Goal: Task Accomplishment & Management: Manage account settings

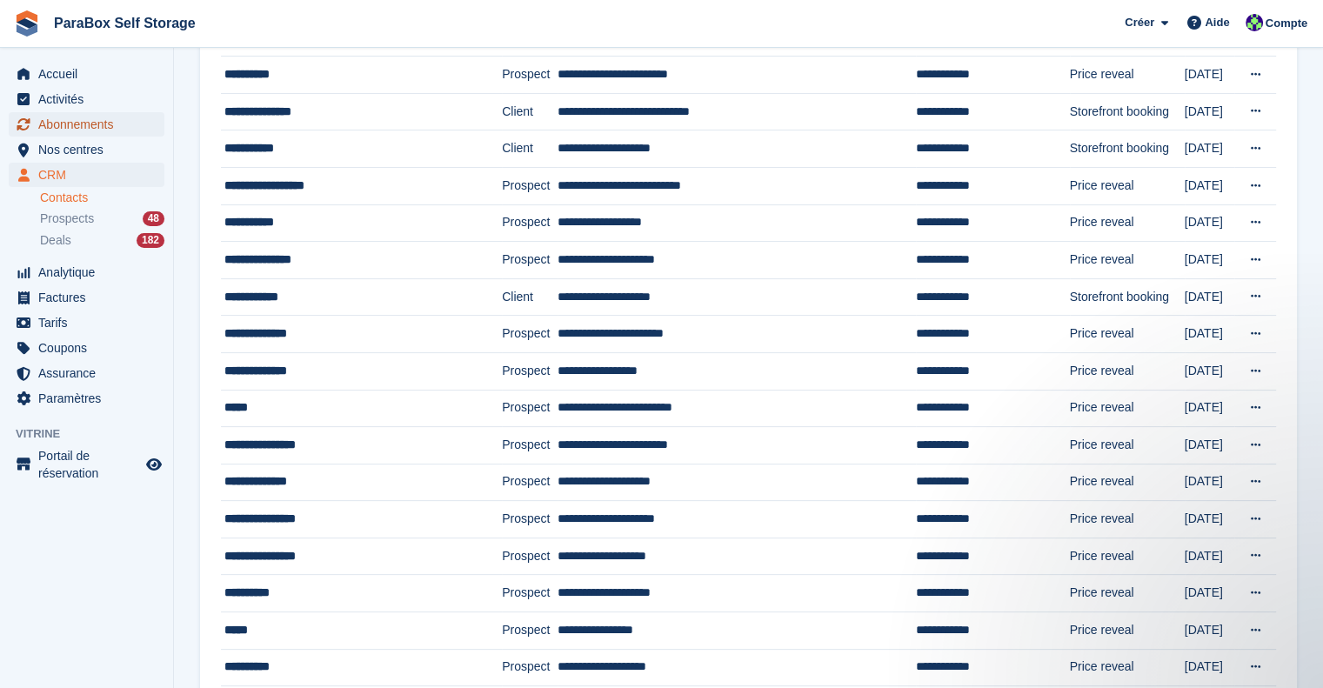
drag, startPoint x: 111, startPoint y: 136, endPoint x: 206, endPoint y: 131, distance: 94.9
click at [111, 136] on span "Abonnements" at bounding box center [90, 124] width 104 height 24
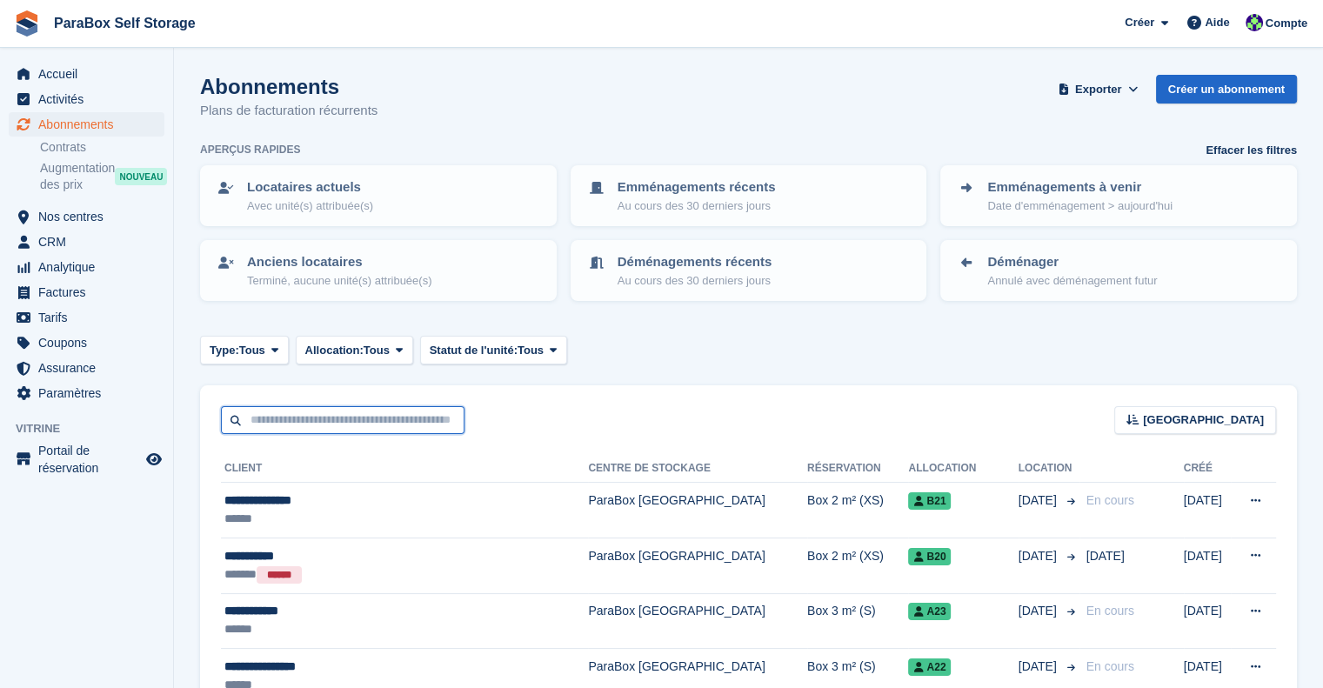
click at [316, 426] on input "text" at bounding box center [343, 420] width 244 height 29
type input "****"
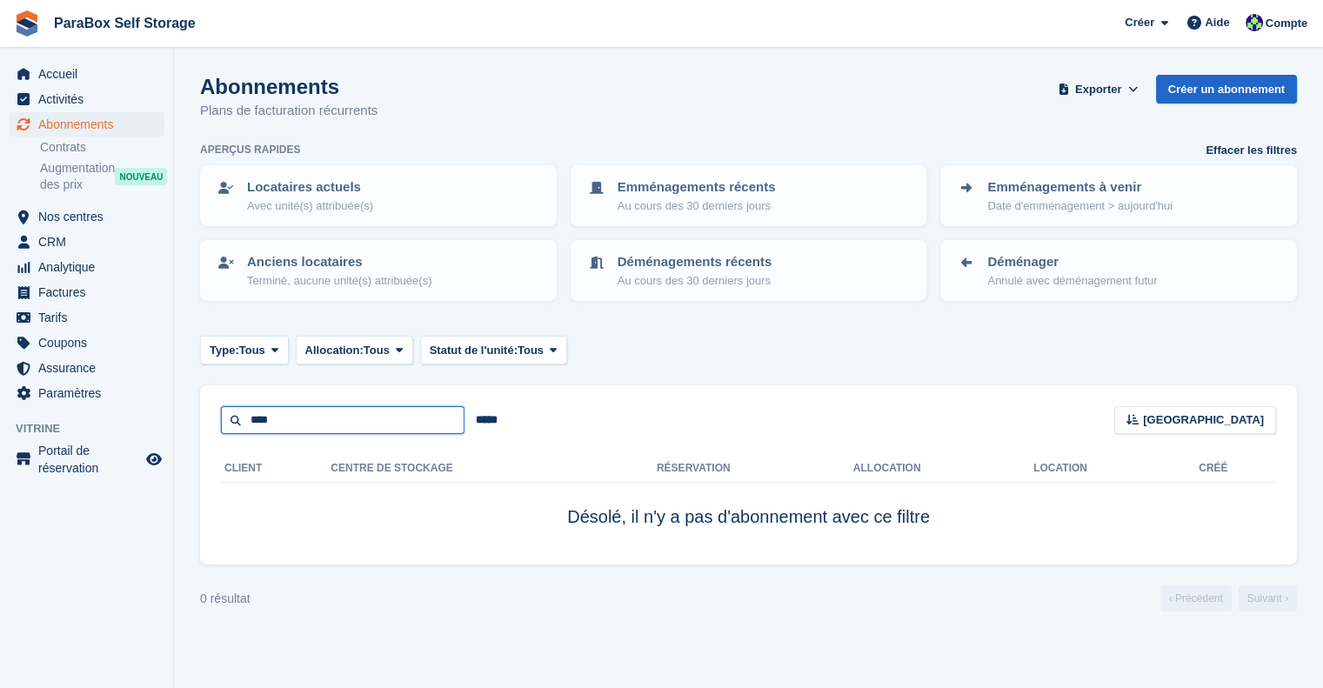
click at [315, 425] on input "****" at bounding box center [343, 420] width 244 height 29
type input "*"
click at [60, 113] on span "Abonnements" at bounding box center [90, 124] width 104 height 24
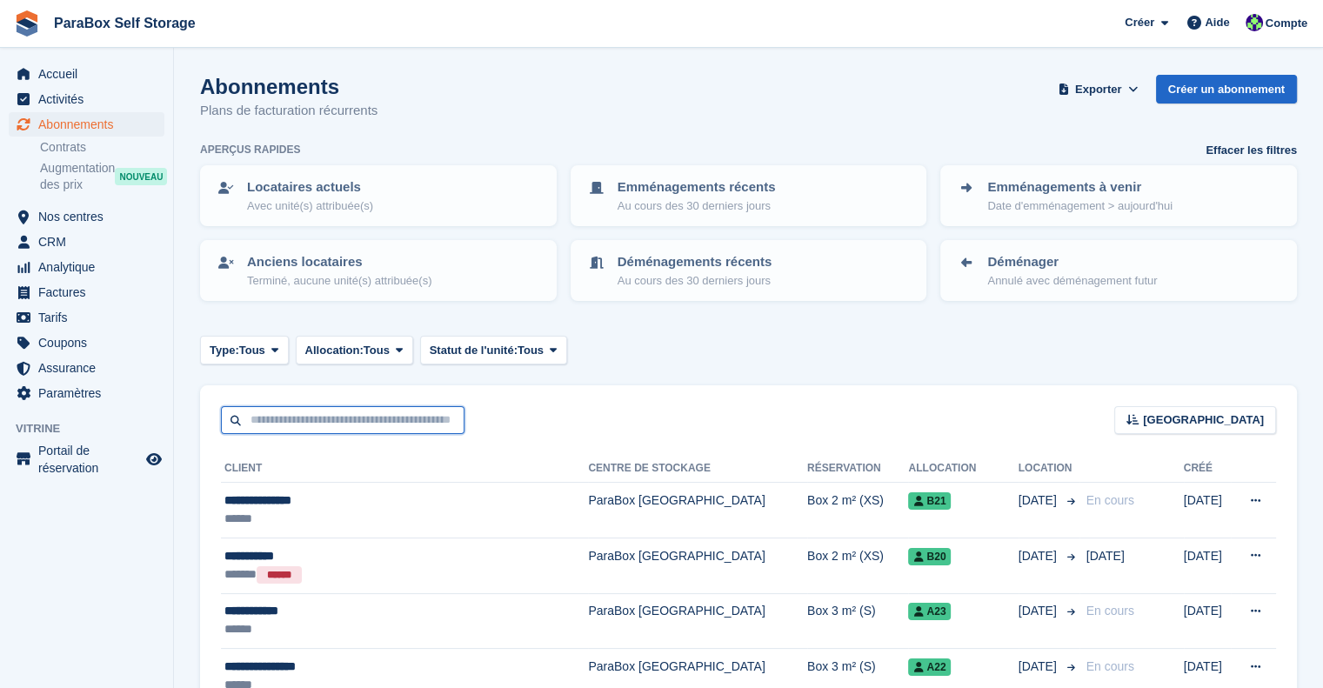
click at [310, 410] on input "text" at bounding box center [343, 420] width 244 height 29
type input "******"
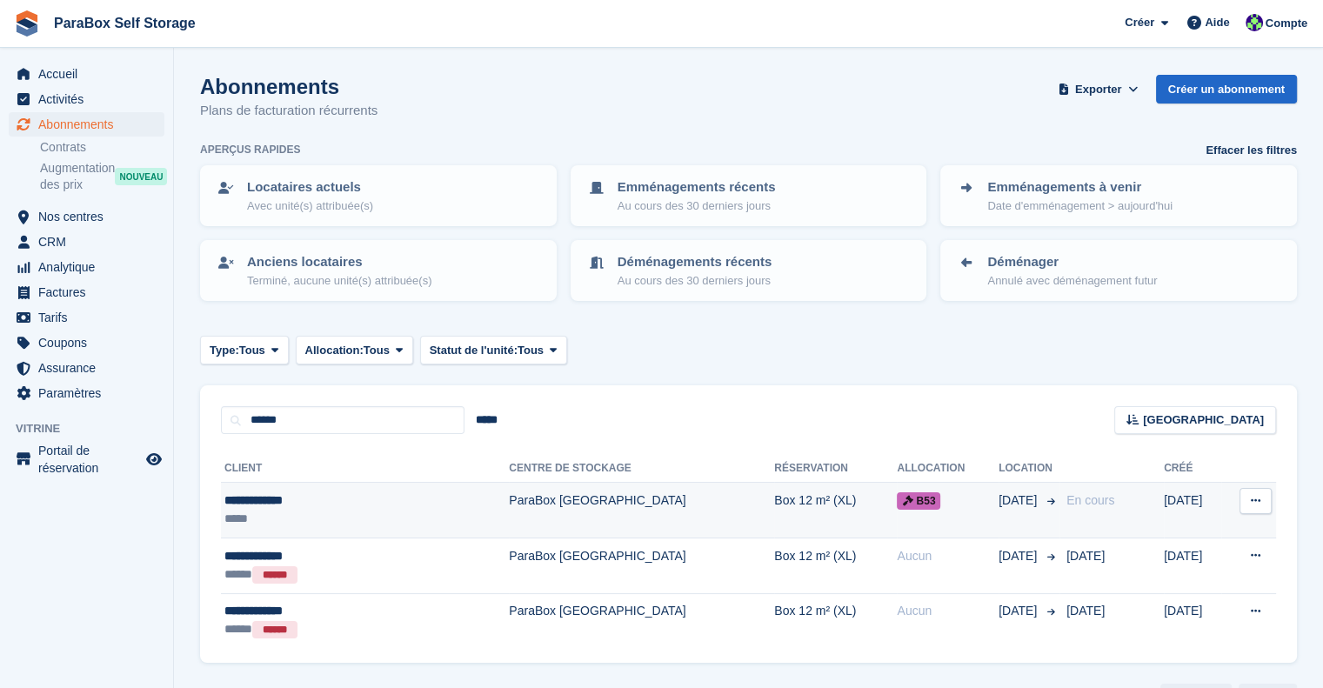
click at [774, 531] on td "Box 12 m² (XL)" at bounding box center [835, 511] width 123 height 56
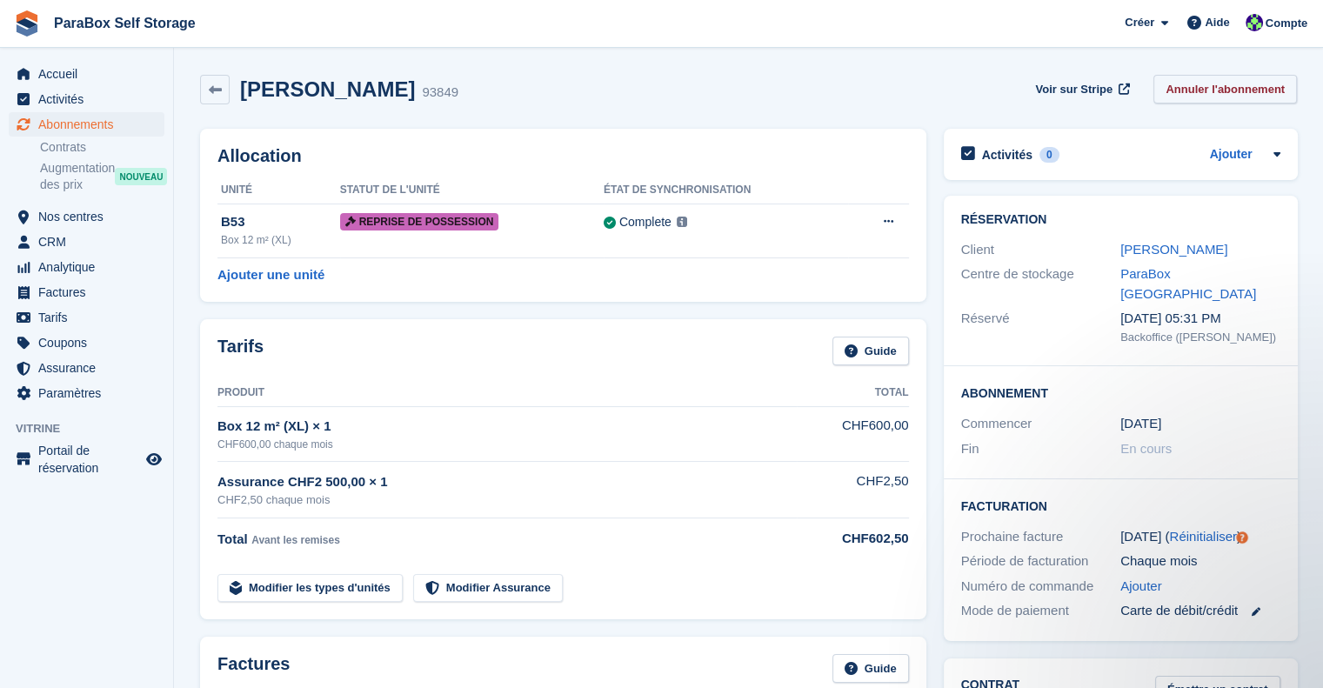
click at [1215, 90] on link "Annuler l'abonnement" at bounding box center [1225, 89] width 144 height 29
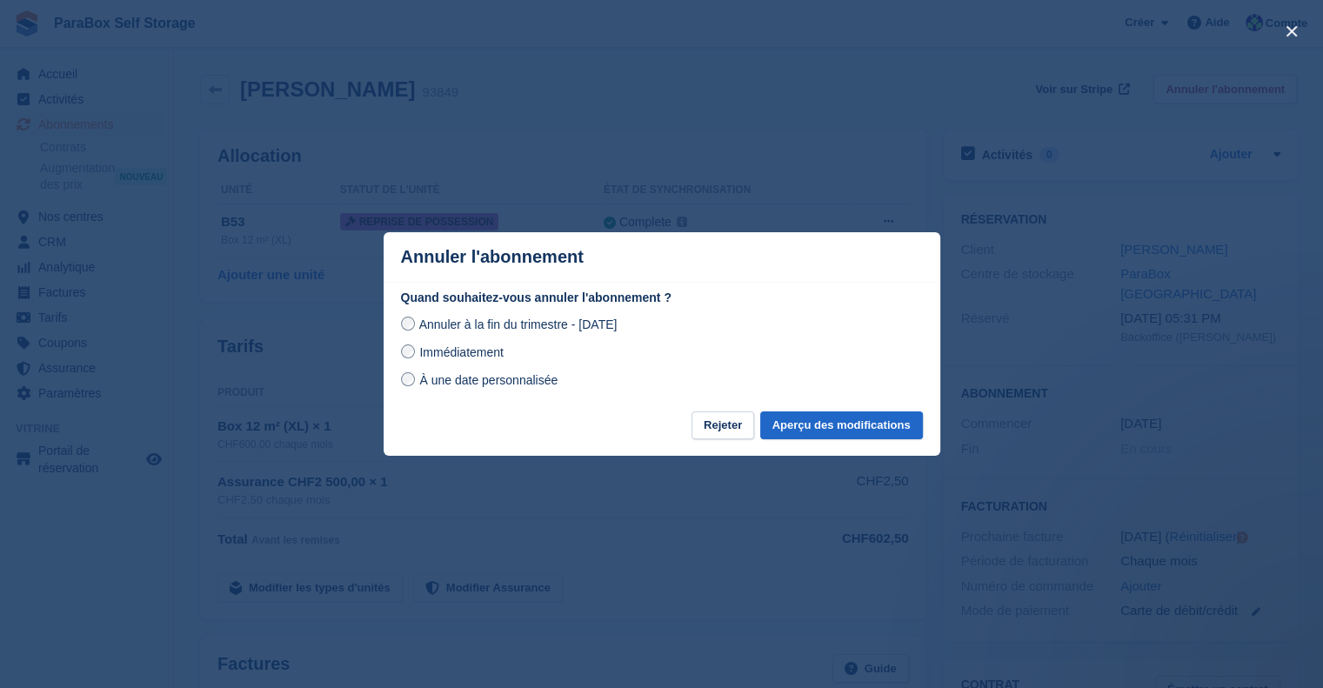
click at [417, 354] on label "Immédiatement" at bounding box center [452, 352] width 103 height 18
click at [826, 429] on button "Aperçu des modifications" at bounding box center [841, 425] width 163 height 29
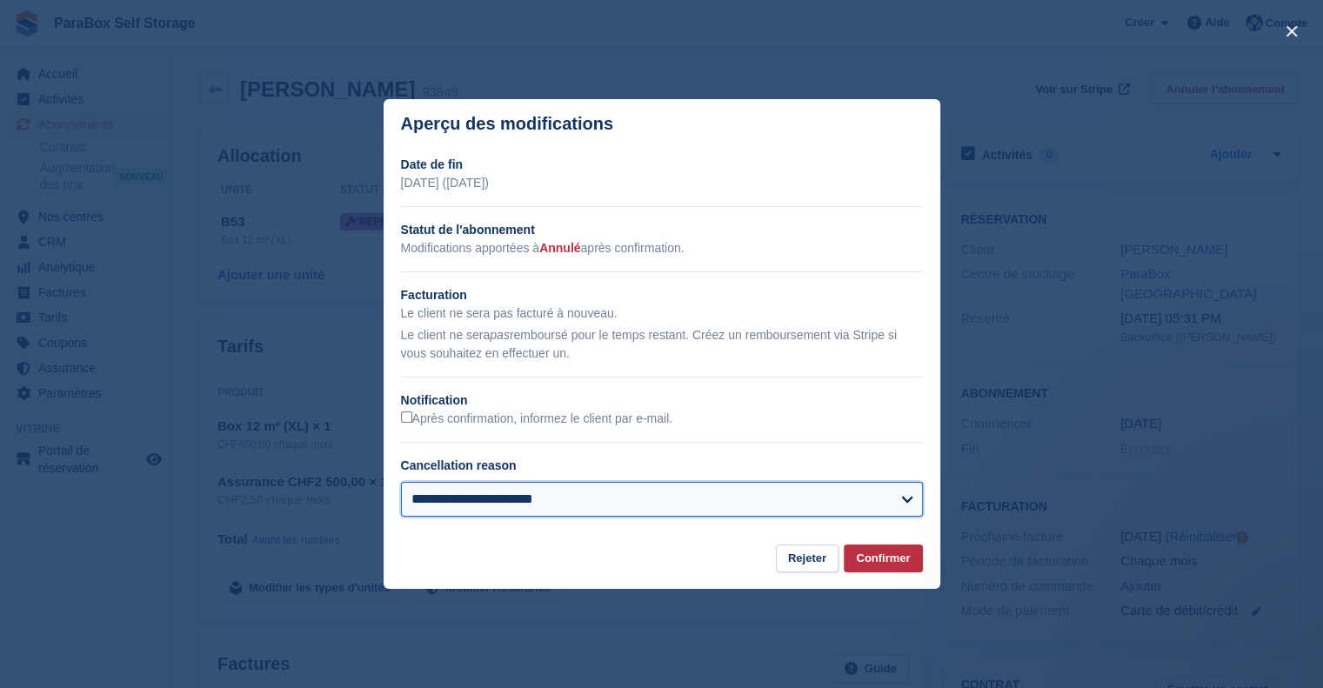
click at [604, 498] on select "**********" at bounding box center [662, 499] width 522 height 35
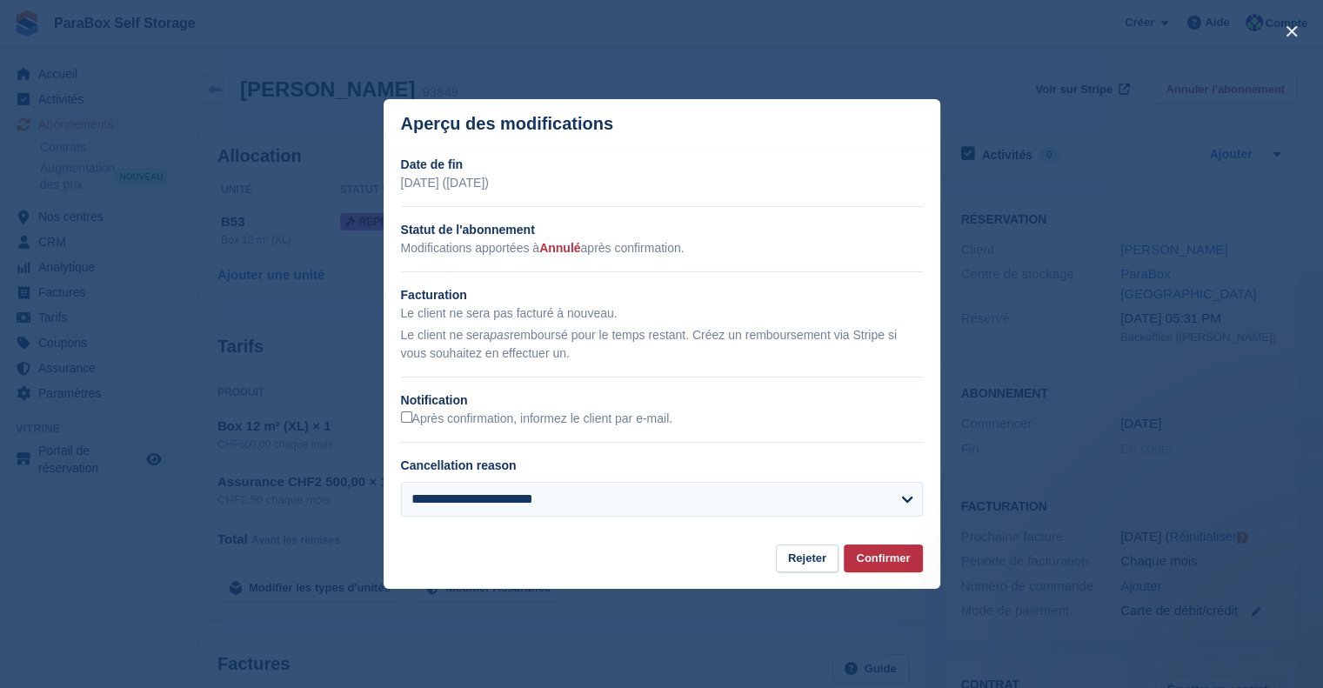
drag, startPoint x: 513, startPoint y: 538, endPoint x: 534, endPoint y: 538, distance: 20.9
click at [513, 538] on section "**********" at bounding box center [662, 347] width 557 height 396
click at [803, 570] on button "Rejeter" at bounding box center [807, 558] width 63 height 29
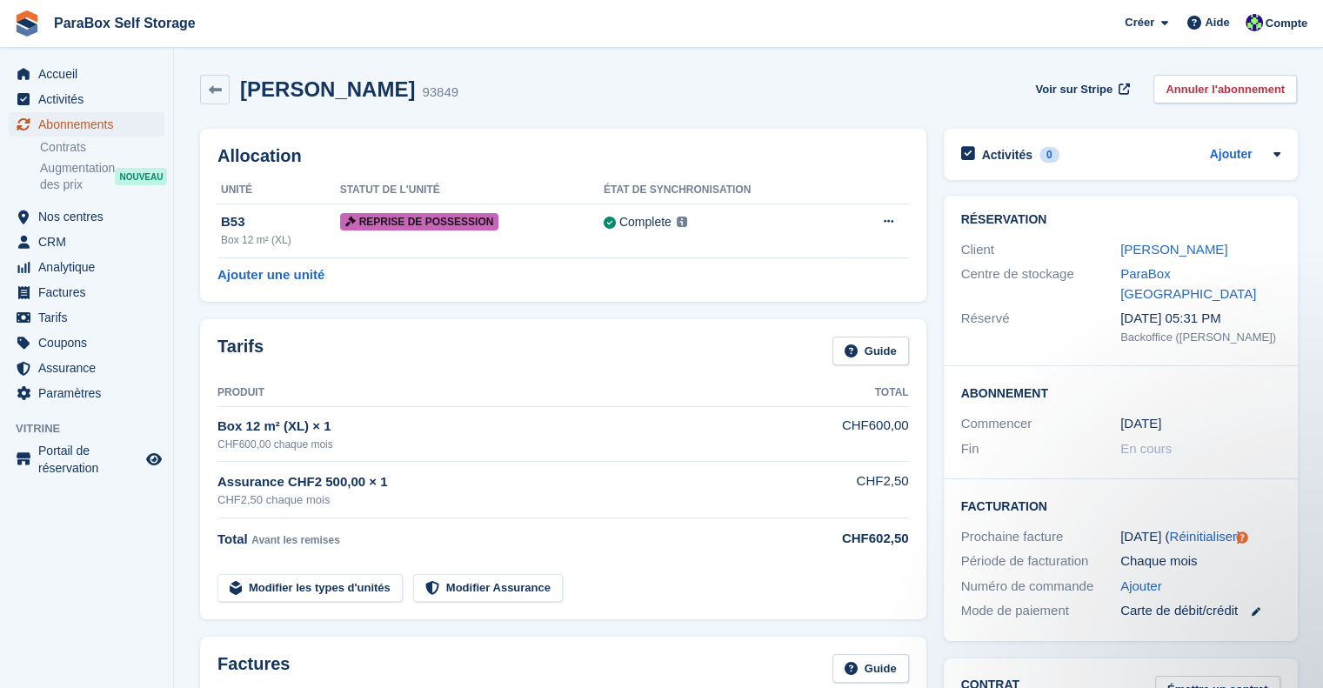
click at [87, 131] on span "Abonnements" at bounding box center [90, 124] width 104 height 24
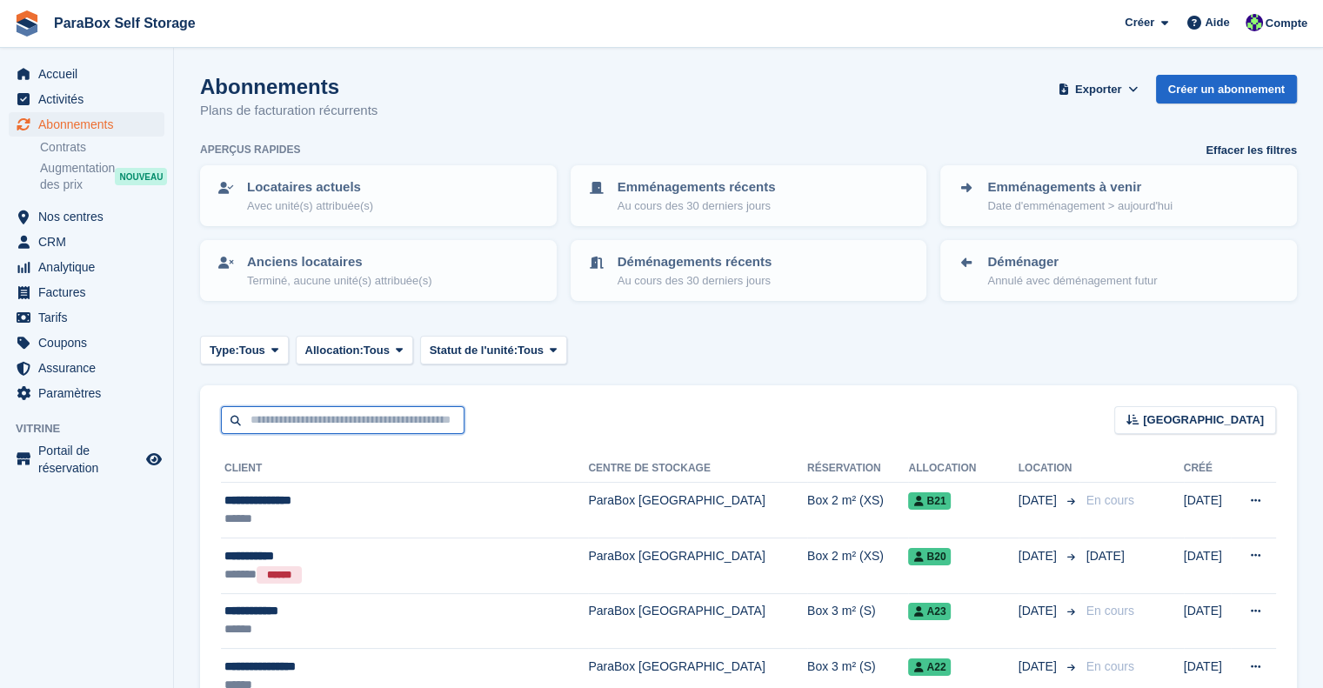
click at [334, 426] on input "text" at bounding box center [343, 420] width 244 height 29
type input "*"
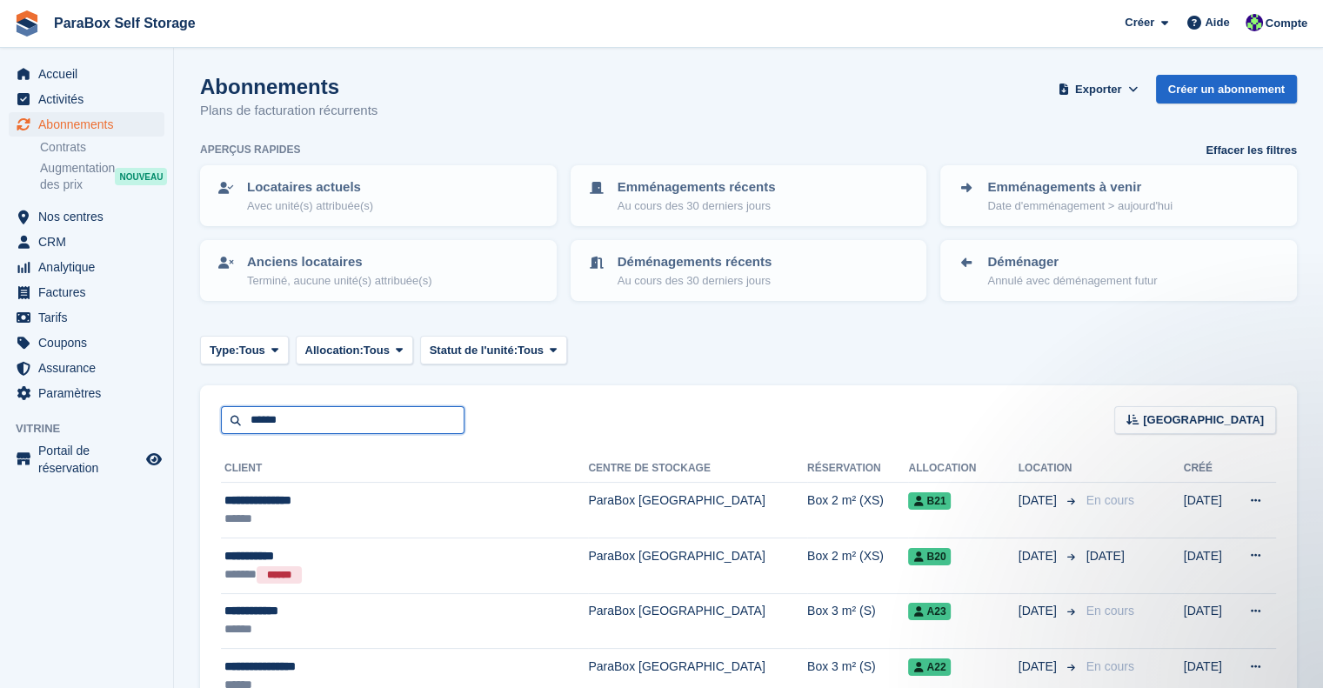
type input "******"
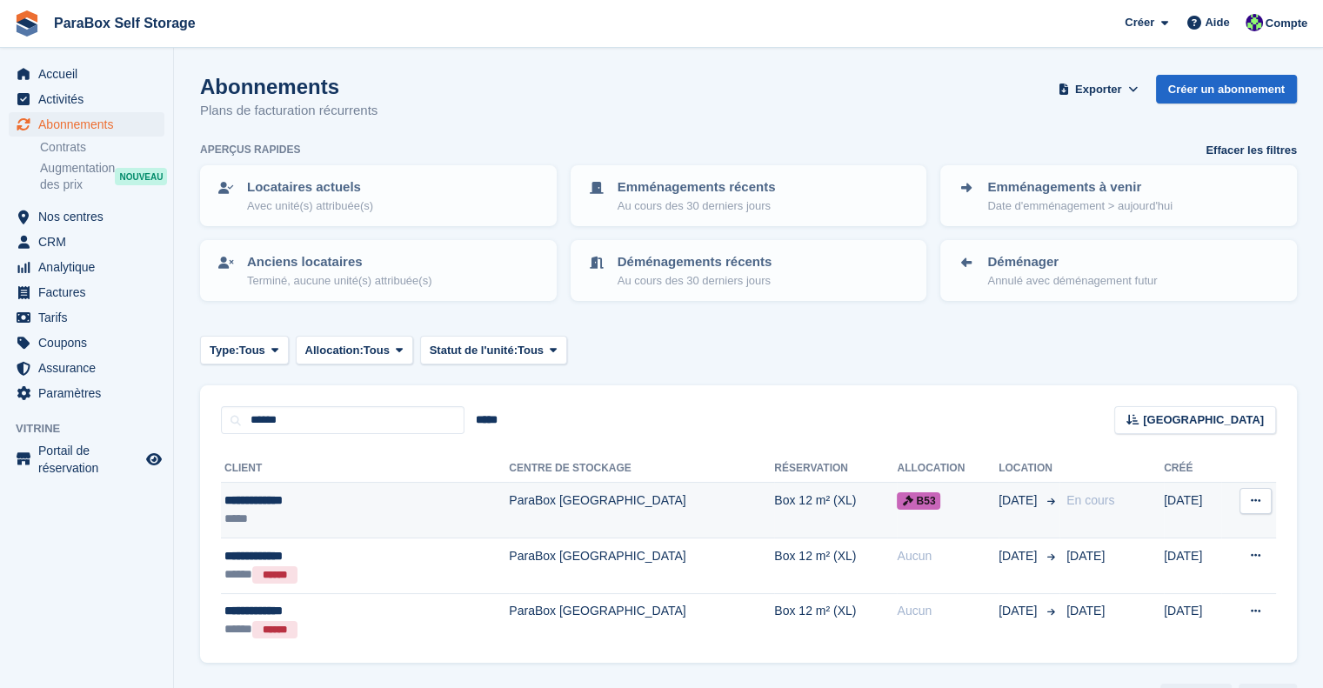
click at [774, 524] on td "Box 12 m² (XL)" at bounding box center [835, 511] width 123 height 56
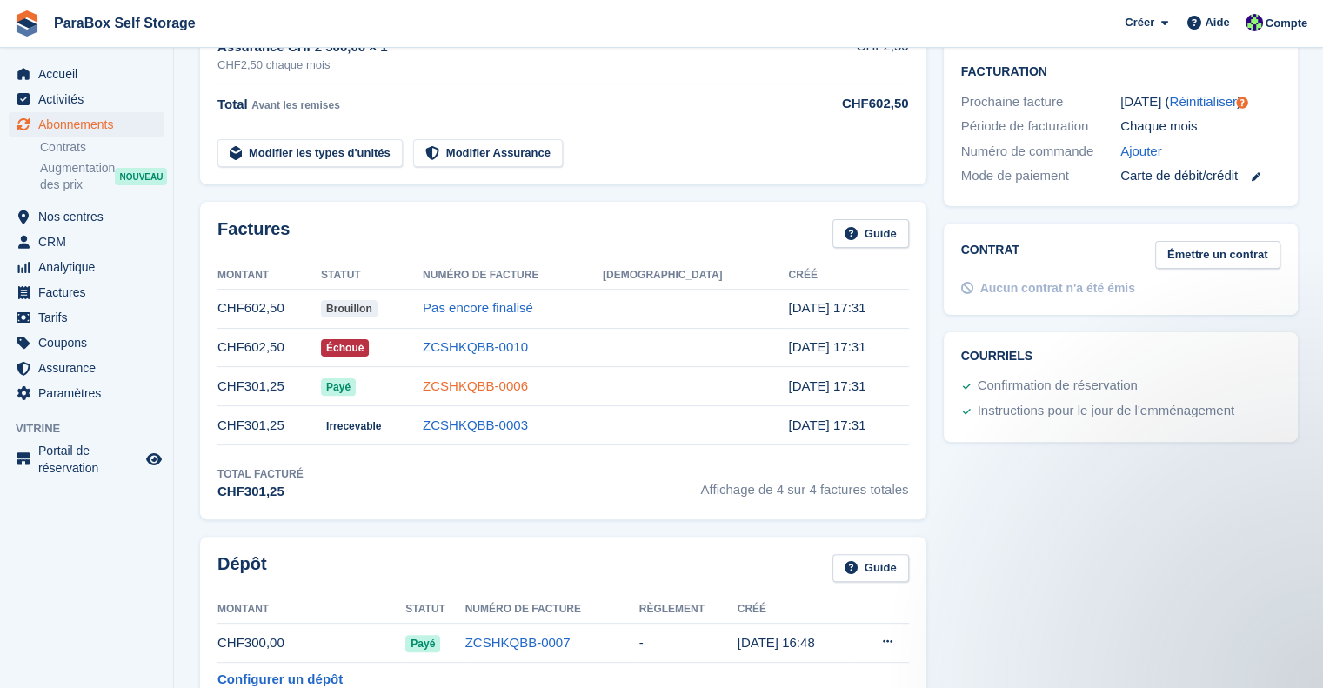
click at [528, 390] on link "ZCSHKQBB-0006" at bounding box center [475, 385] width 105 height 15
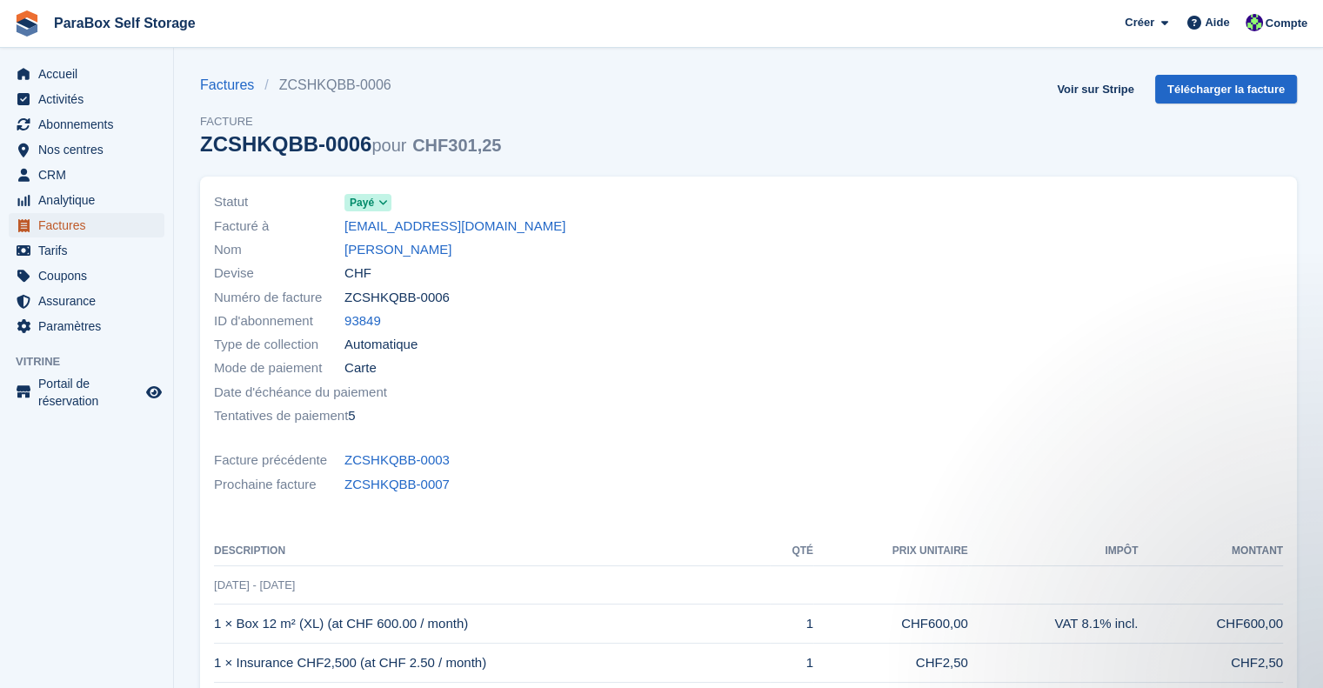
click at [45, 222] on span "Factures" at bounding box center [90, 225] width 104 height 24
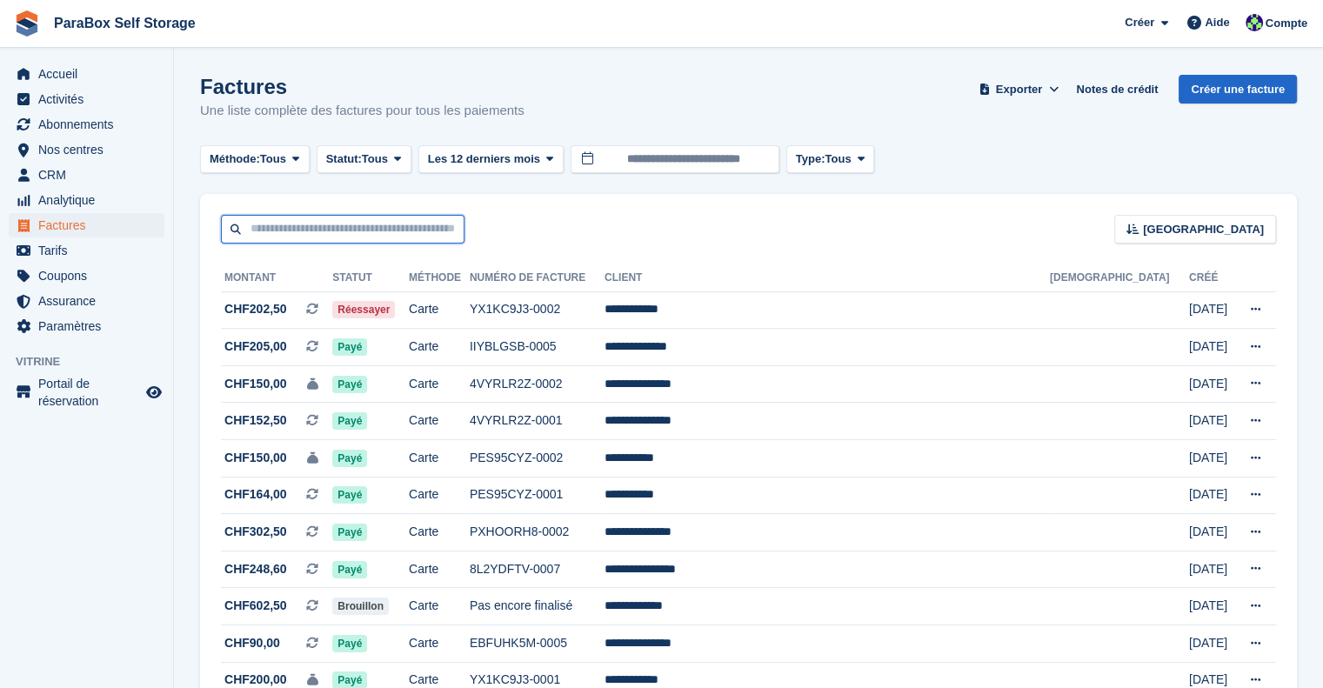
click at [380, 243] on input "text" at bounding box center [343, 229] width 244 height 29
type input "*"
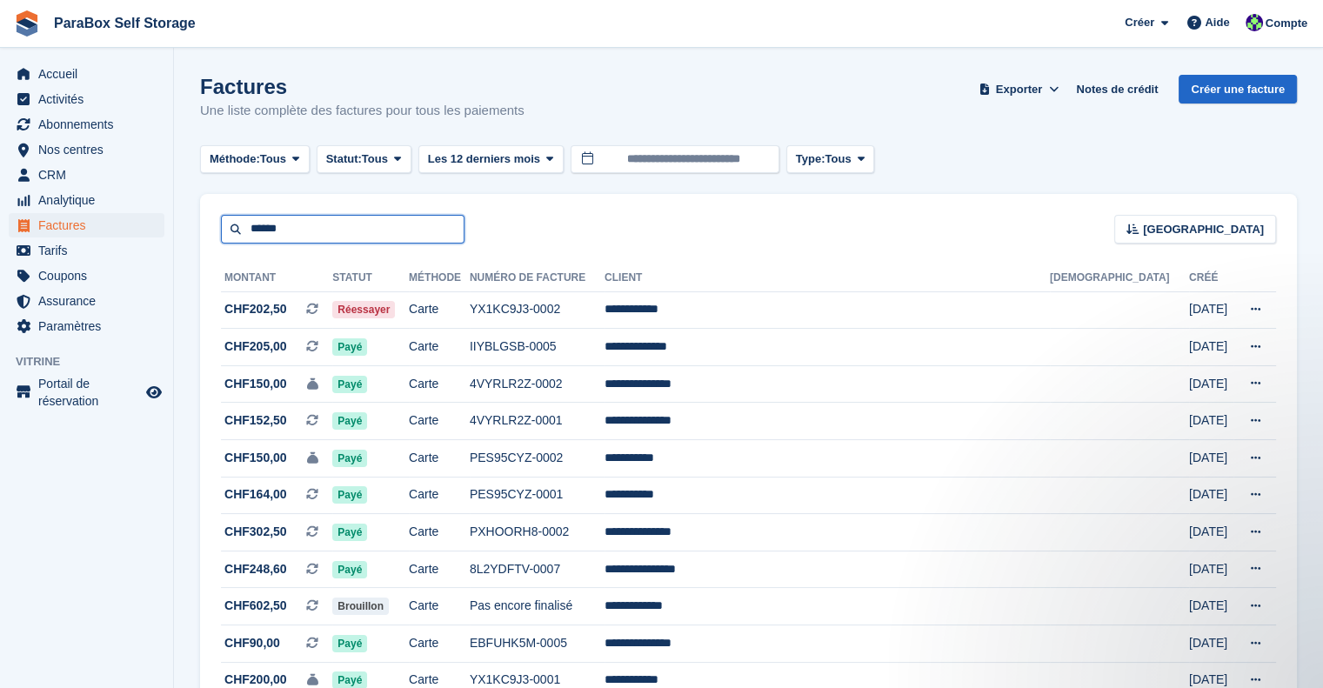
type input "******"
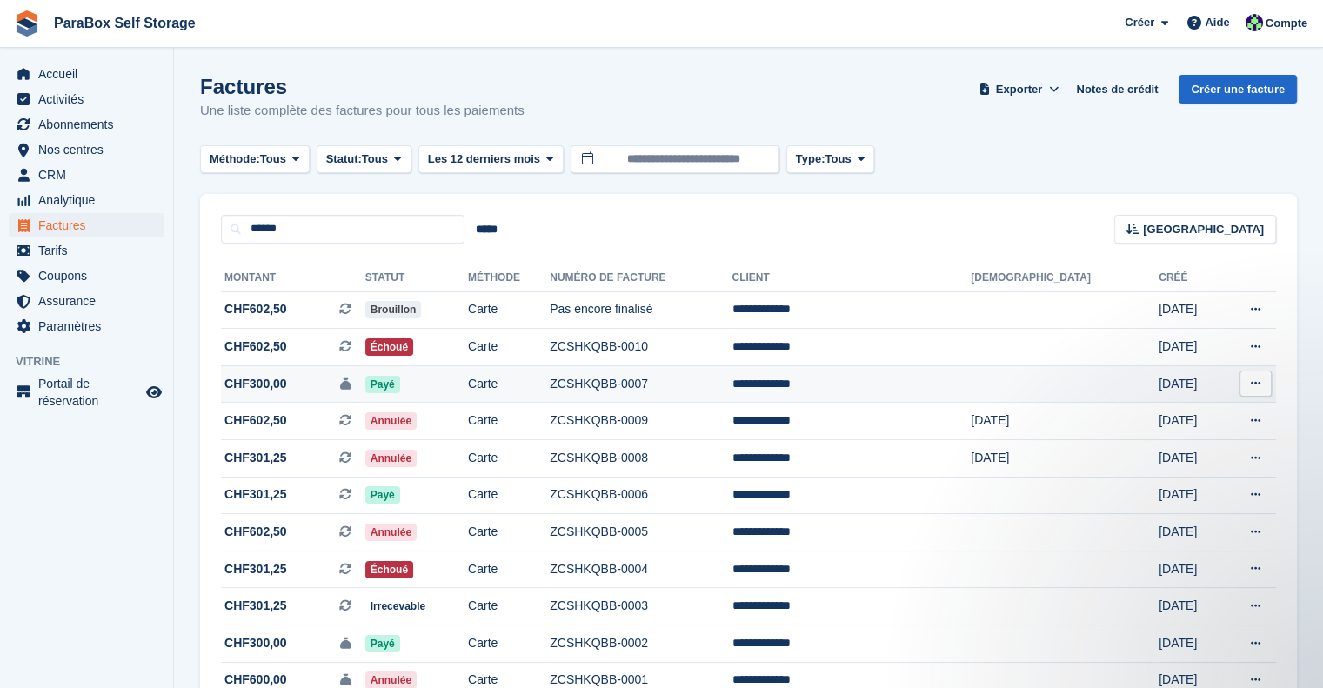
click at [731, 389] on td "ZCSHKQBB-0007" at bounding box center [641, 383] width 182 height 37
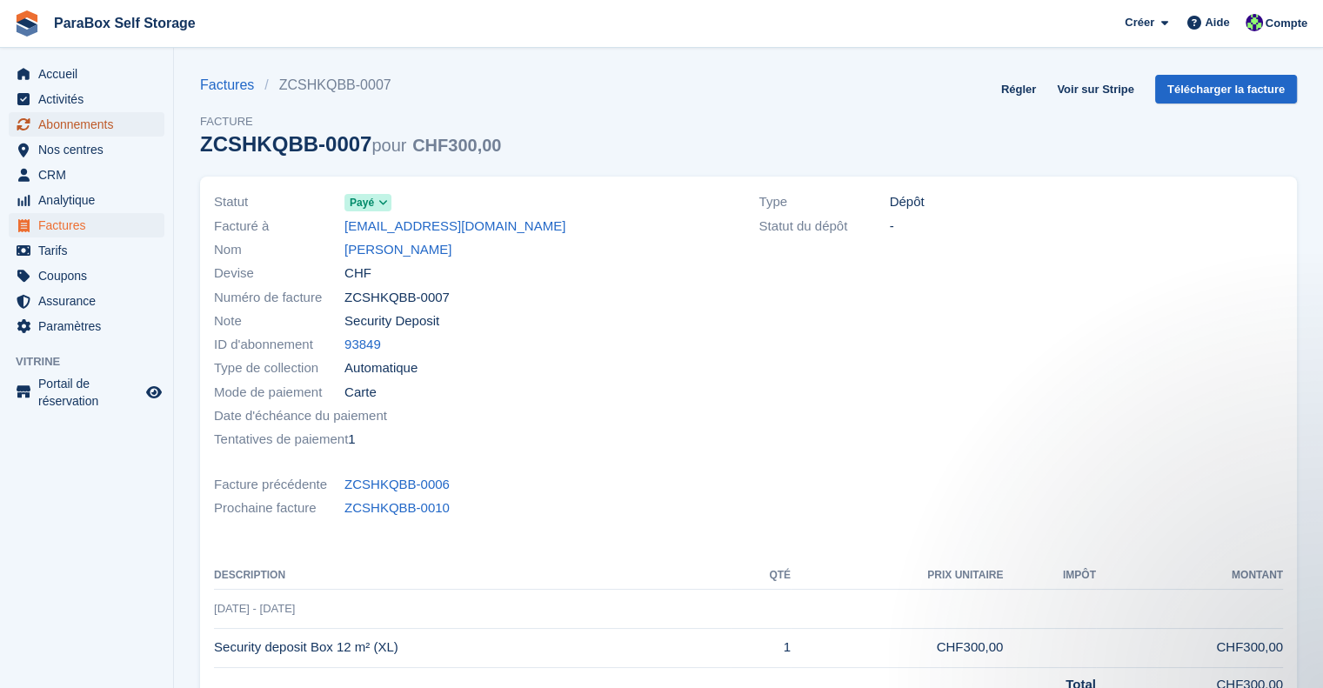
click at [57, 124] on span "Abonnements" at bounding box center [90, 124] width 104 height 24
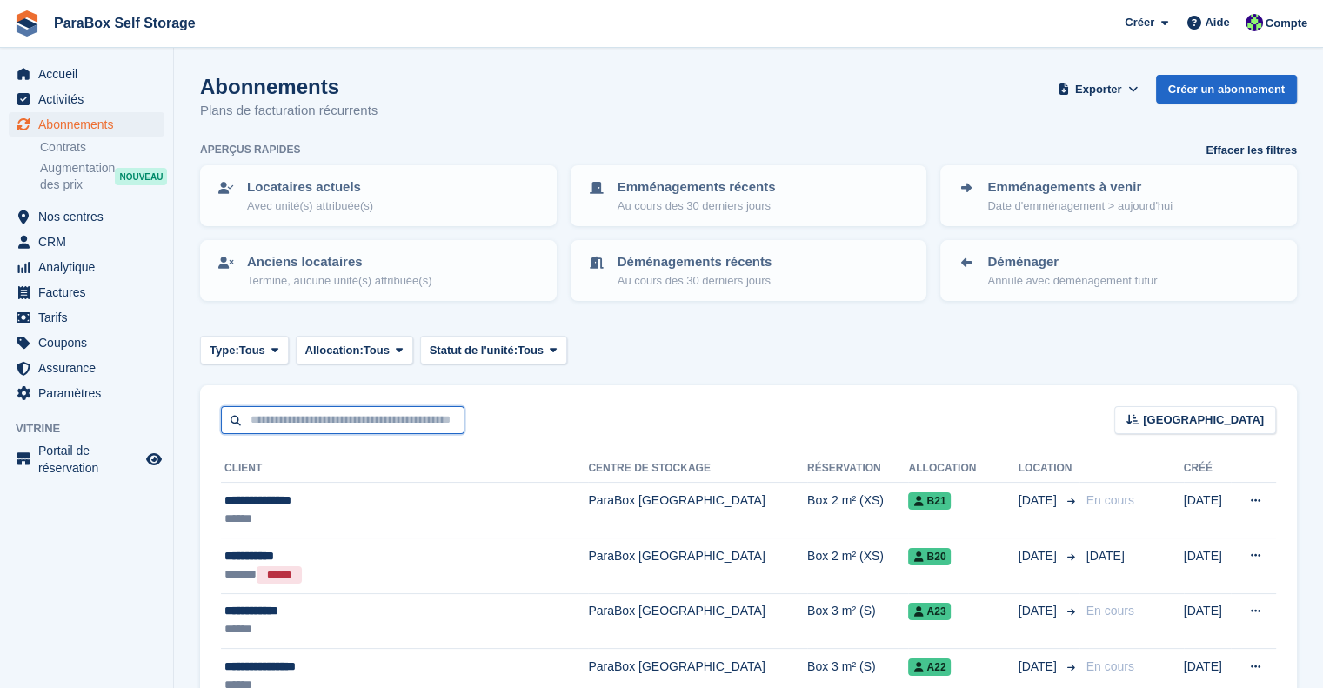
click at [337, 418] on input "text" at bounding box center [343, 420] width 244 height 29
type input "******"
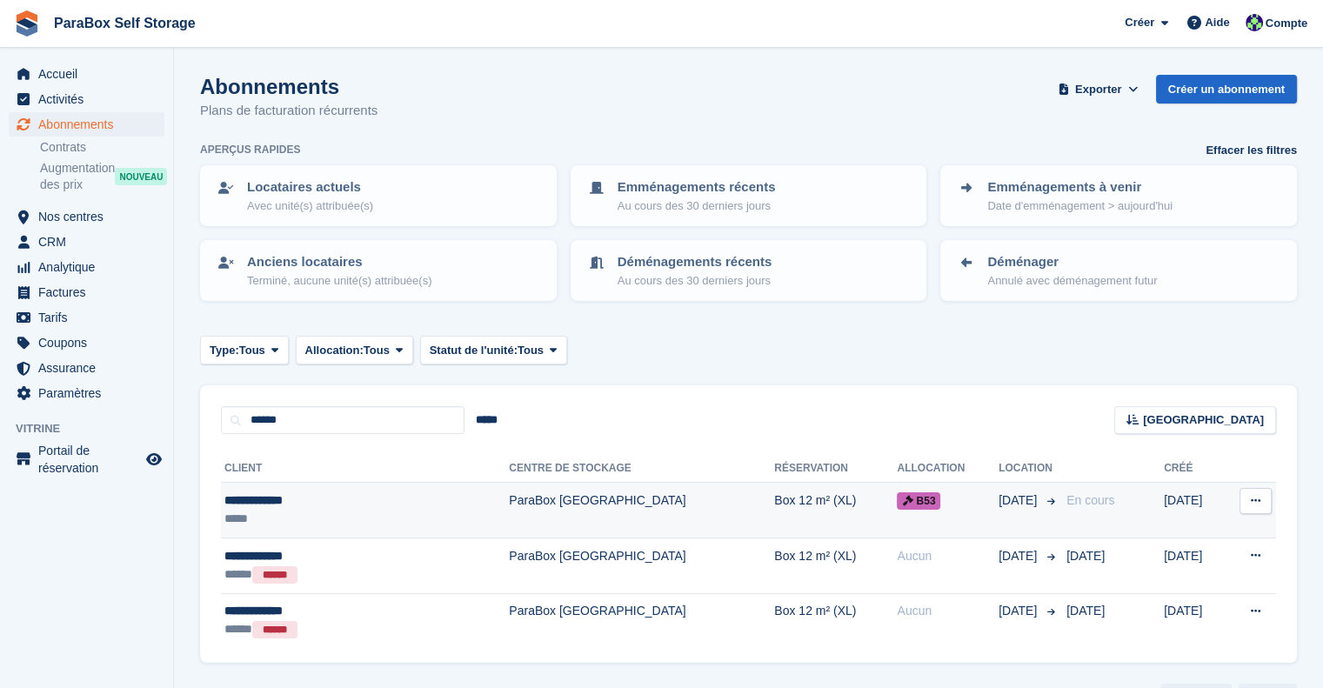
click at [521, 494] on td "ParaBox [GEOGRAPHIC_DATA]" at bounding box center [641, 511] width 265 height 56
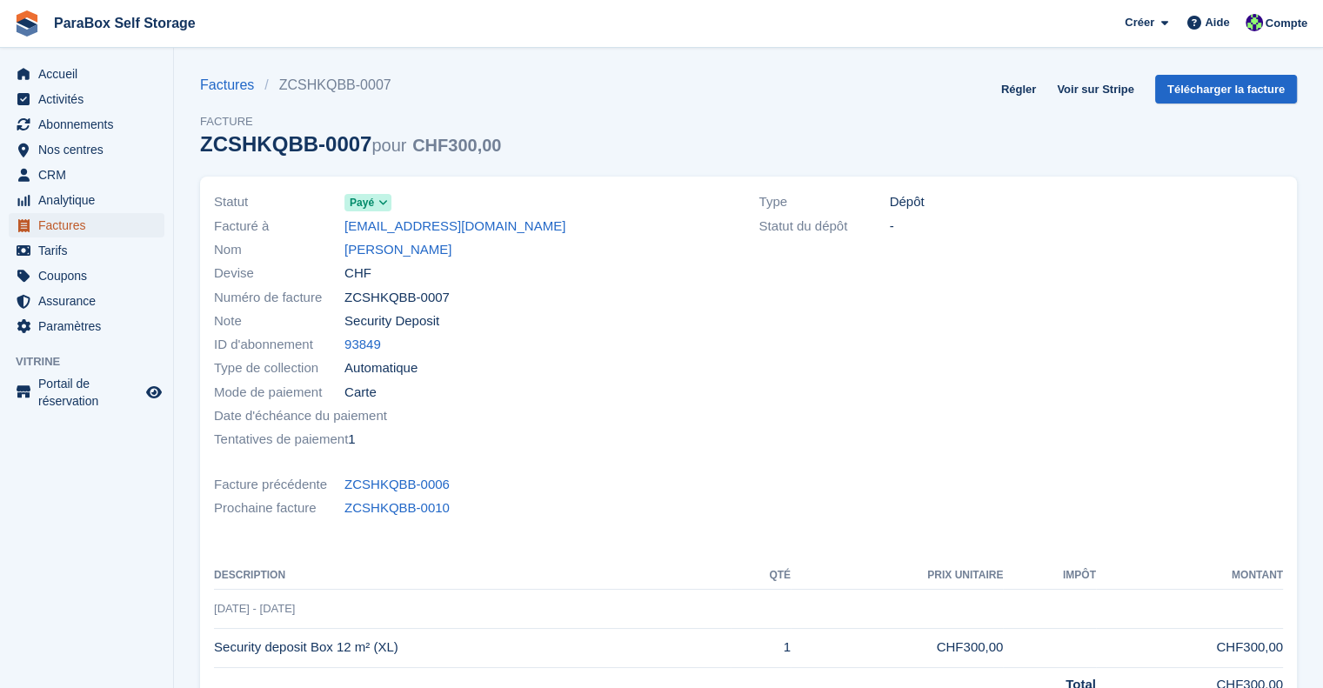
click at [56, 225] on span "Factures" at bounding box center [90, 225] width 104 height 24
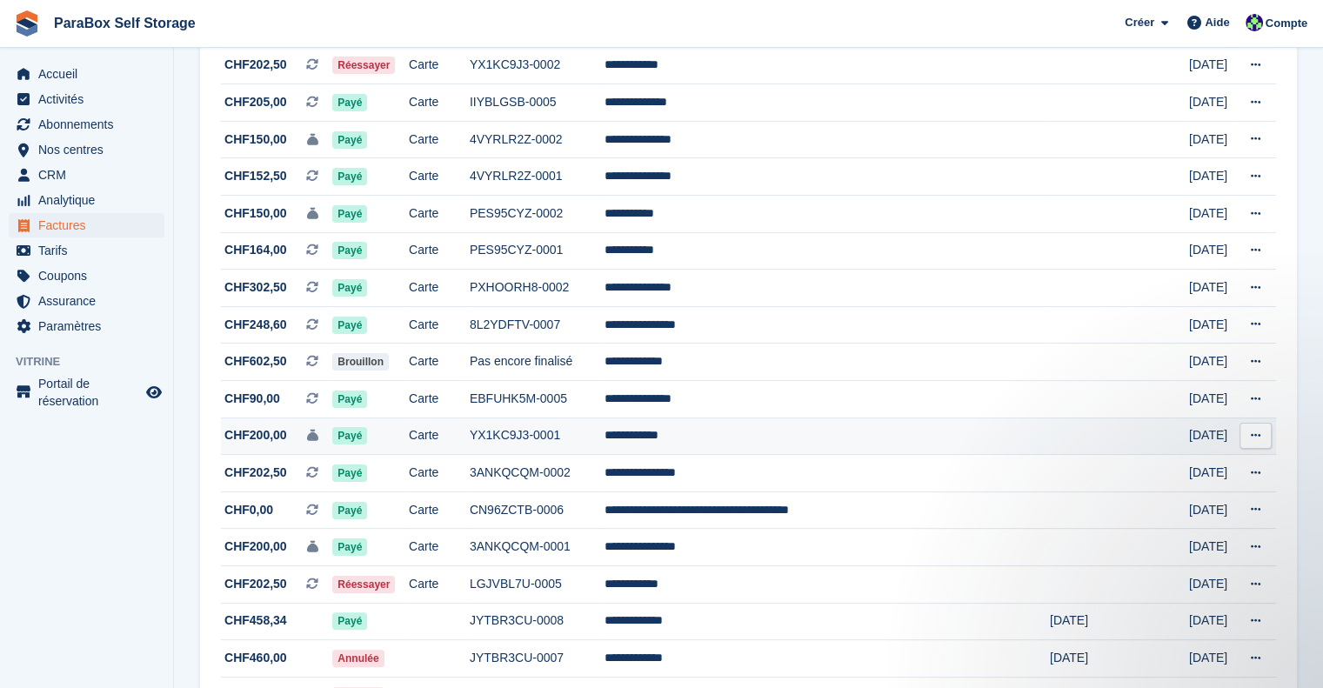
scroll to position [348, 0]
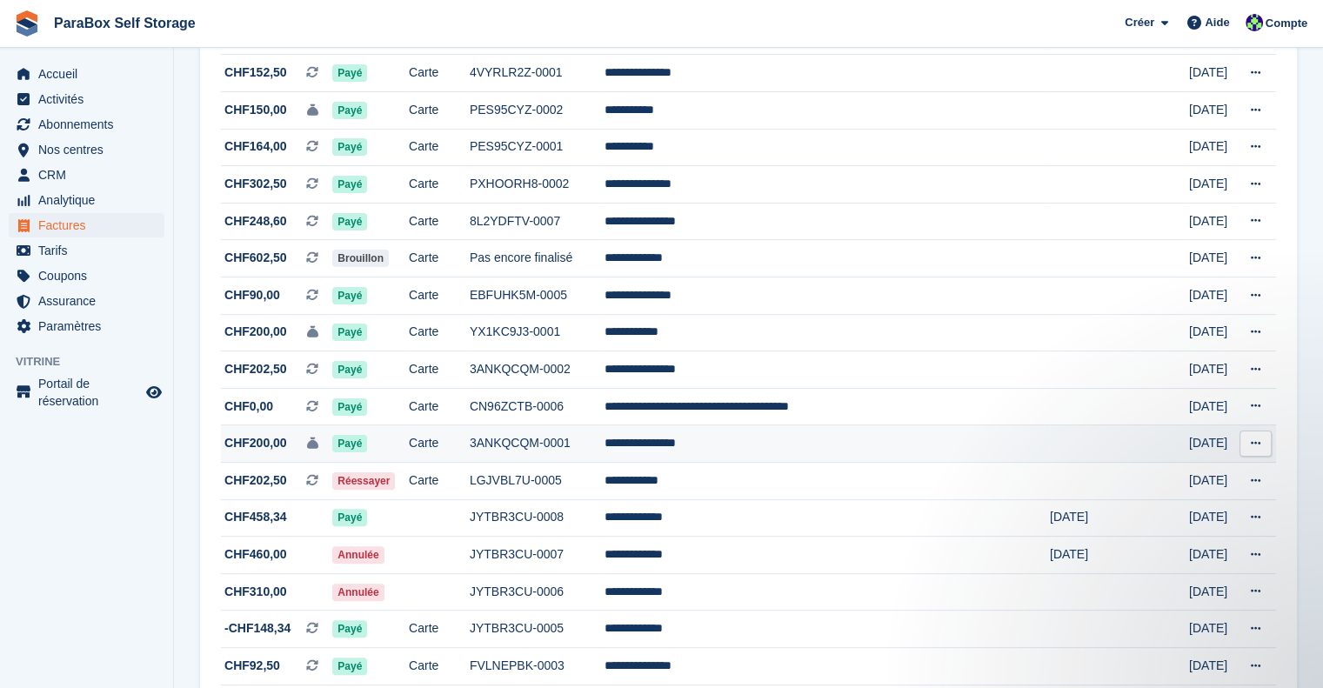
click at [605, 446] on td "3ANKQCQM-0001" at bounding box center [537, 443] width 135 height 37
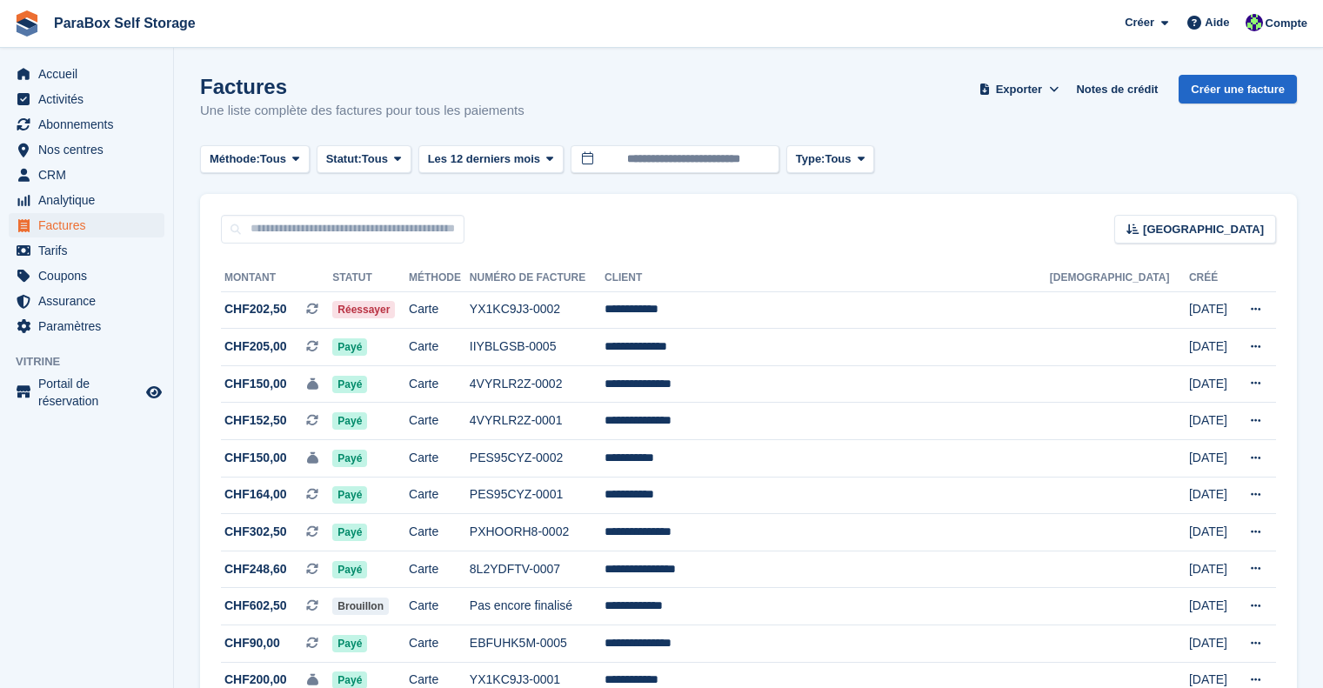
scroll to position [348, 0]
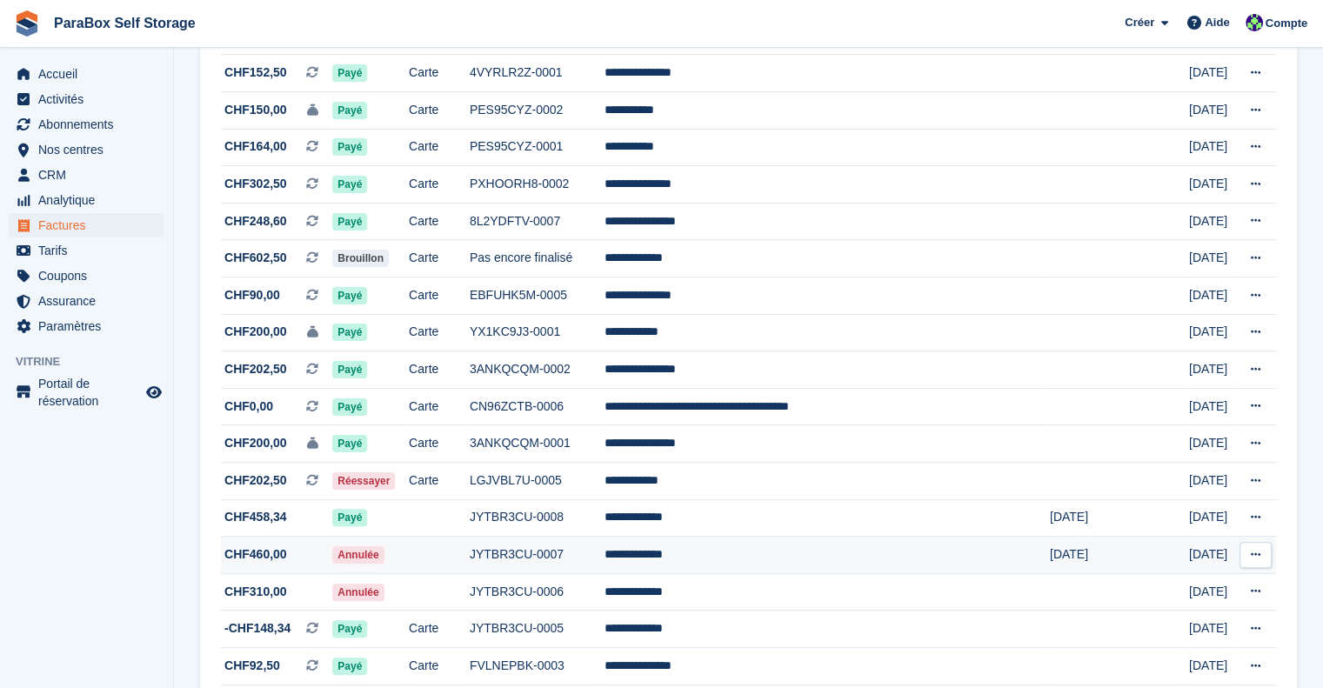
click at [605, 555] on td "JYTBR3CU-0007" at bounding box center [537, 555] width 135 height 37
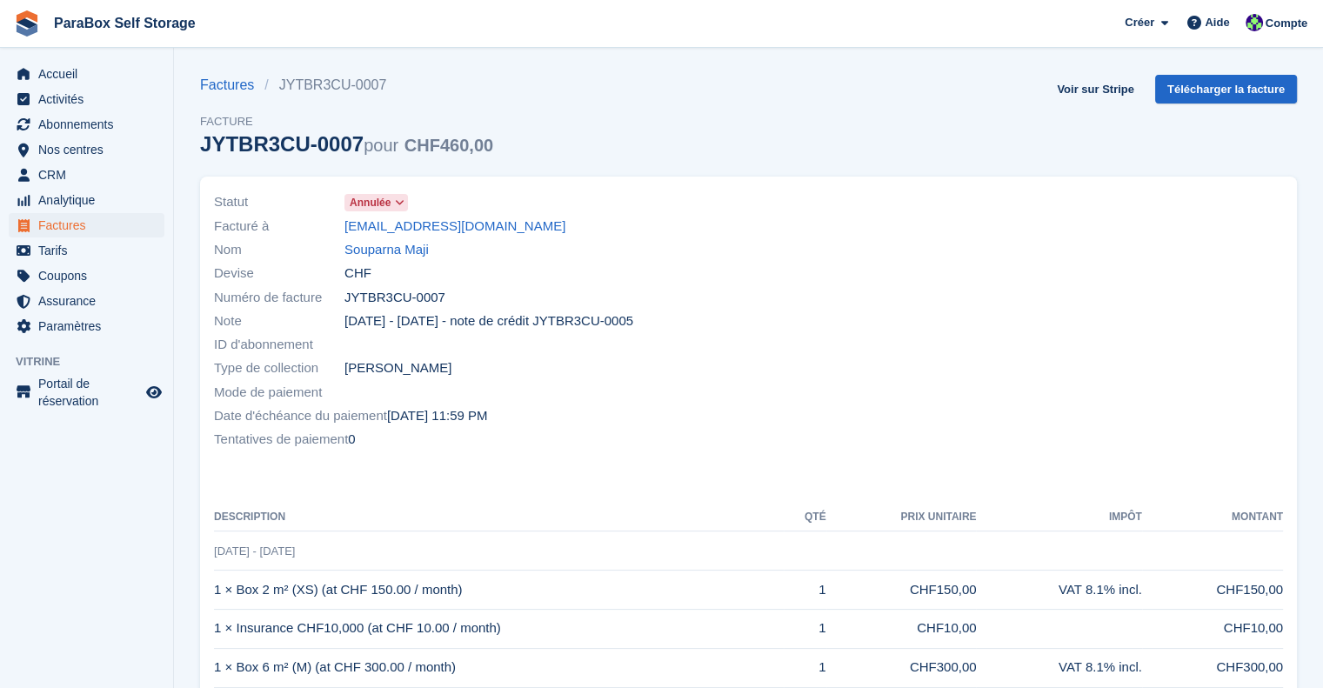
click at [1012, 102] on div "Factures JYTBR3CU-0007 Facture JYTBR3CU-0007 pour CHF460,00 Voir sur Stripe Tél…" at bounding box center [748, 126] width 1097 height 102
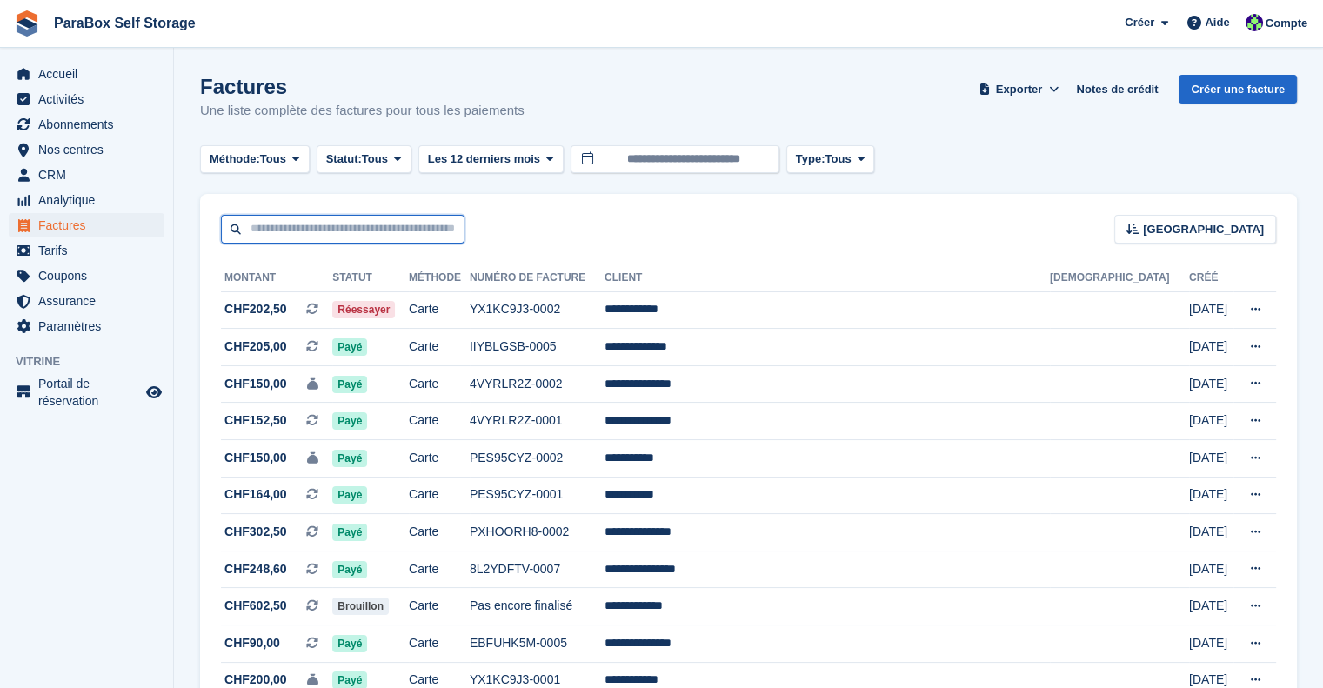
click at [324, 224] on input "text" at bounding box center [343, 229] width 244 height 29
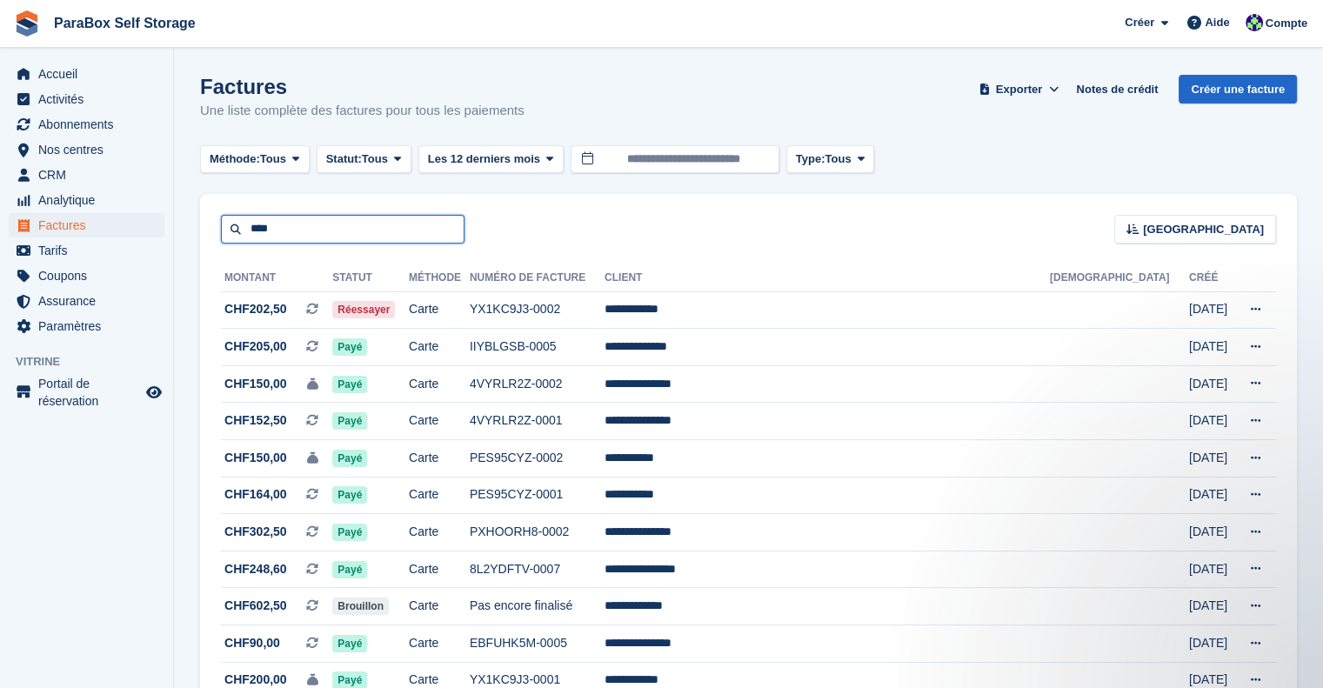
type input "****"
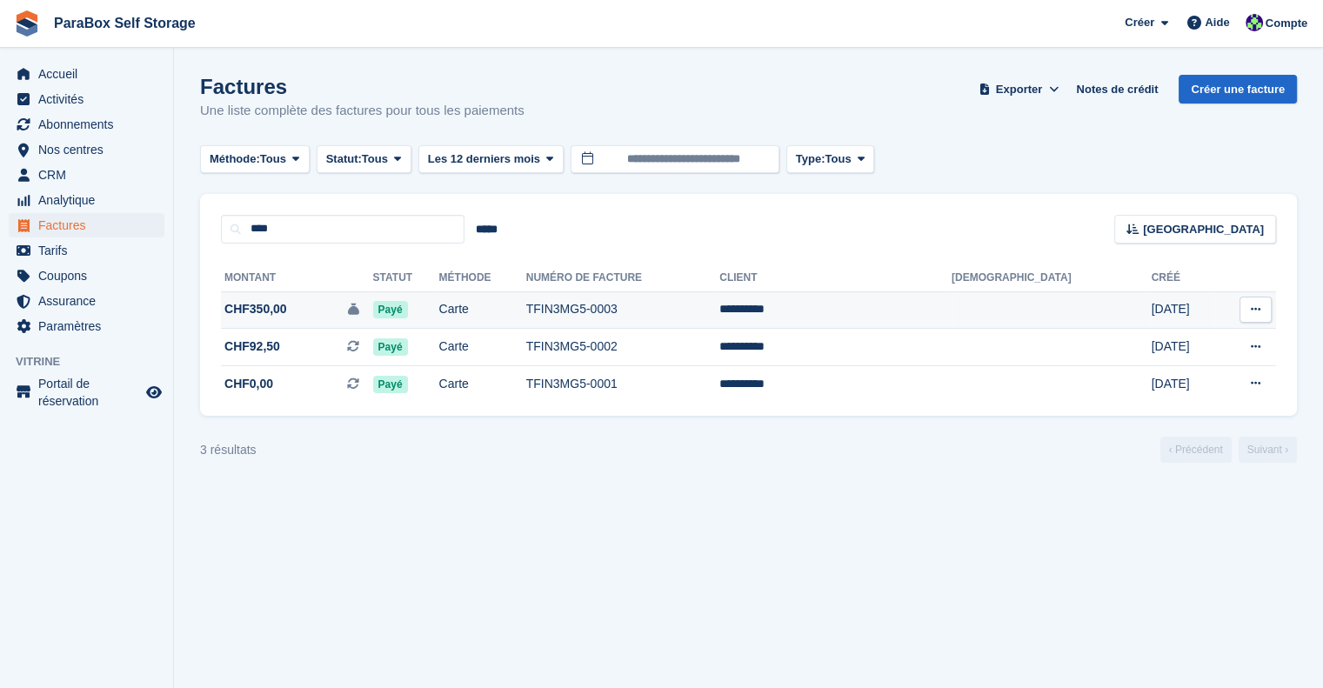
click at [706, 304] on td "TFIN3MG5-0003" at bounding box center [623, 309] width 194 height 37
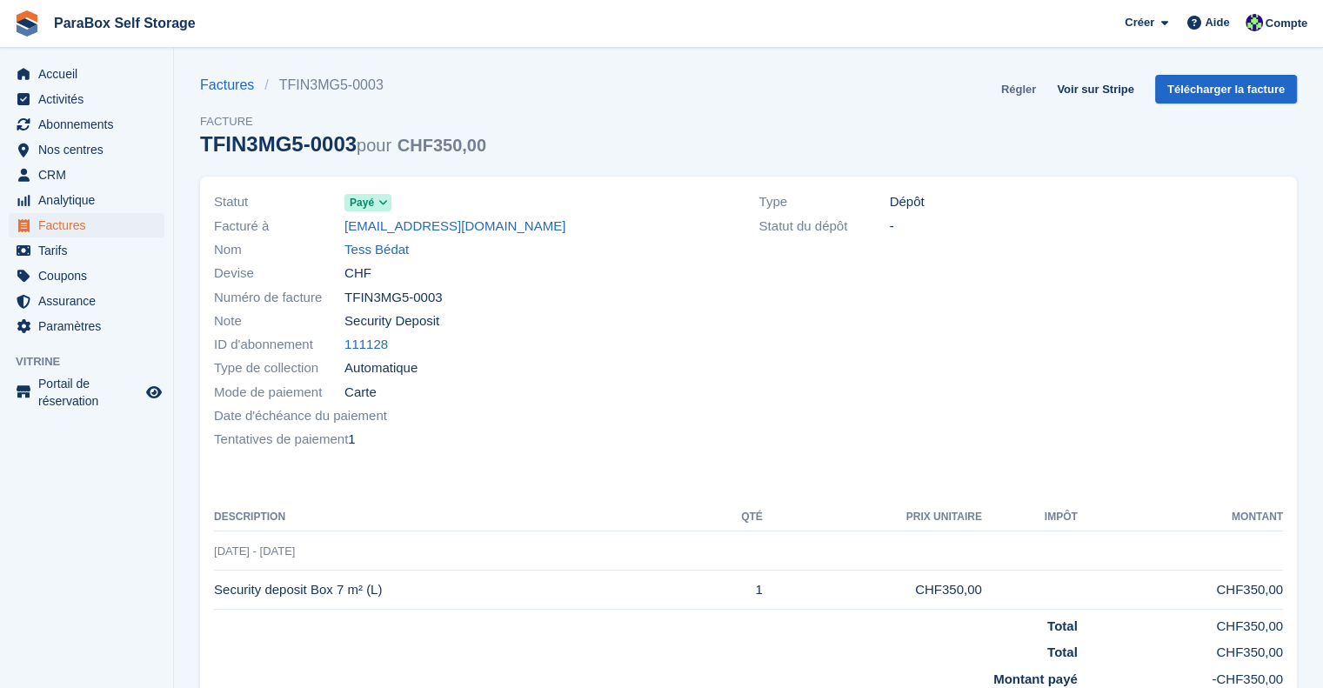
click at [1025, 87] on link "Régler" at bounding box center [1018, 89] width 49 height 29
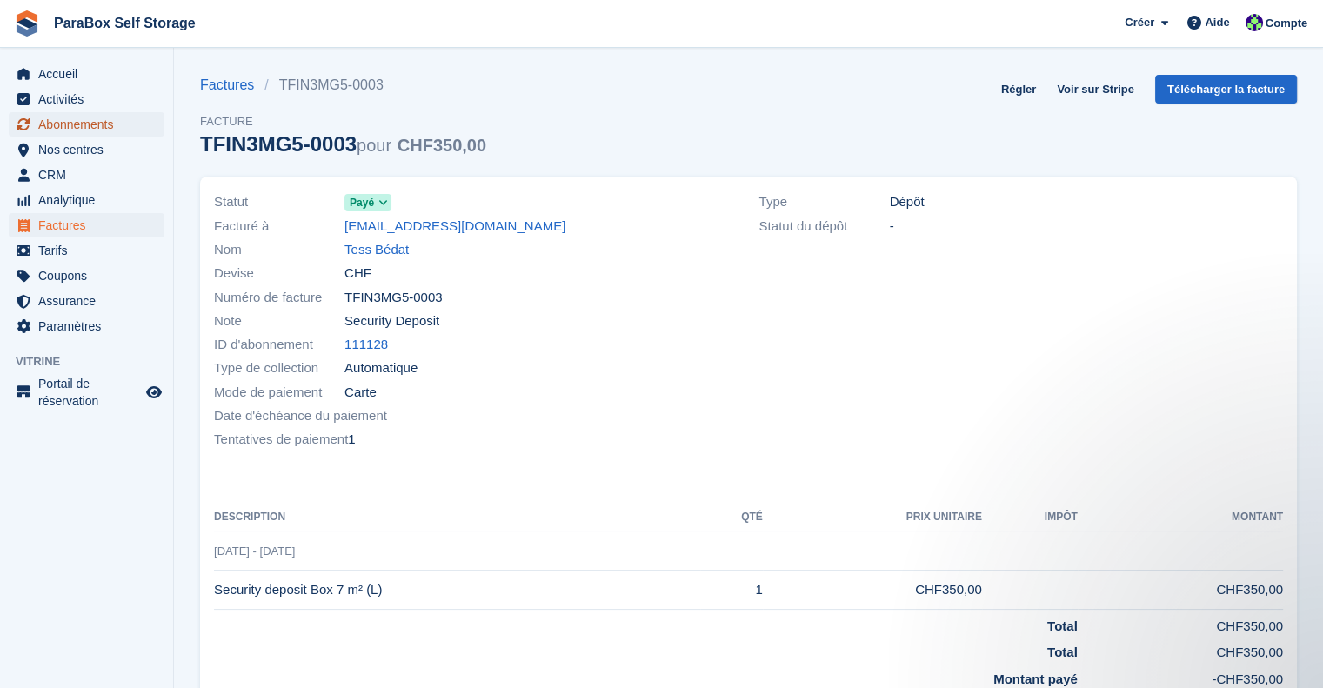
click at [90, 128] on span "Abonnements" at bounding box center [90, 124] width 104 height 24
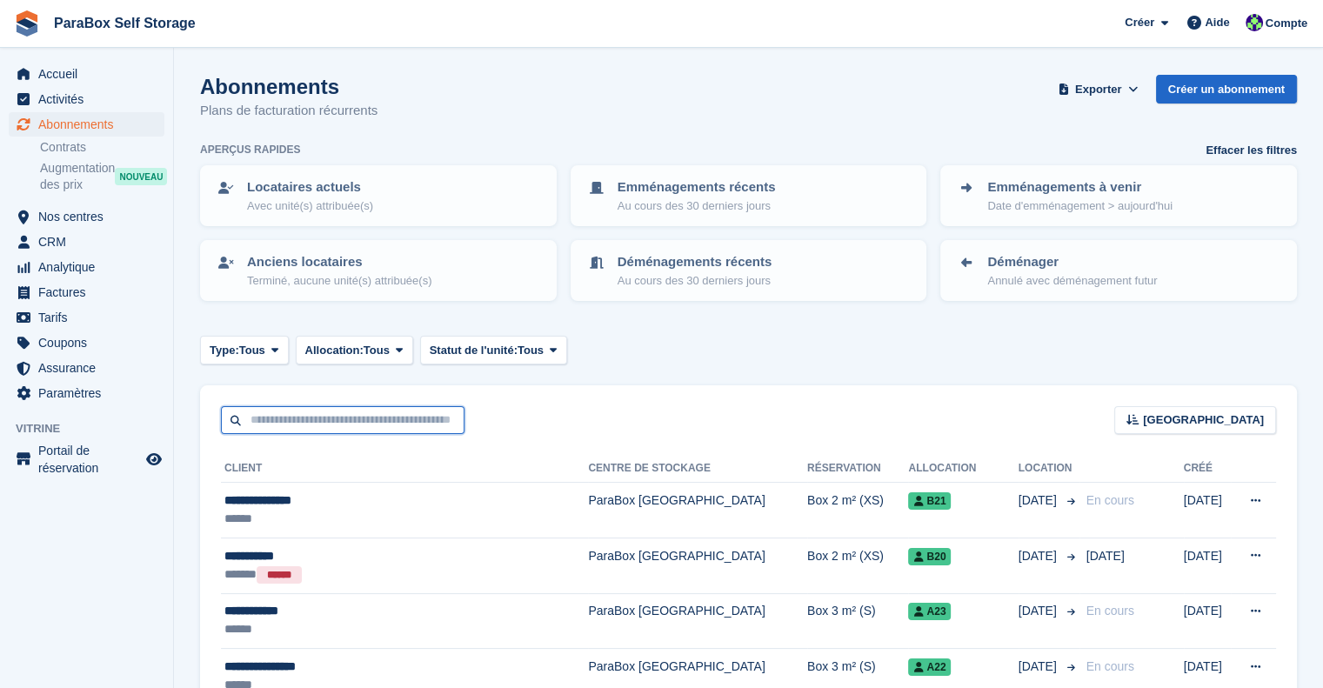
click at [337, 422] on input "text" at bounding box center [343, 420] width 244 height 29
type input "******"
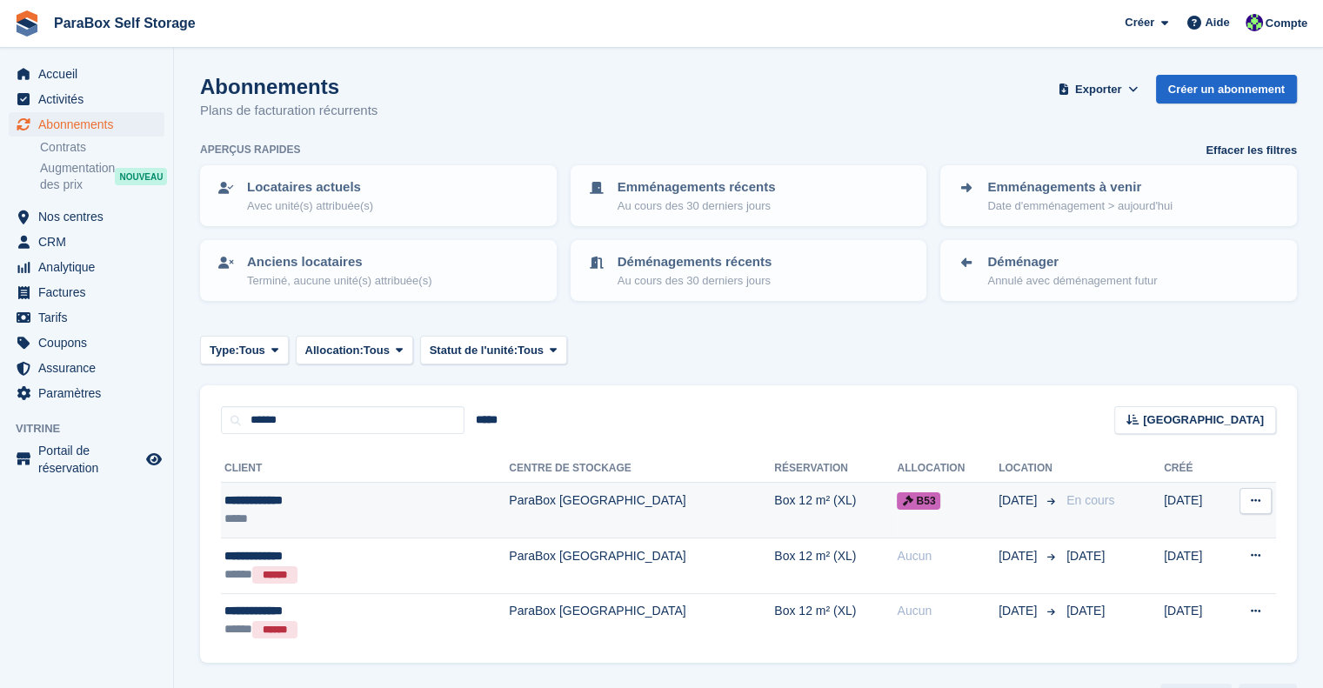
click at [774, 497] on td "Box 12 m² (XL)" at bounding box center [835, 511] width 123 height 56
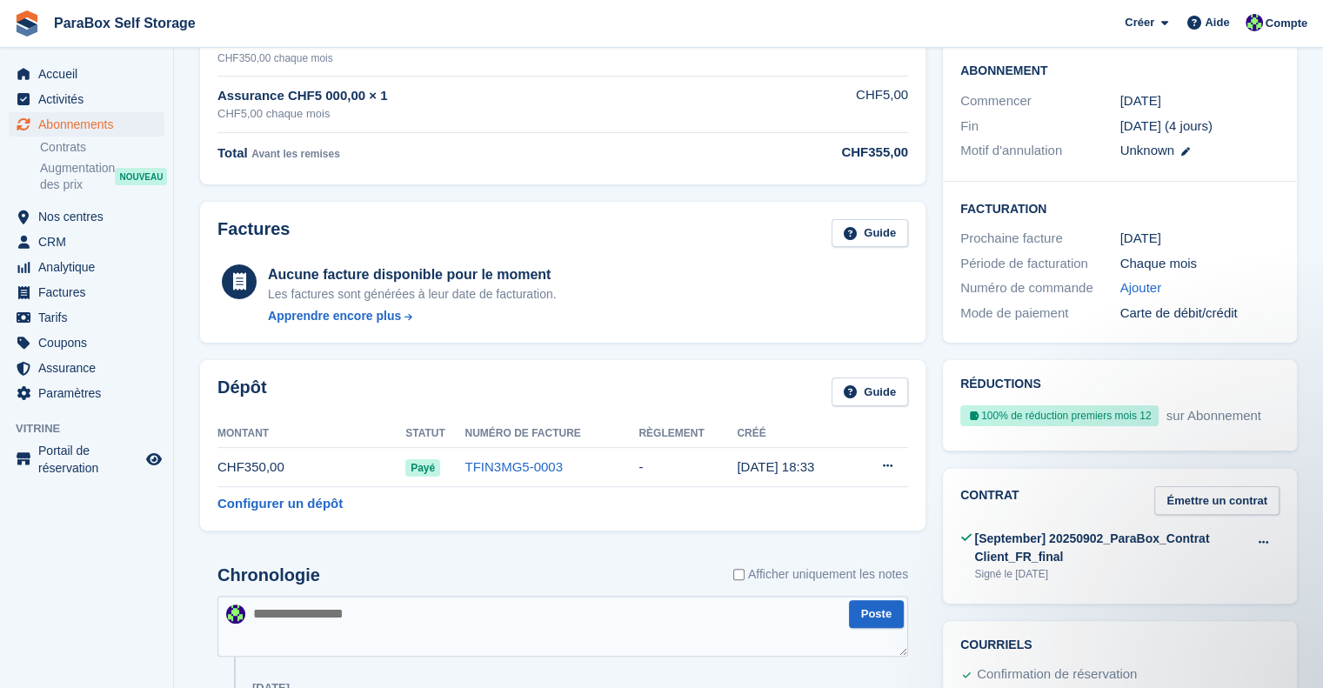
scroll to position [348, 0]
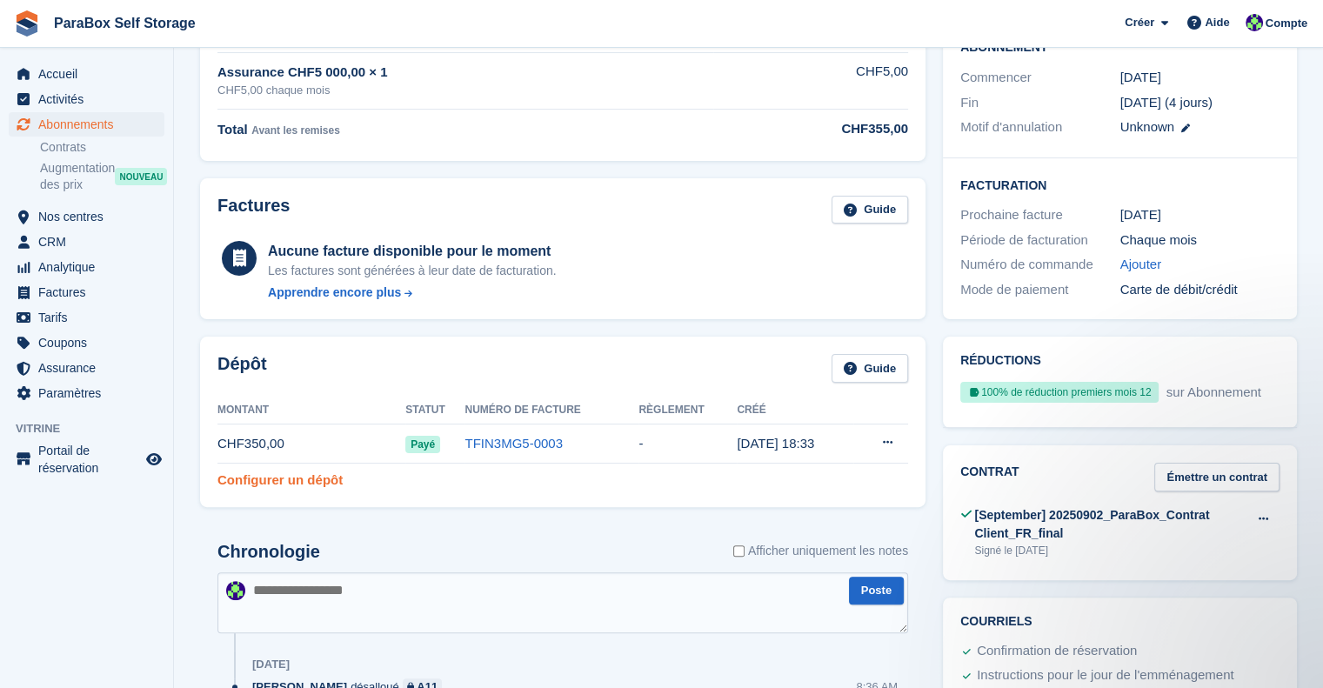
click at [300, 471] on link "Configurer un dépôt" at bounding box center [279, 481] width 125 height 20
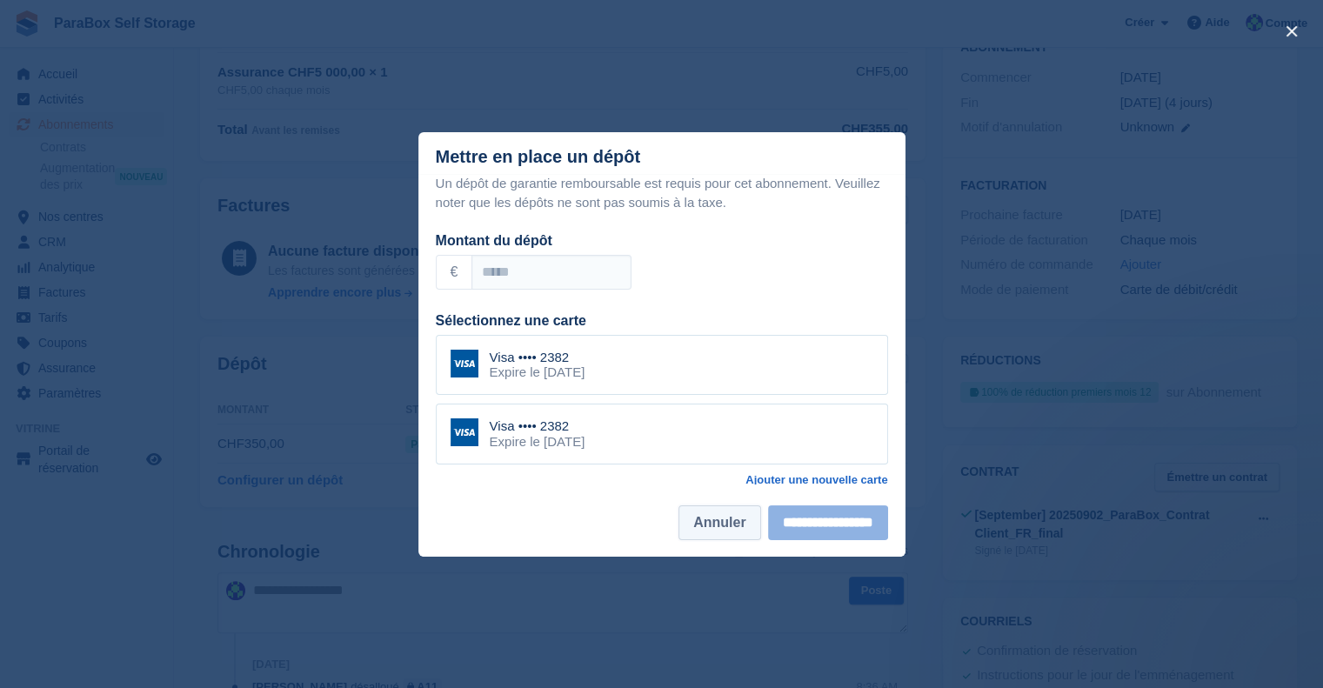
click at [689, 533] on button "Annuler" at bounding box center [719, 522] width 82 height 35
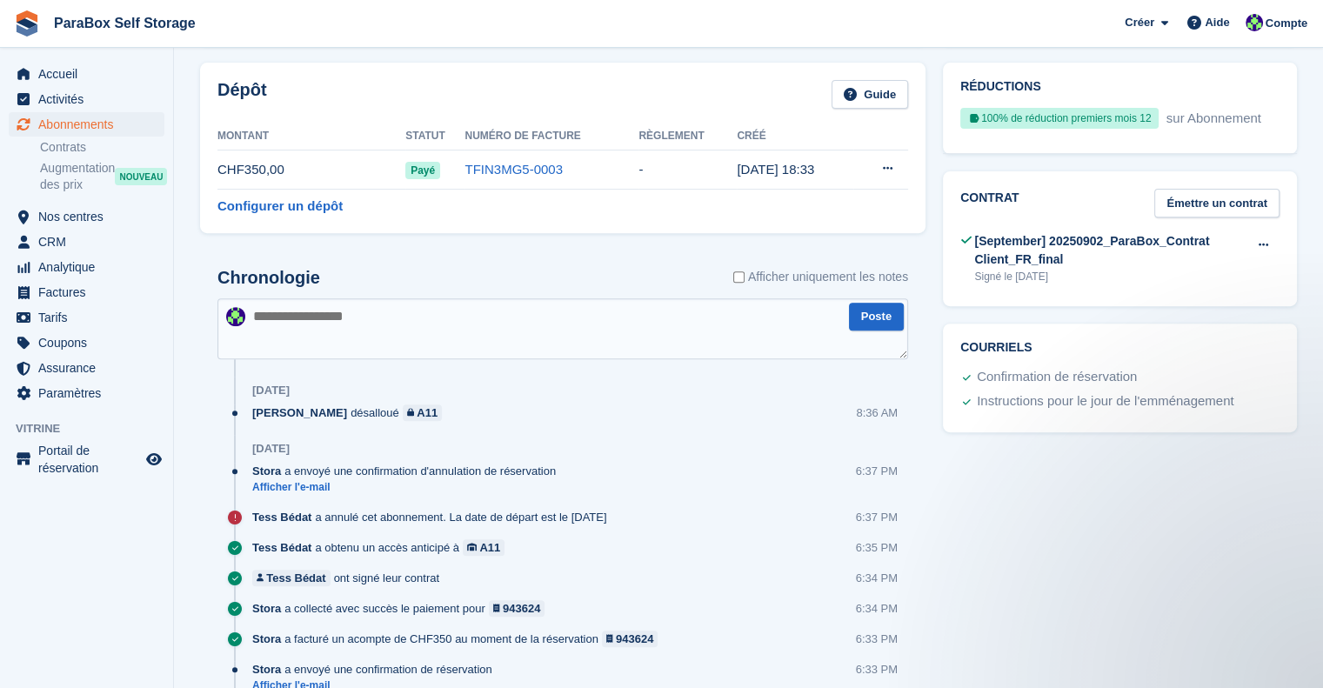
scroll to position [618, 0]
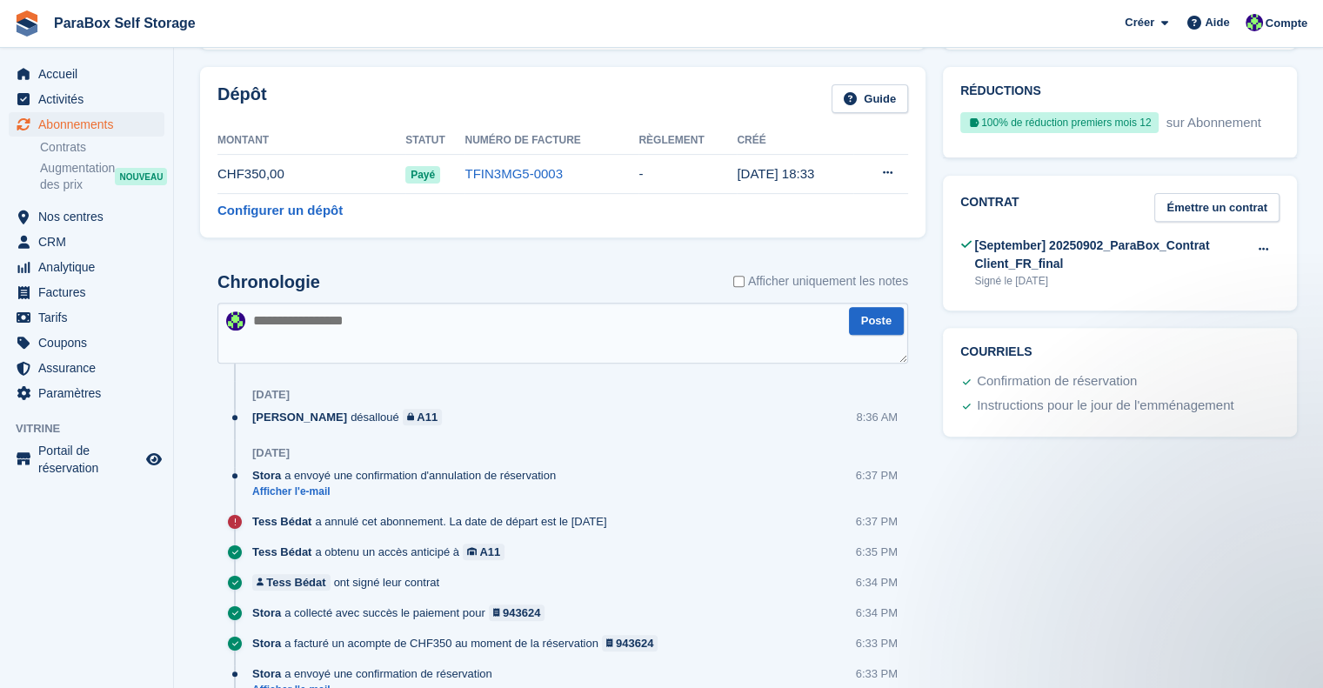
click at [1145, 237] on div "[September] 20250902_ParaBox_Contrat Client_FR_final" at bounding box center [1110, 255] width 273 height 37
click at [1261, 244] on icon at bounding box center [1264, 249] width 10 height 11
click at [1195, 272] on p "Voir" at bounding box center [1195, 283] width 151 height 23
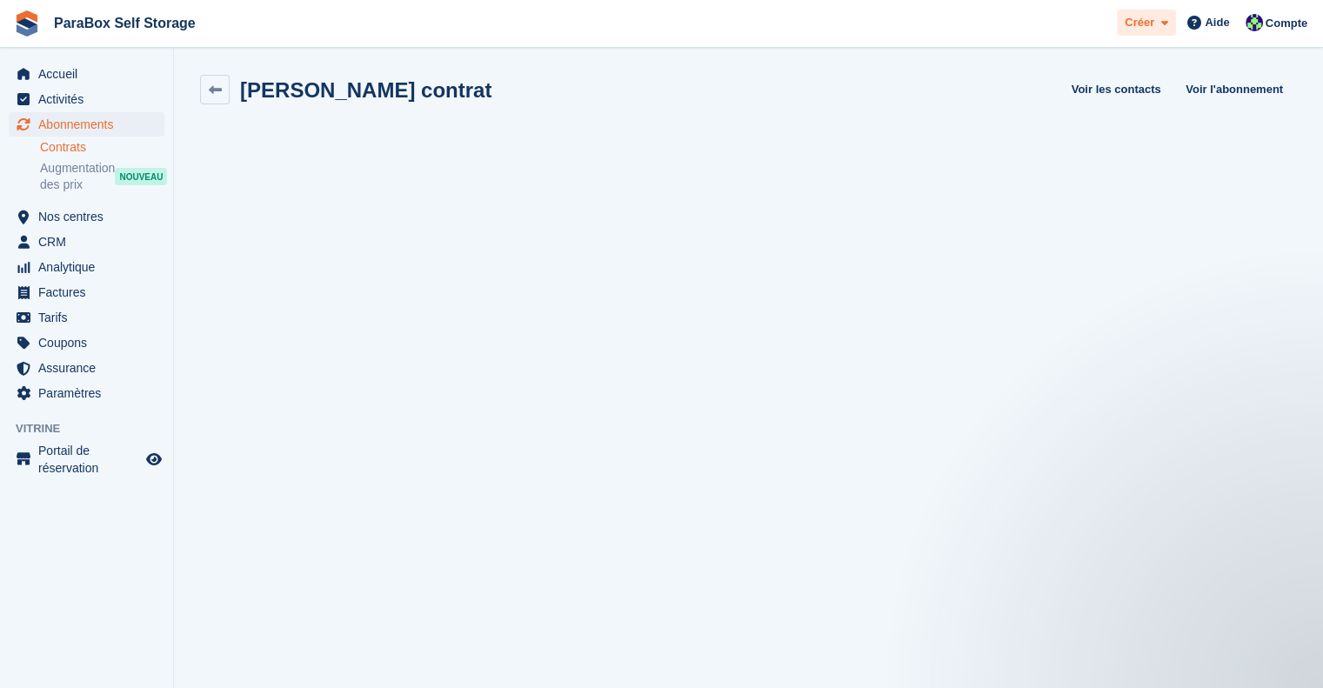
click at [1148, 30] on span "Créer" at bounding box center [1140, 22] width 30 height 17
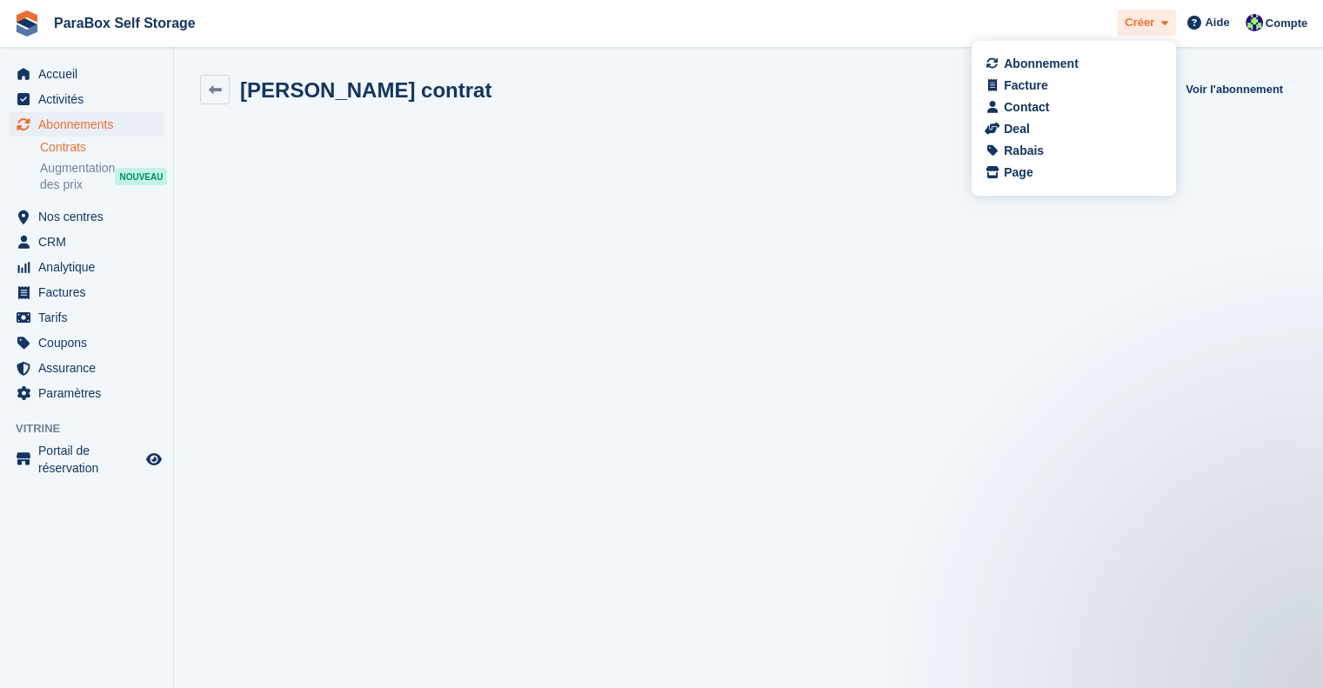
click at [1148, 30] on span "Créer" at bounding box center [1140, 22] width 30 height 17
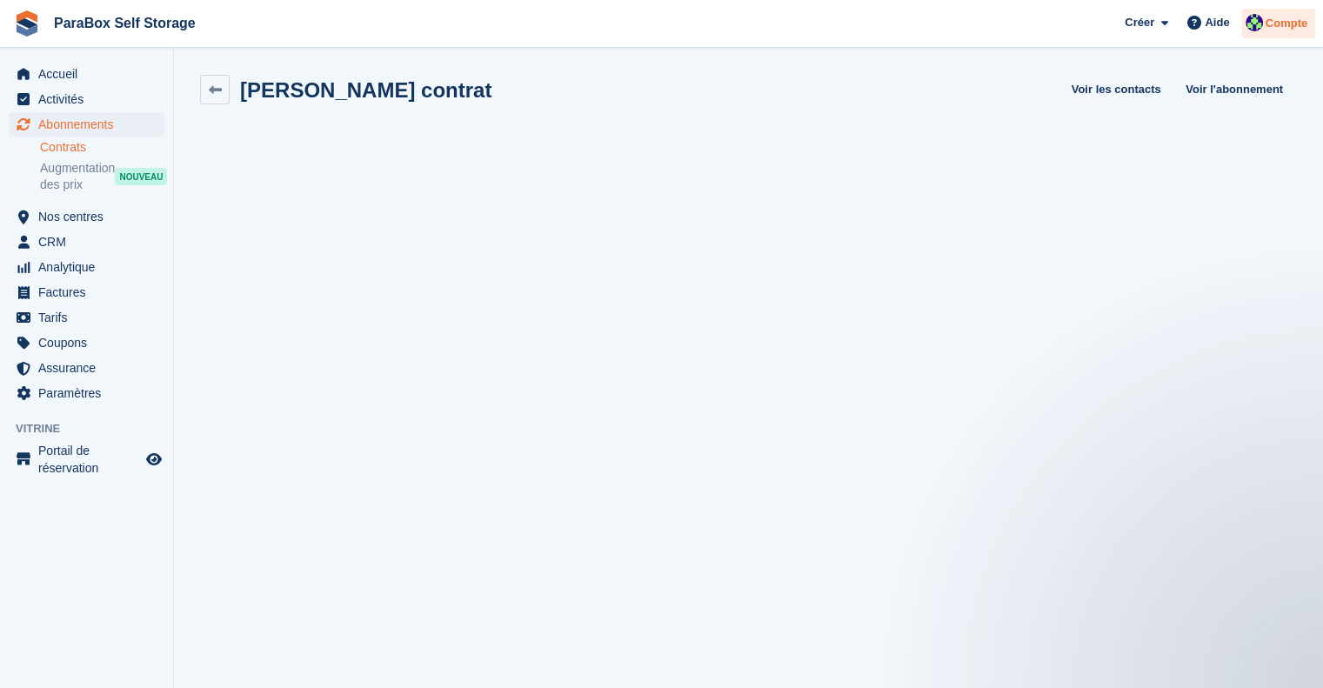
click at [1255, 20] on img at bounding box center [1254, 22] width 17 height 17
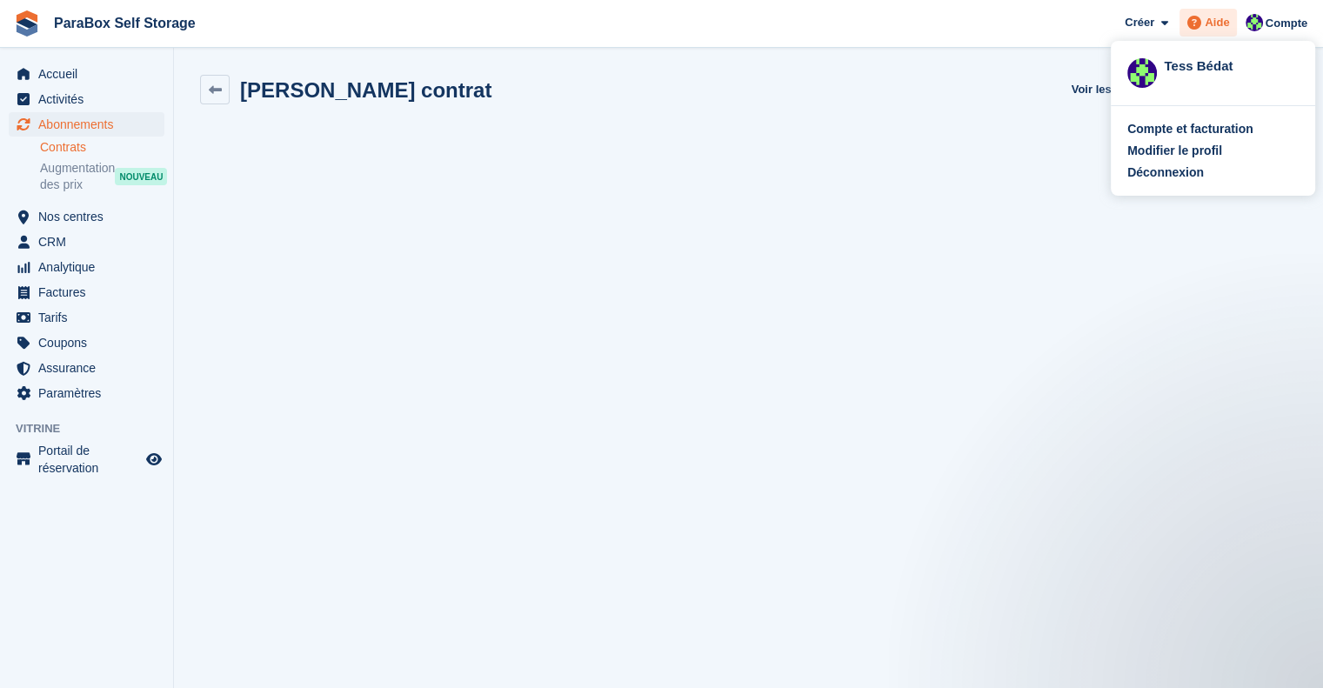
click at [1213, 31] on div "Aide" at bounding box center [1207, 23] width 57 height 28
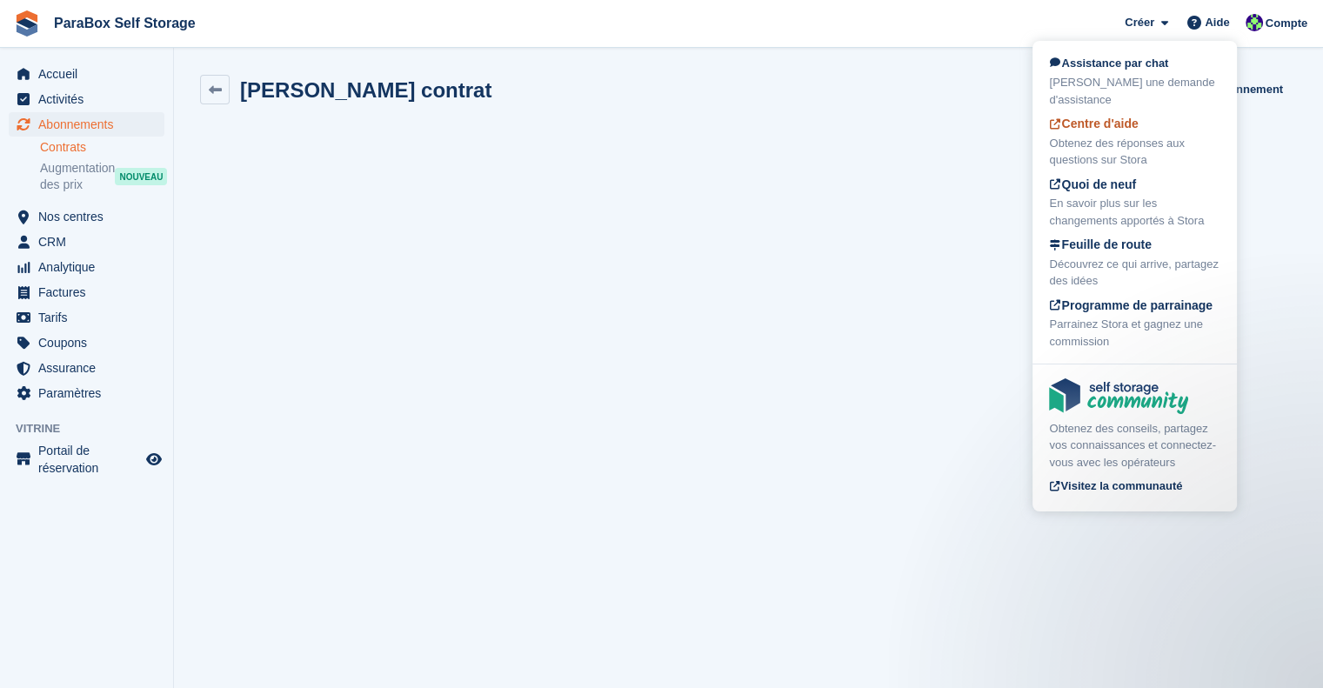
click at [1089, 135] on div "Obtenez des réponses aux questions sur Stora" at bounding box center [1134, 152] width 171 height 34
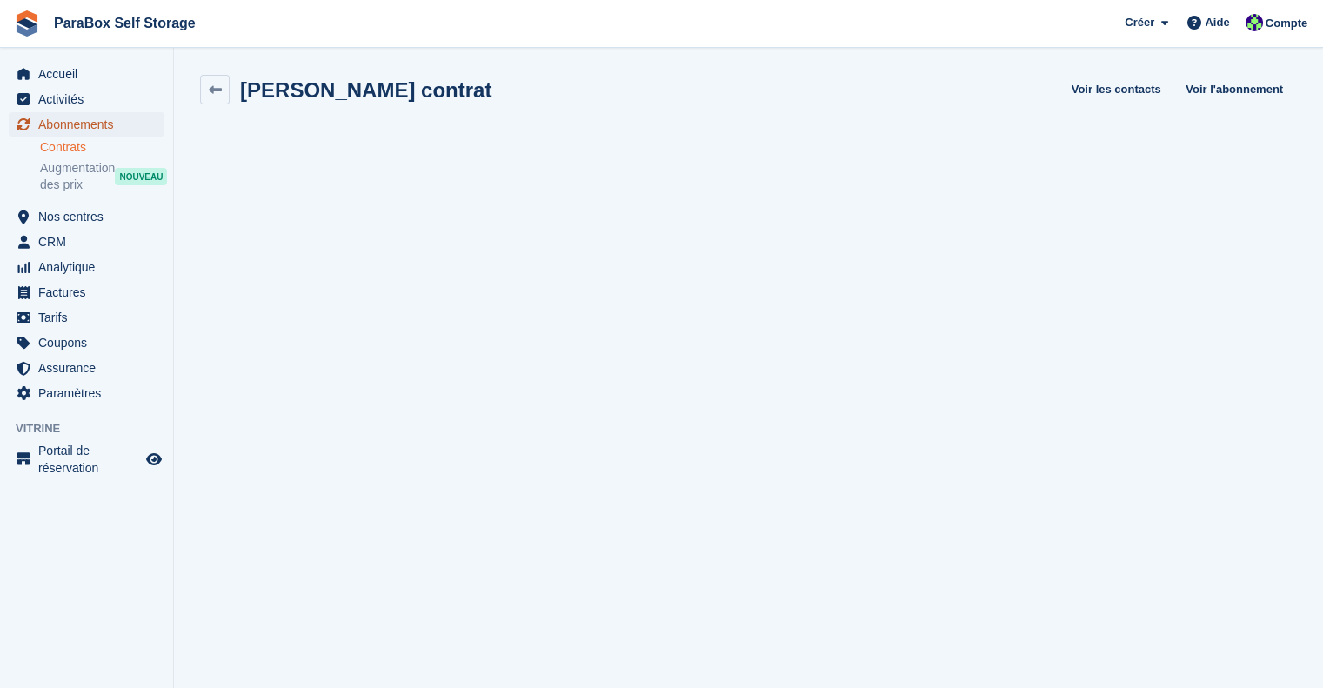
click at [76, 121] on span "Abonnements" at bounding box center [90, 124] width 104 height 24
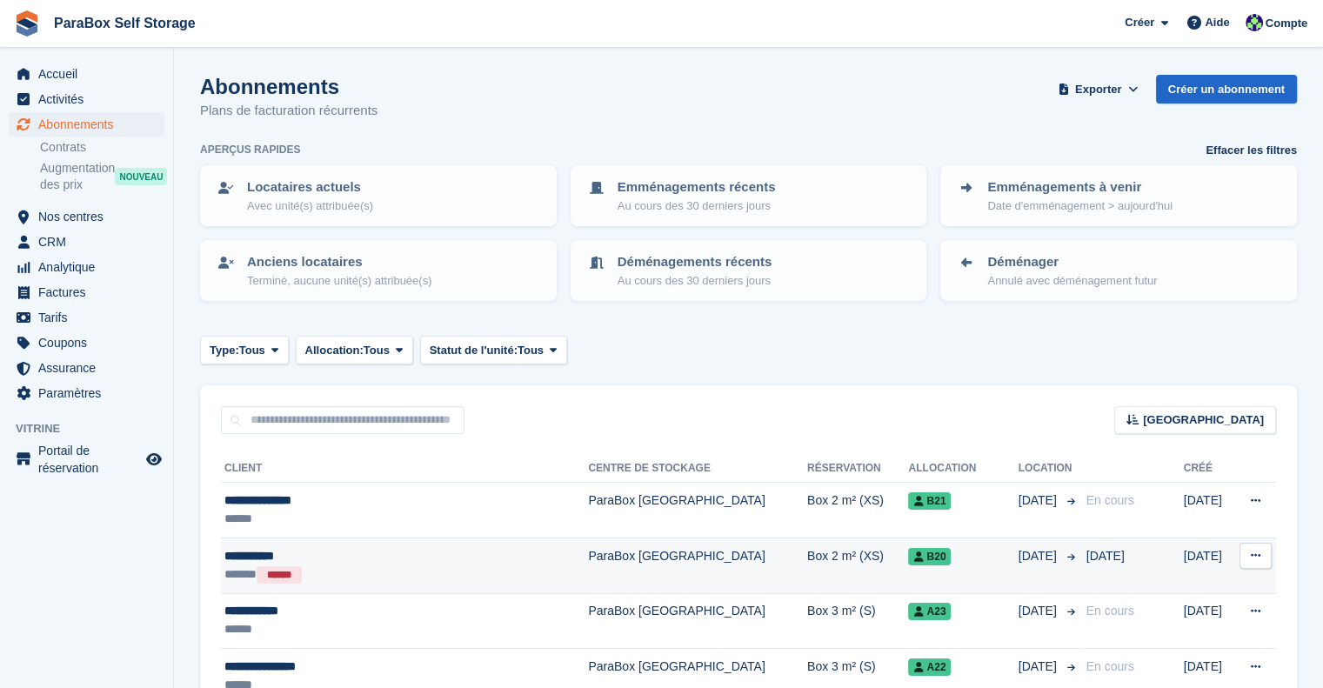
click at [394, 561] on div "**********" at bounding box center [370, 556] width 293 height 18
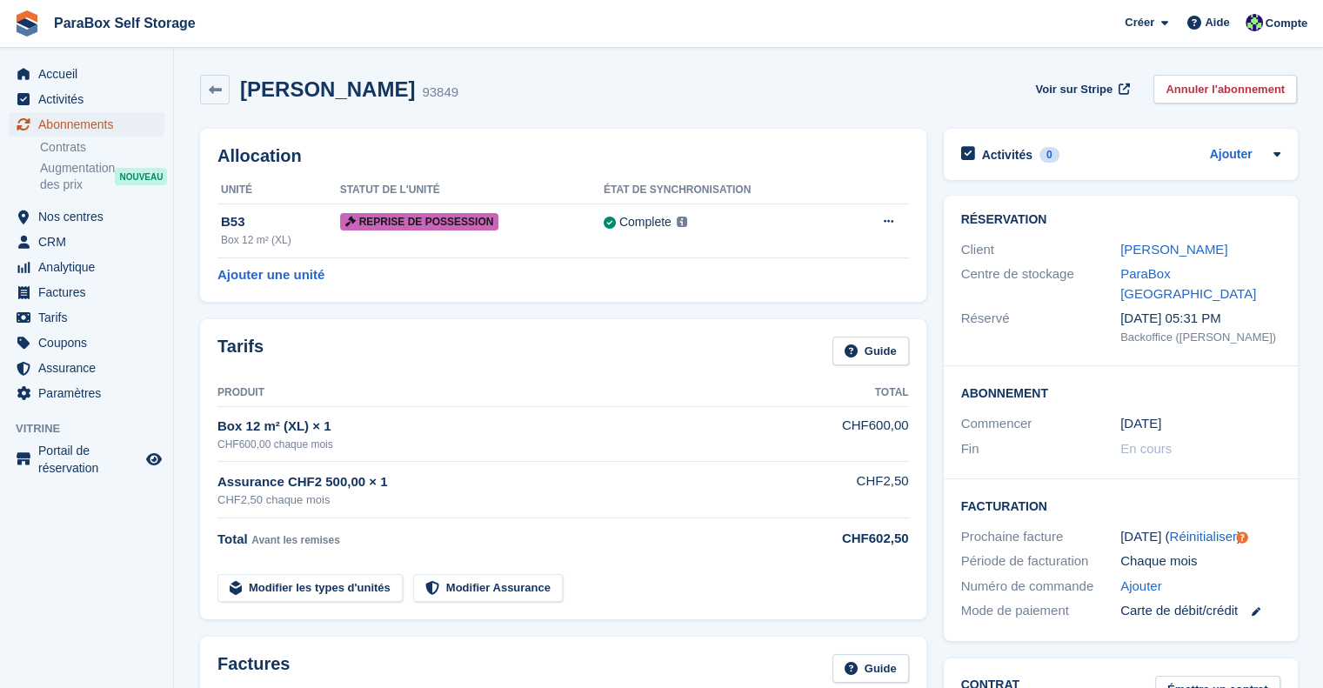
click at [79, 118] on span "Abonnements" at bounding box center [90, 124] width 104 height 24
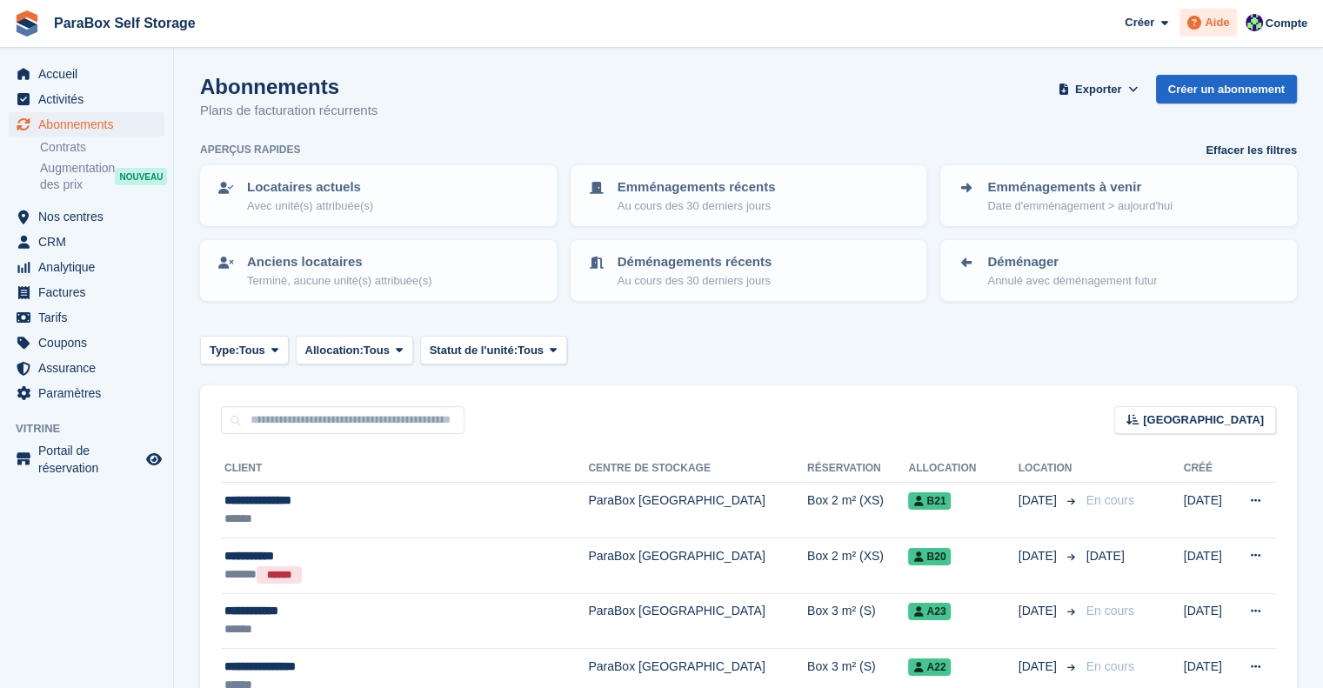
click at [1209, 31] on div "Aide" at bounding box center [1207, 23] width 57 height 28
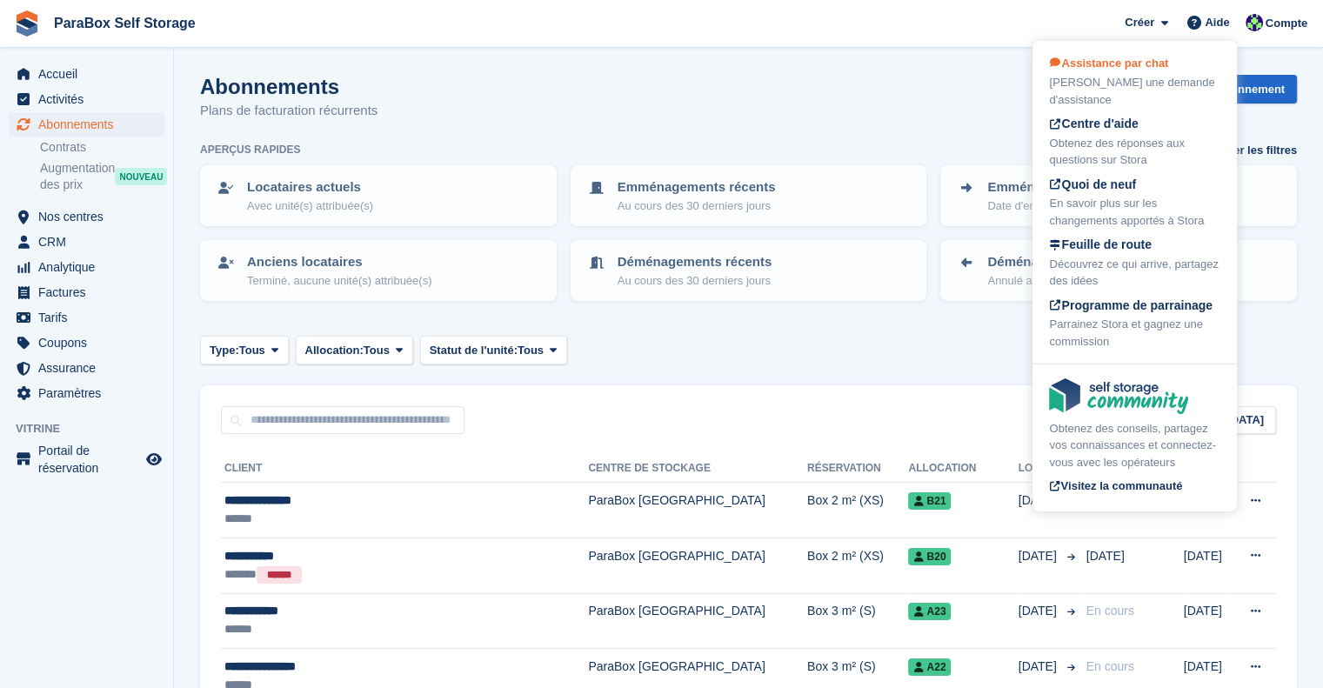
click at [1155, 70] on span "Assistance par chat" at bounding box center [1108, 63] width 119 height 13
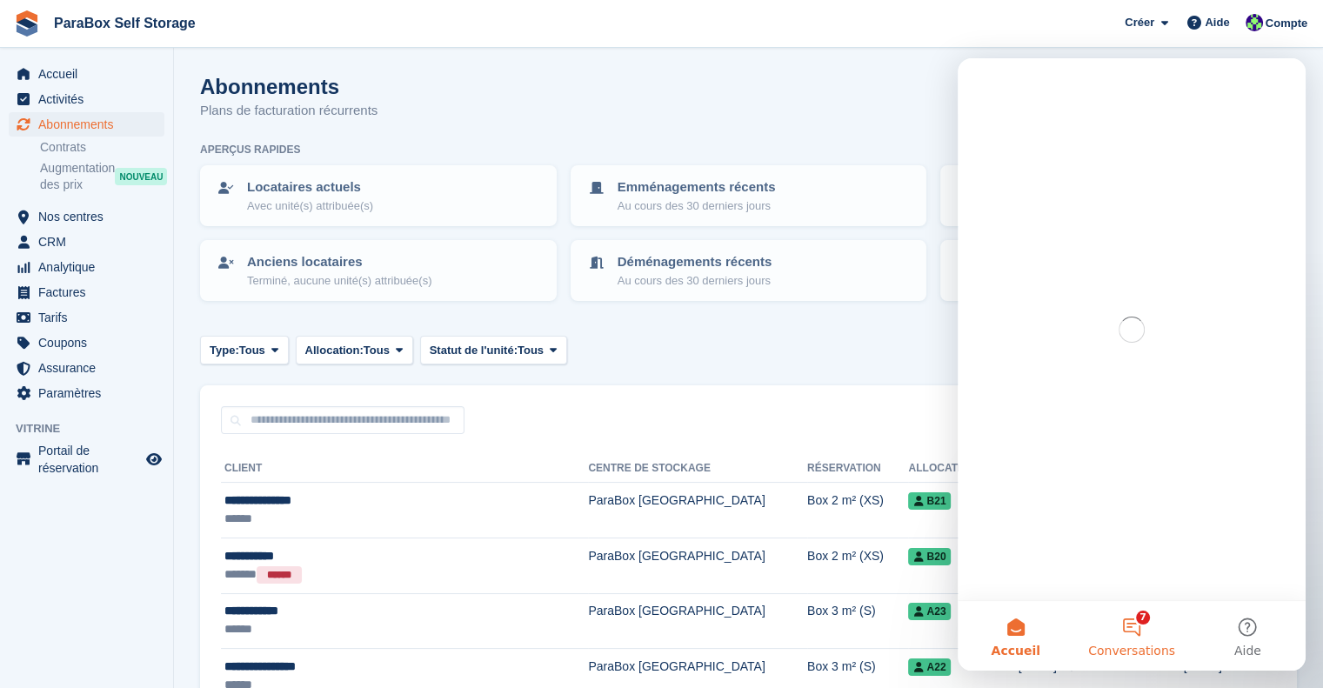
click at [1116, 637] on button "7 Conversations" at bounding box center [1131, 636] width 116 height 70
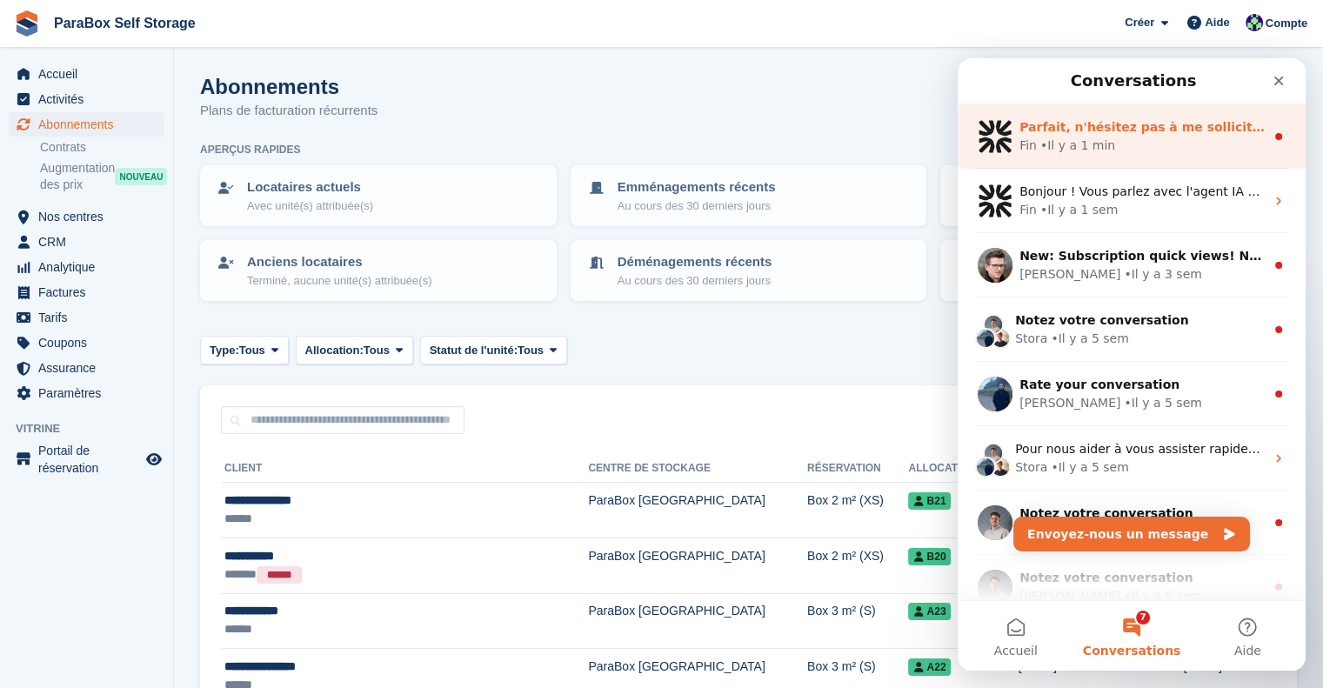
click at [1133, 141] on div "Fin • Il y a 1 min" at bounding box center [1141, 146] width 245 height 18
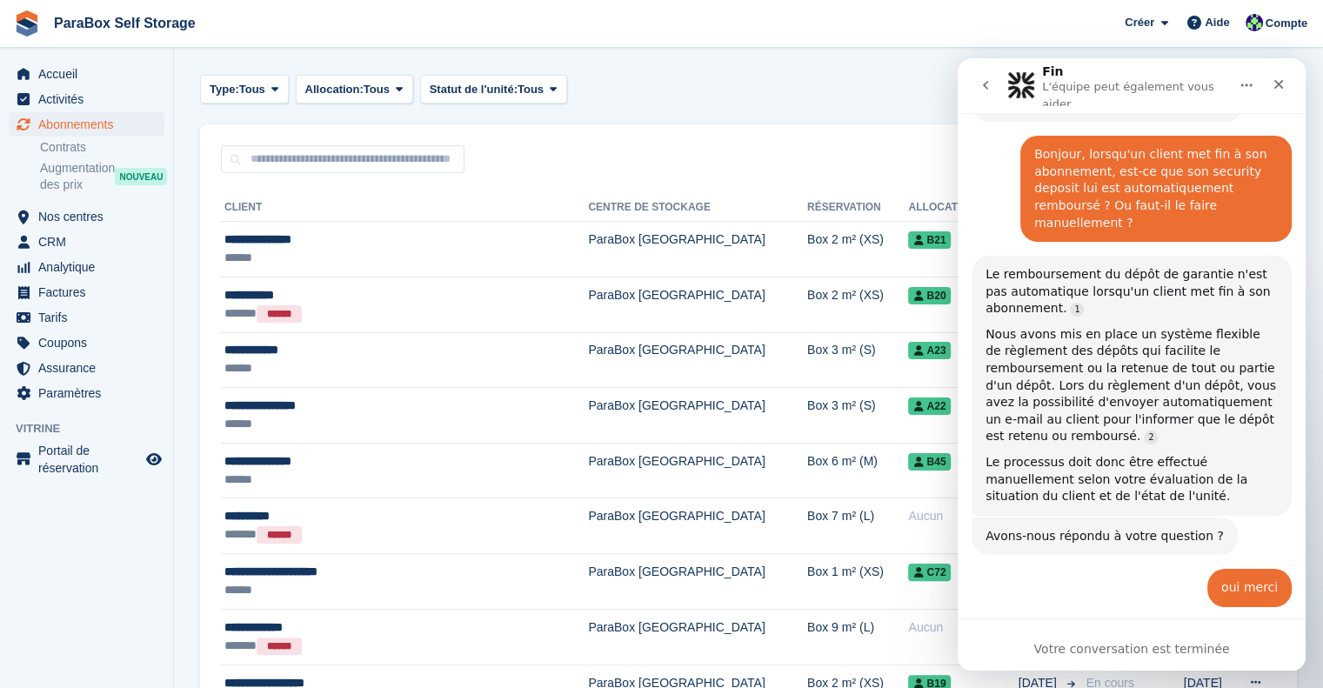
scroll to position [202, 0]
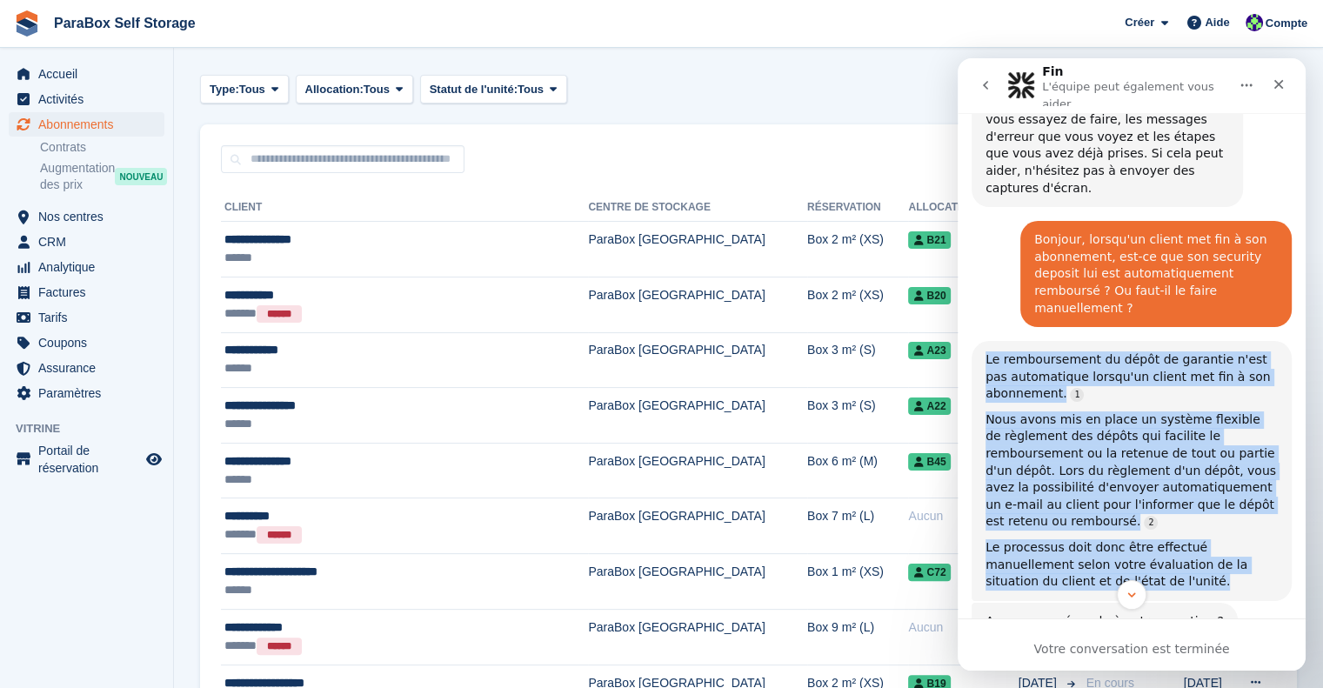
drag, startPoint x: 1072, startPoint y: 544, endPoint x: 985, endPoint y: 316, distance: 244.7
click at [985, 351] on div "Le remboursement du dépôt de garantie n'est pas automatique lorsqu'un client me…" at bounding box center [1131, 470] width 292 height 239
copy div "Le remboursement du dépôt de garantie n'est pas automatique lorsqu'un client me…"
click at [1070, 389] on link "Source reference 39967552:" at bounding box center [1077, 396] width 14 height 14
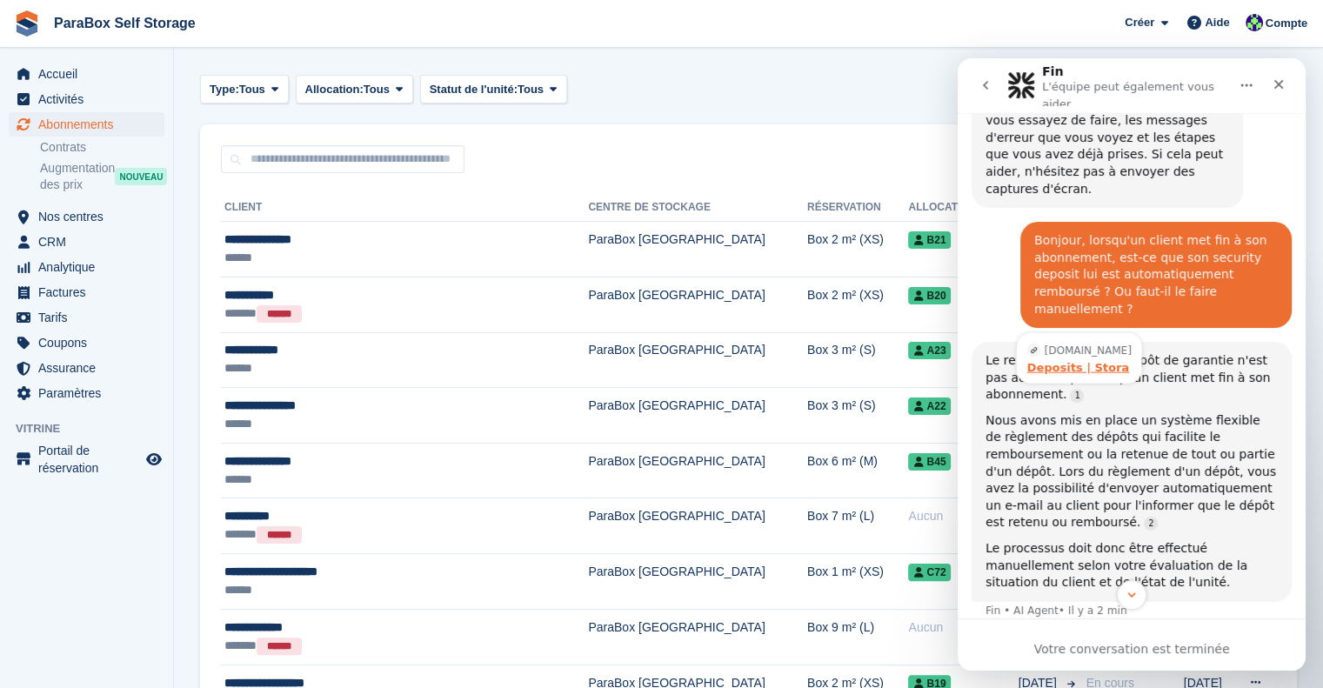
click at [1066, 362] on div "Deposits | Stora" at bounding box center [1079, 367] width 104 height 11
click at [72, 131] on span "Abonnements" at bounding box center [90, 124] width 104 height 24
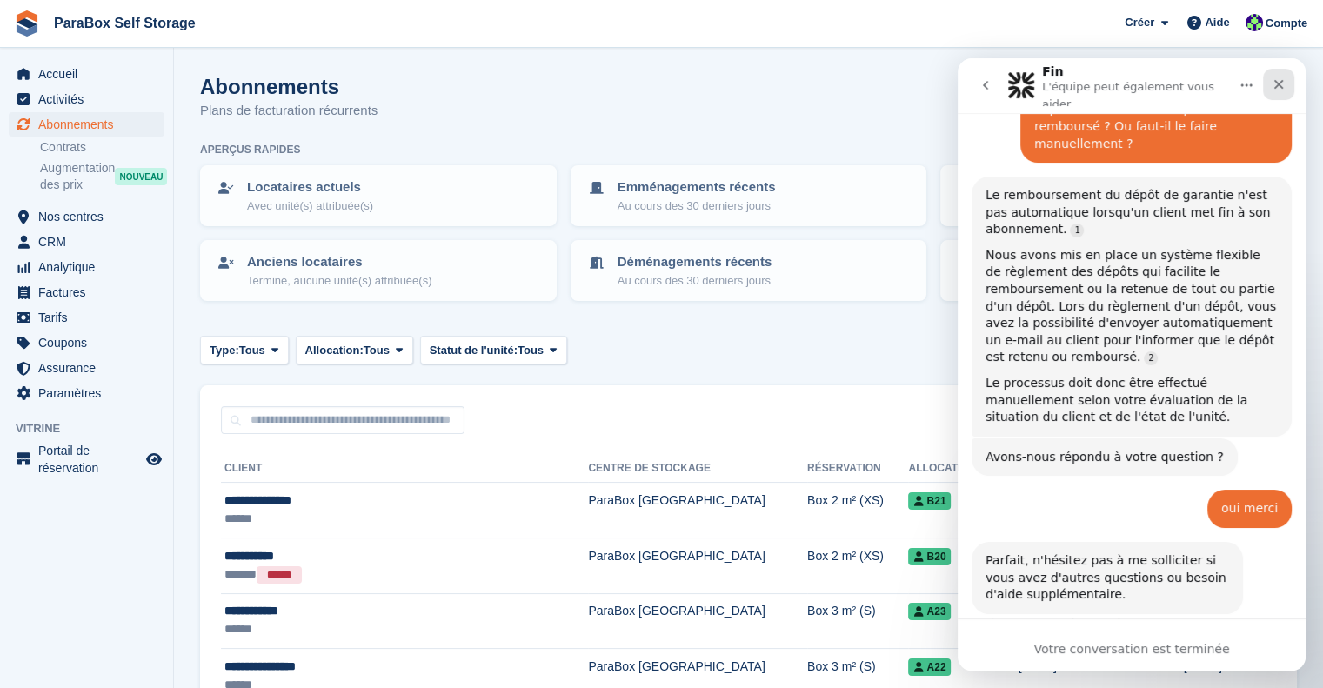
scroll to position [376, 0]
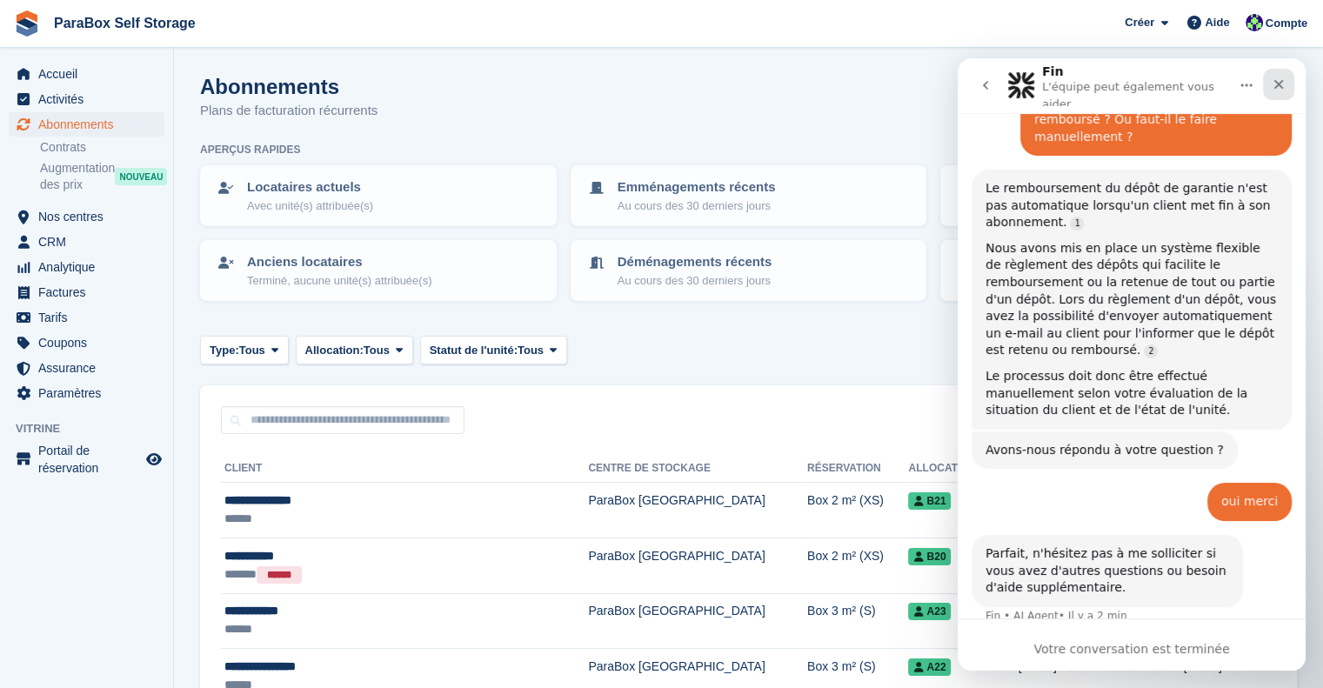
click at [1287, 80] on div "Fermer" at bounding box center [1278, 84] width 31 height 31
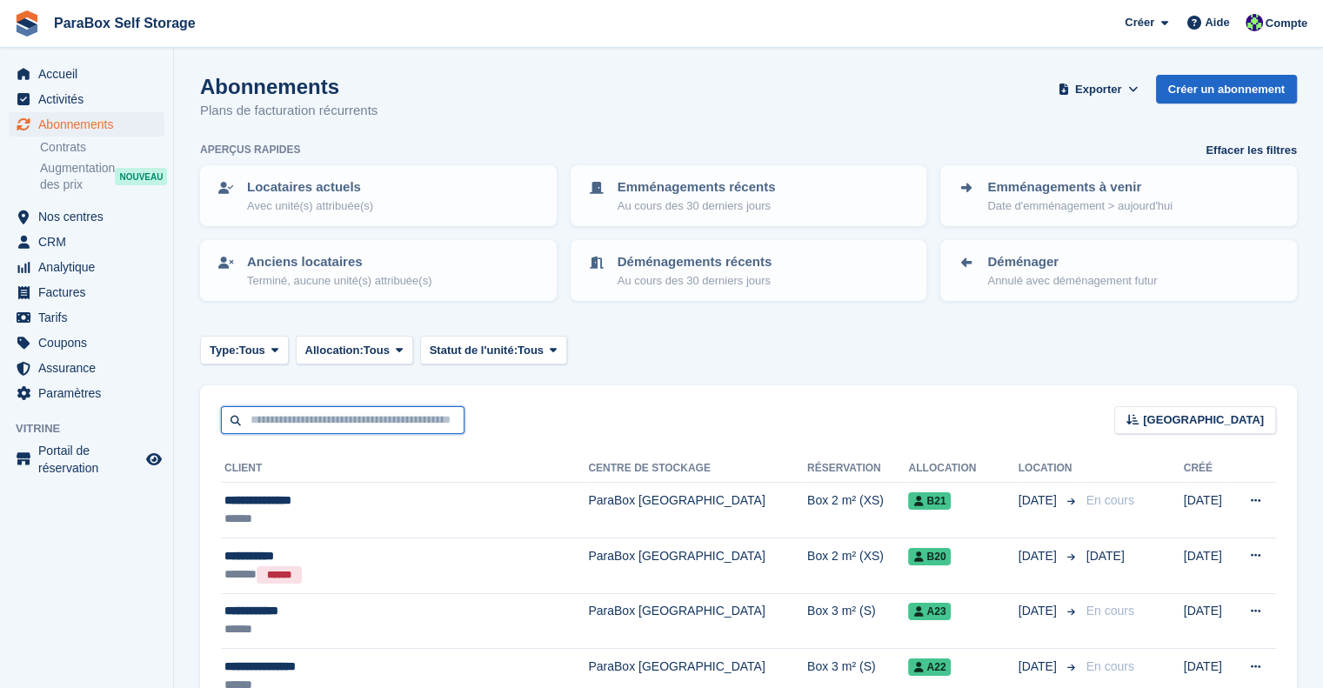
click at [372, 418] on input "text" at bounding box center [343, 420] width 244 height 29
type input "*****"
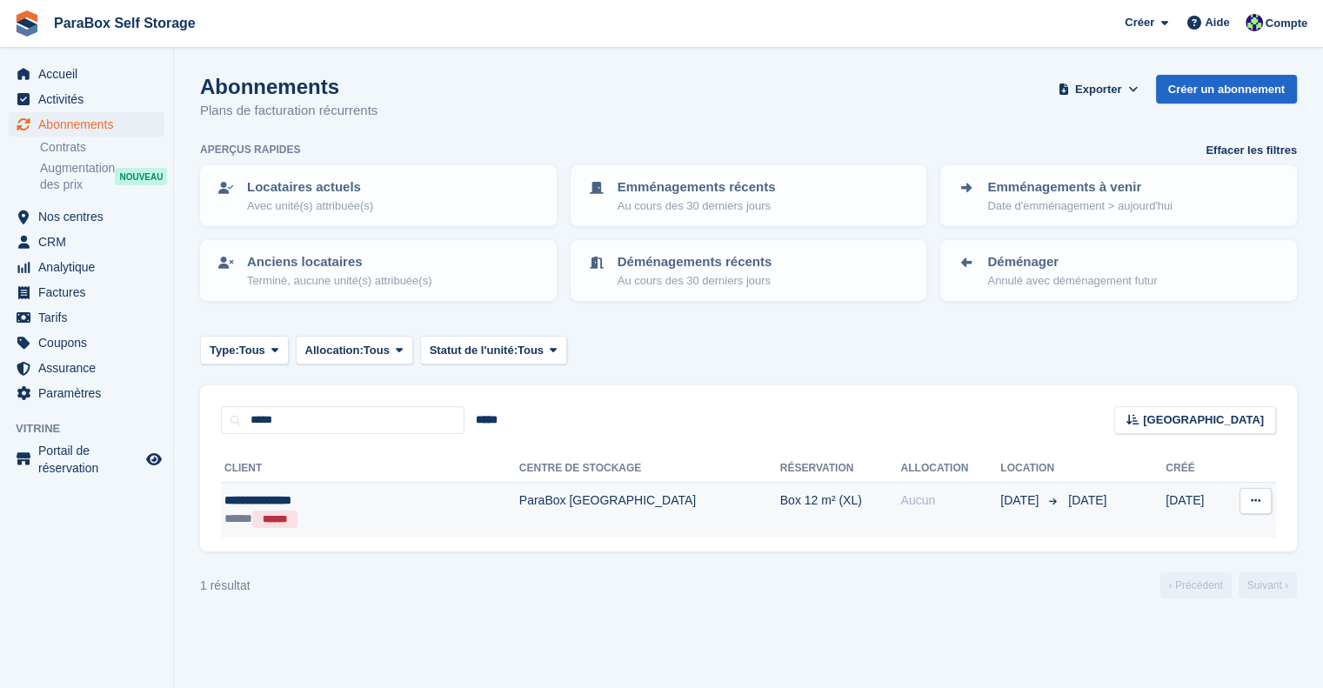
click at [543, 504] on td "ParaBox [GEOGRAPHIC_DATA]" at bounding box center [649, 510] width 261 height 55
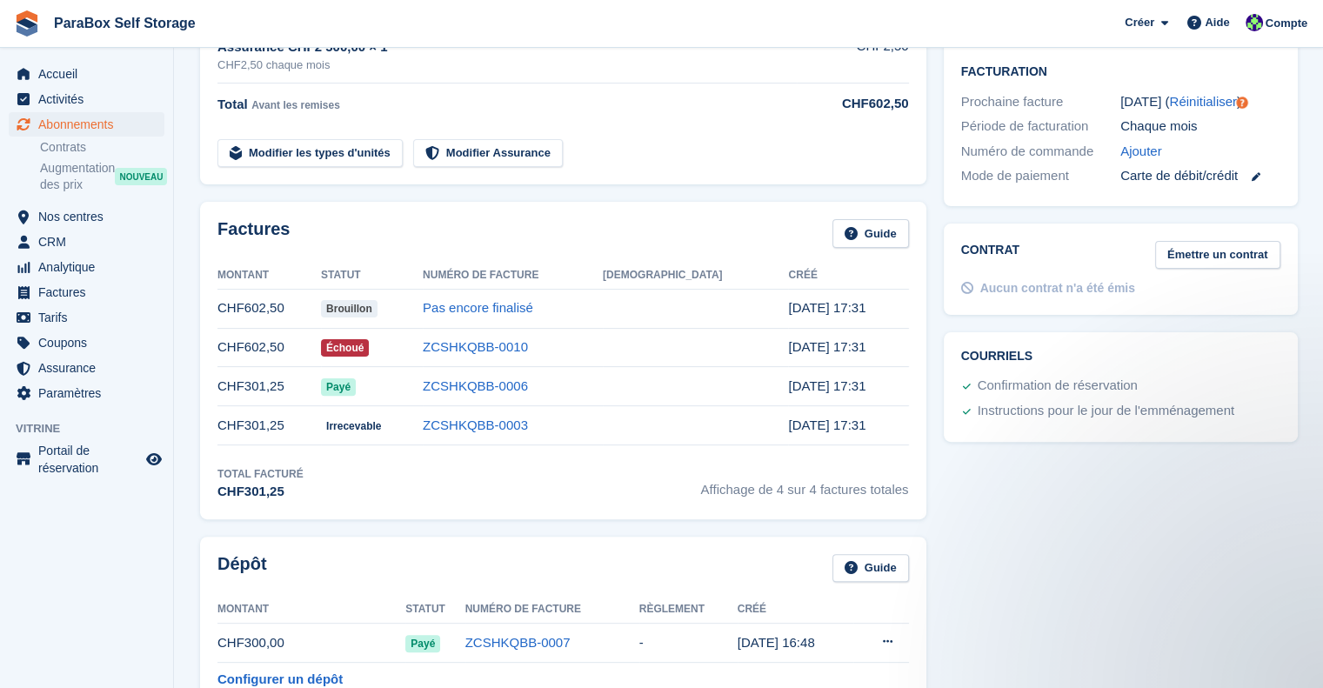
scroll to position [696, 0]
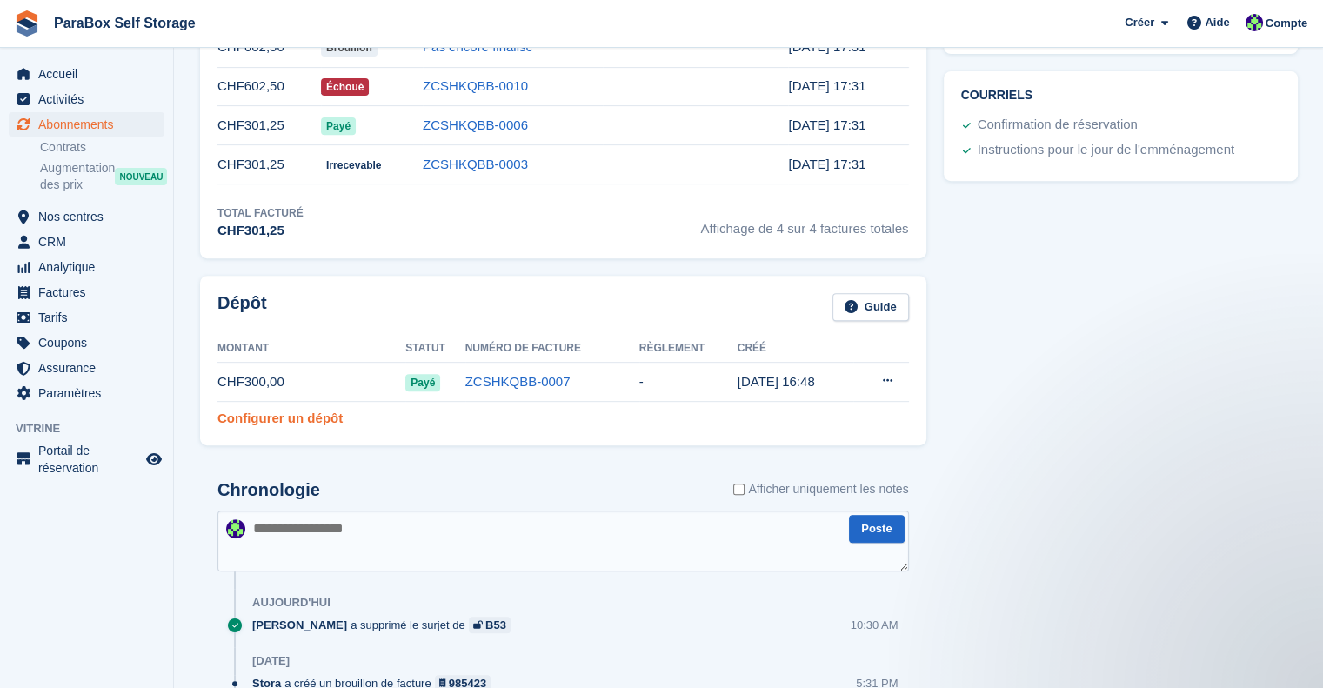
click at [299, 418] on link "Configurer un dépôt" at bounding box center [279, 419] width 125 height 20
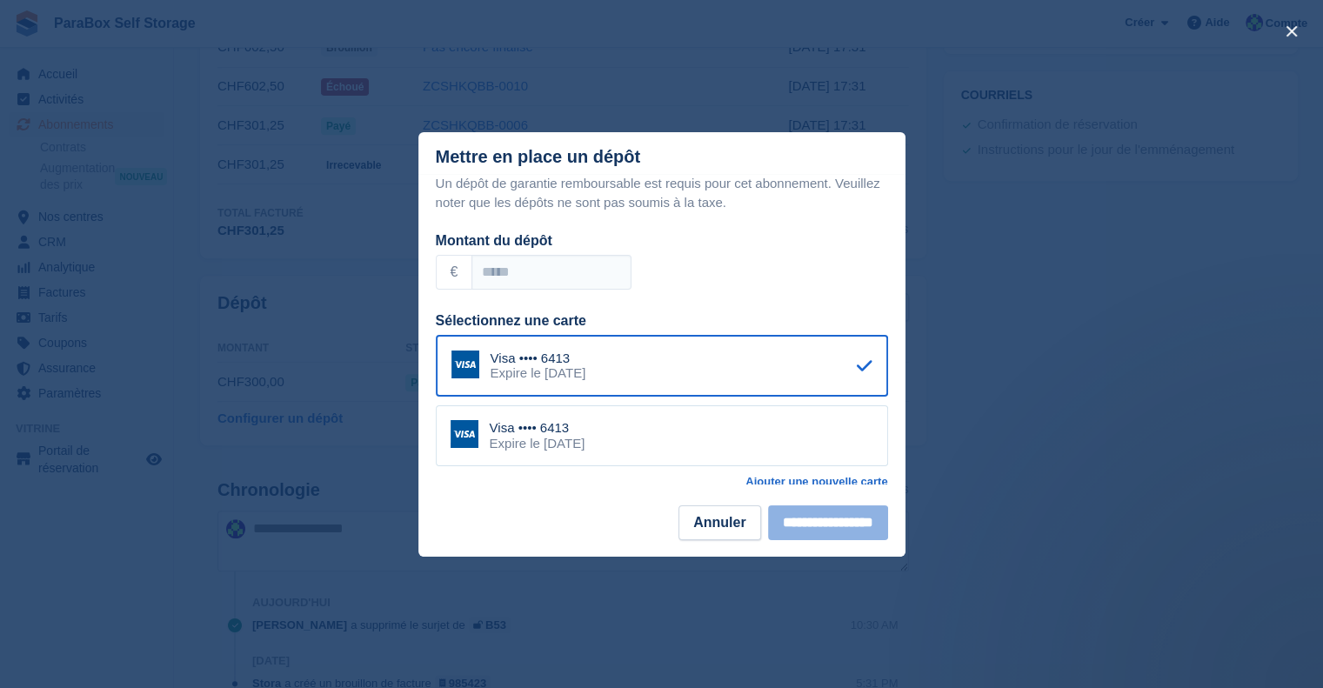
scroll to position [17, 0]
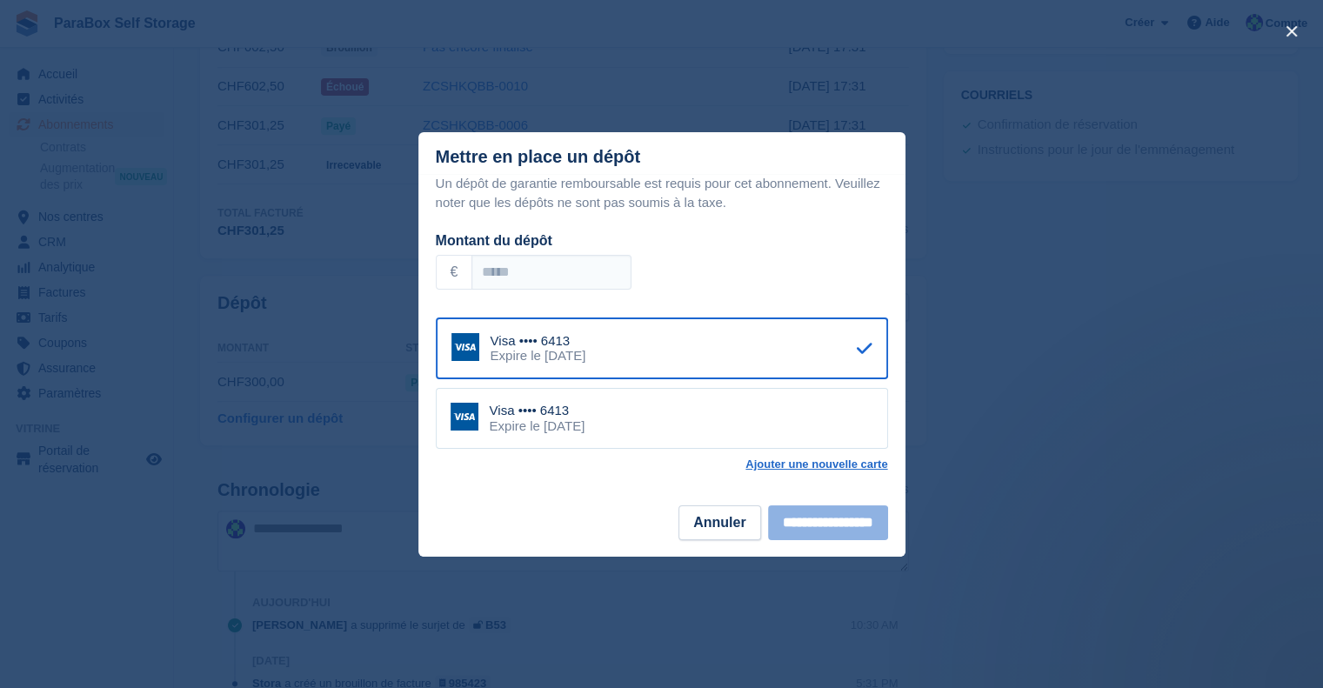
click at [710, 208] on p "Un dépôt de garantie remboursable est requis pour cet abonnement. Veuillez note…" at bounding box center [662, 193] width 452 height 39
click at [711, 522] on button "Annuler" at bounding box center [719, 522] width 82 height 35
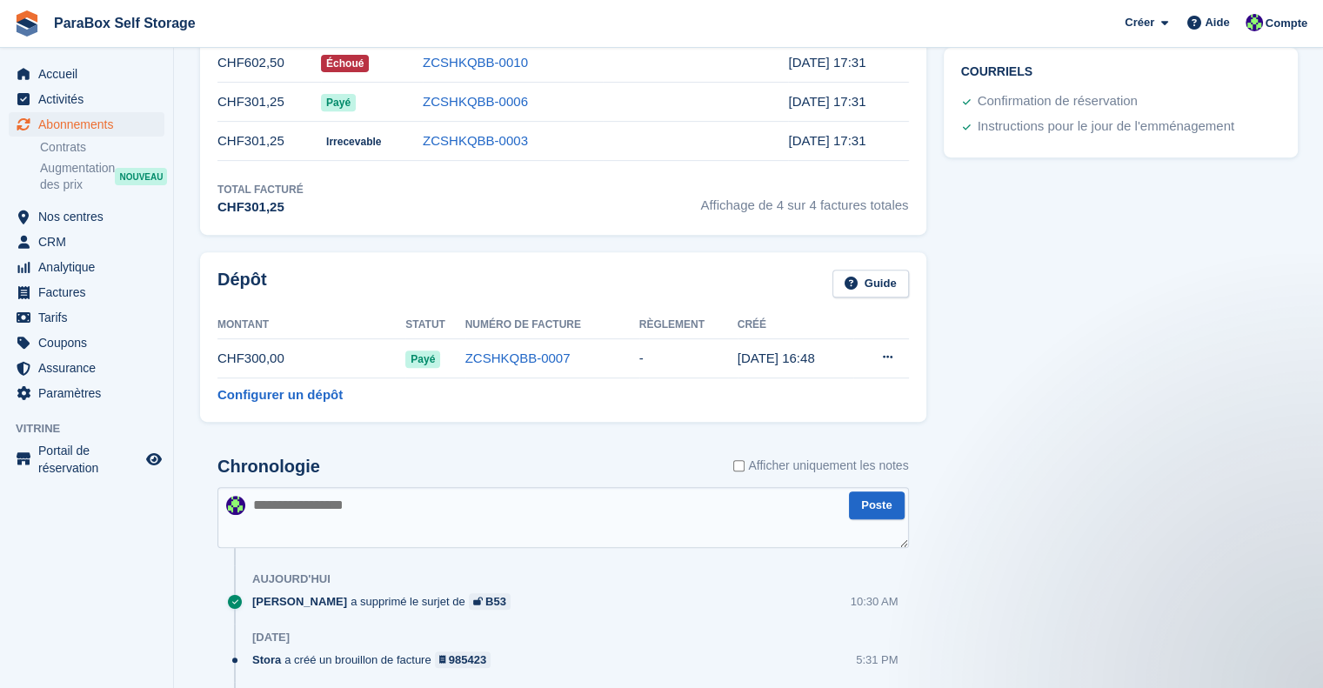
scroll to position [696, 0]
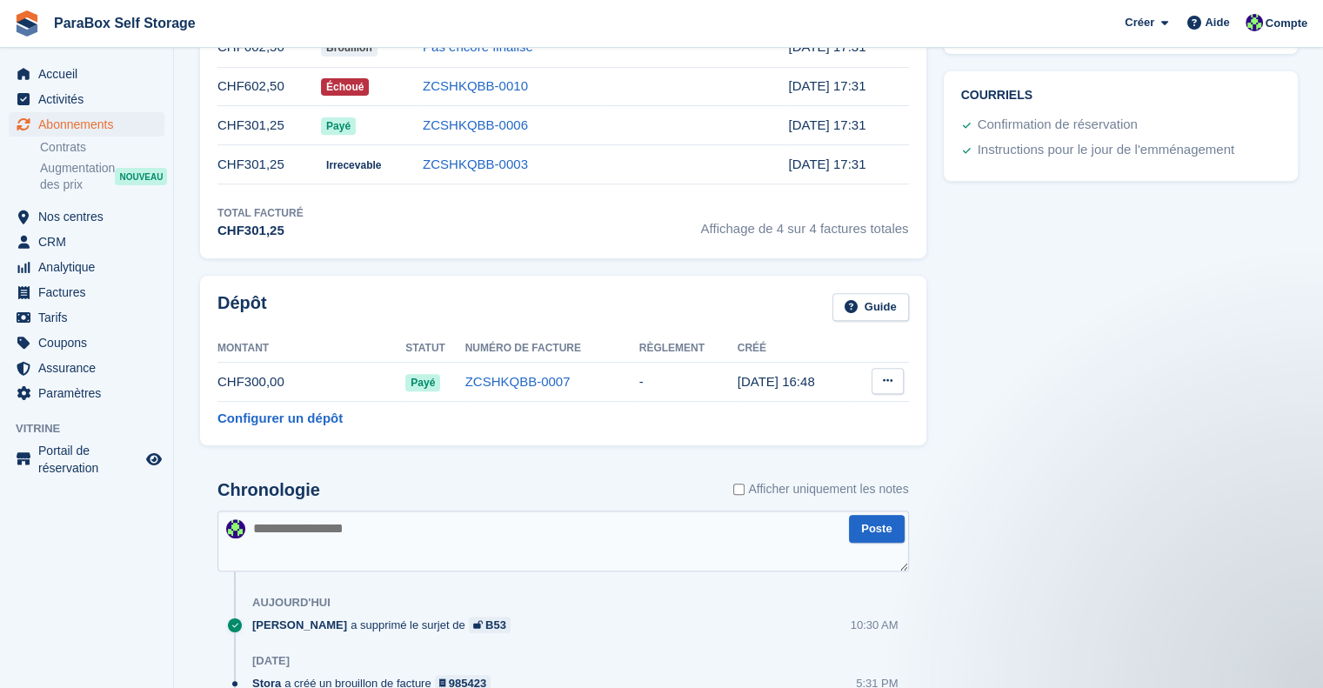
click at [885, 377] on icon at bounding box center [888, 380] width 10 height 11
click at [836, 414] on p "Régler le dépôt" at bounding box center [820, 415] width 151 height 23
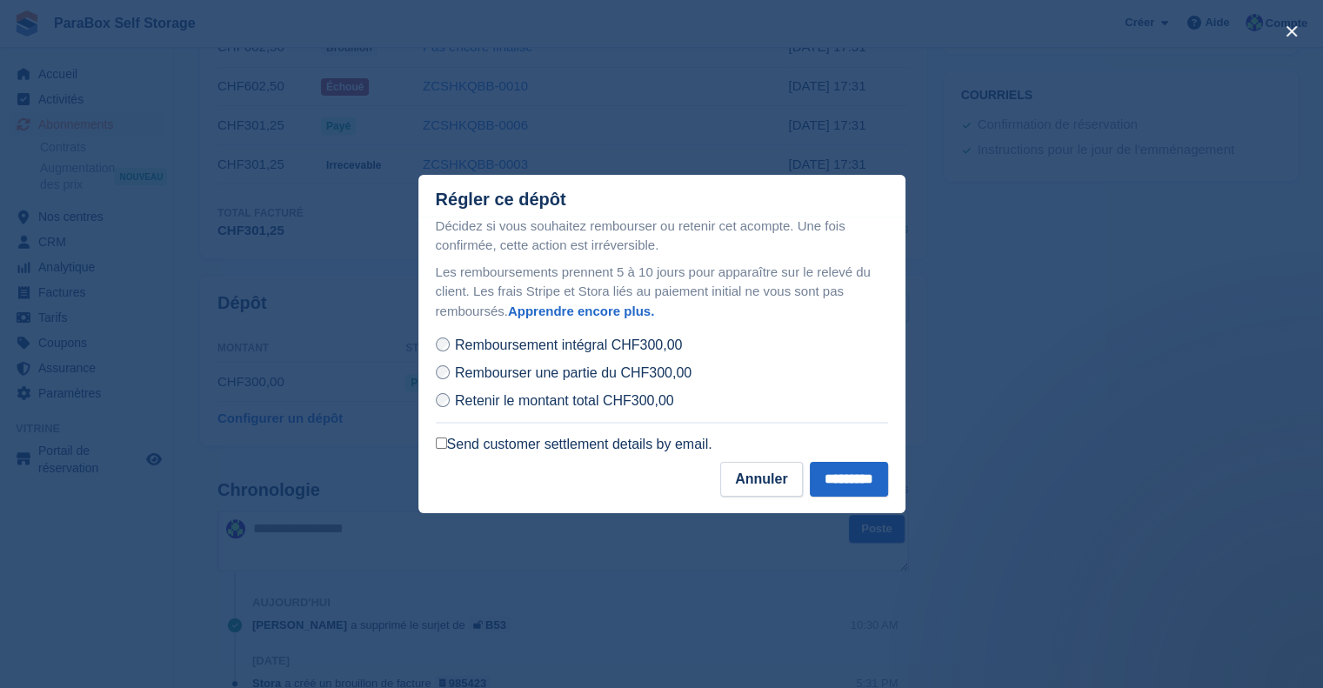
click at [457, 447] on label "Send customer settlement details by email." at bounding box center [574, 444] width 277 height 17
click at [857, 482] on input "*********" at bounding box center [849, 479] width 78 height 35
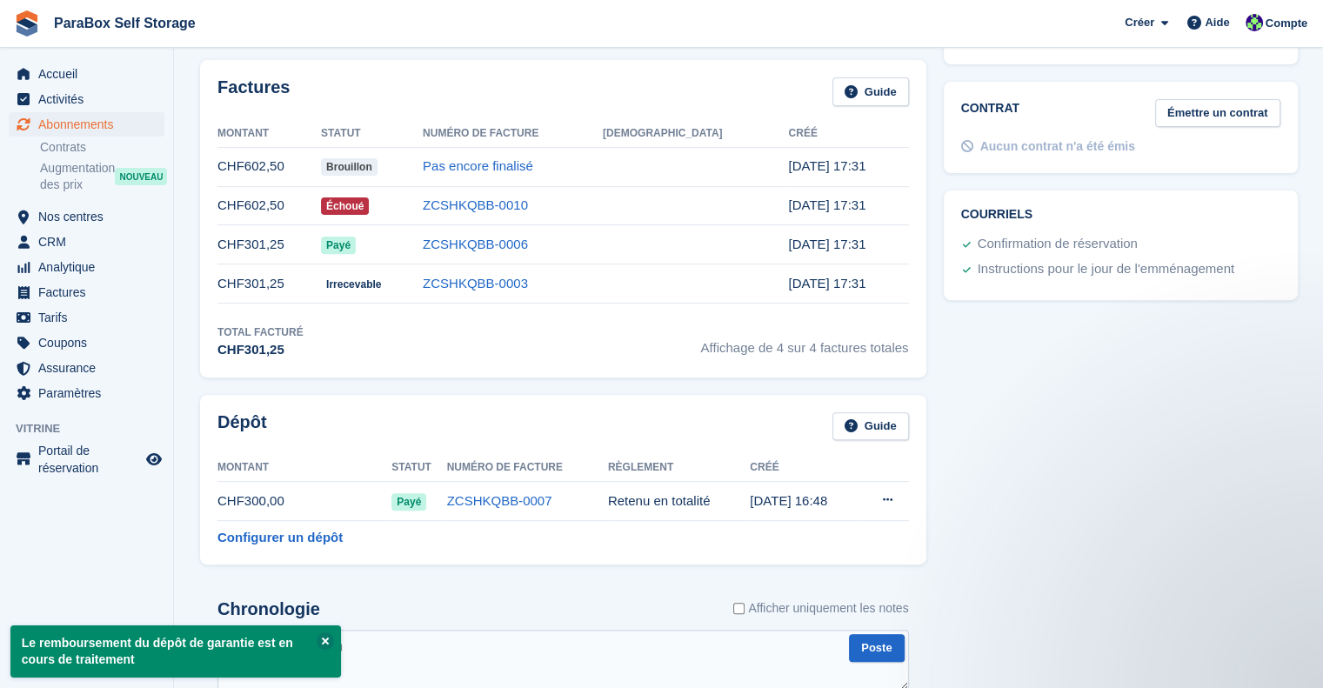
scroll to position [783, 0]
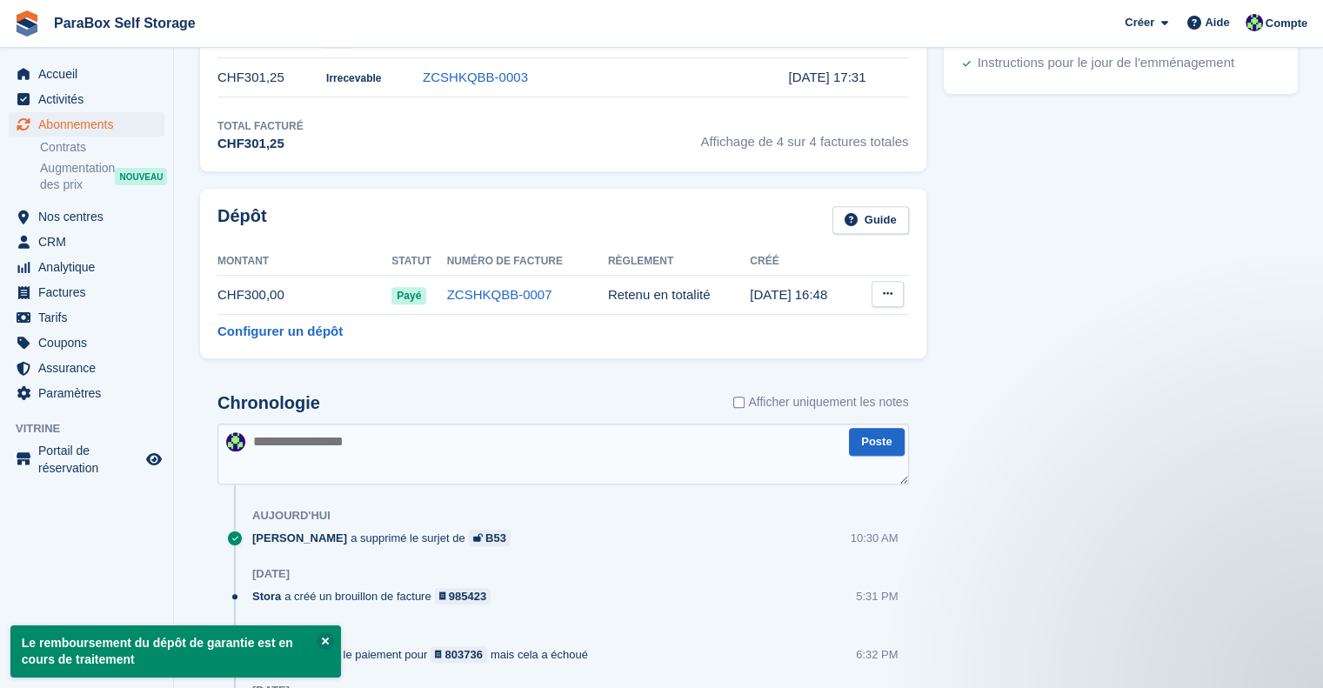
click at [886, 291] on icon at bounding box center [888, 293] width 10 height 11
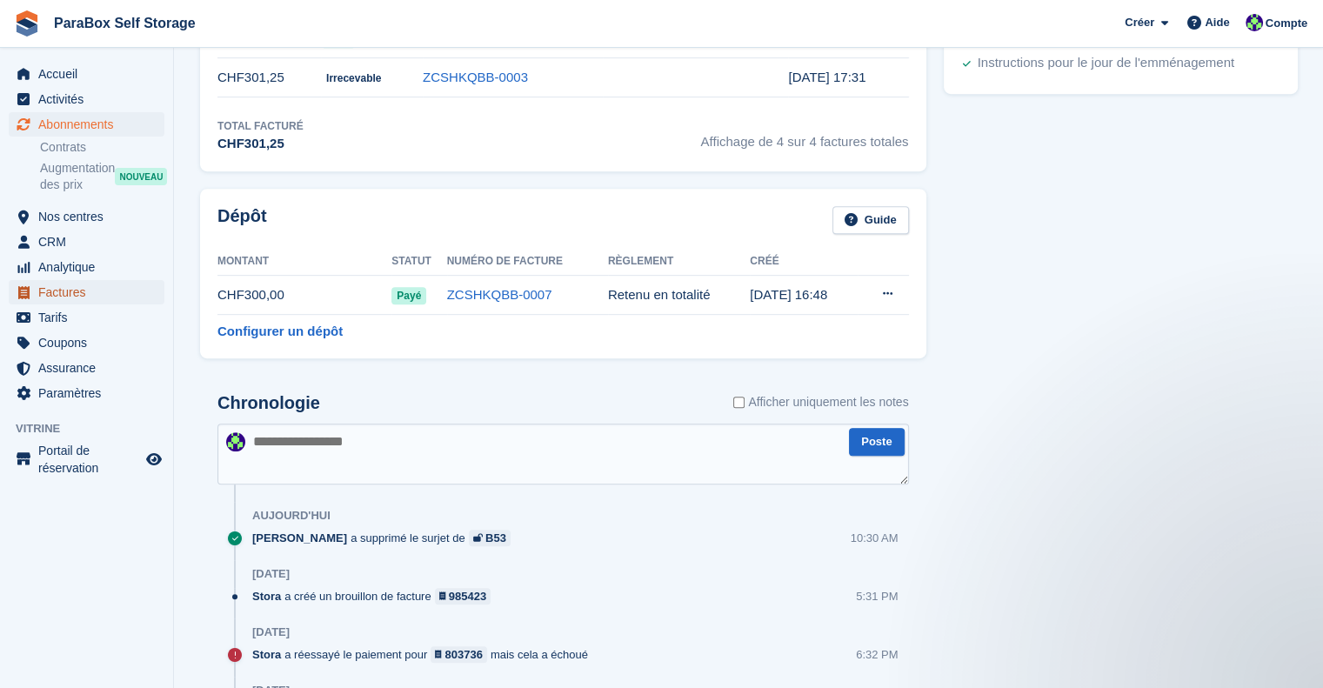
click at [90, 294] on span "Factures" at bounding box center [90, 292] width 104 height 24
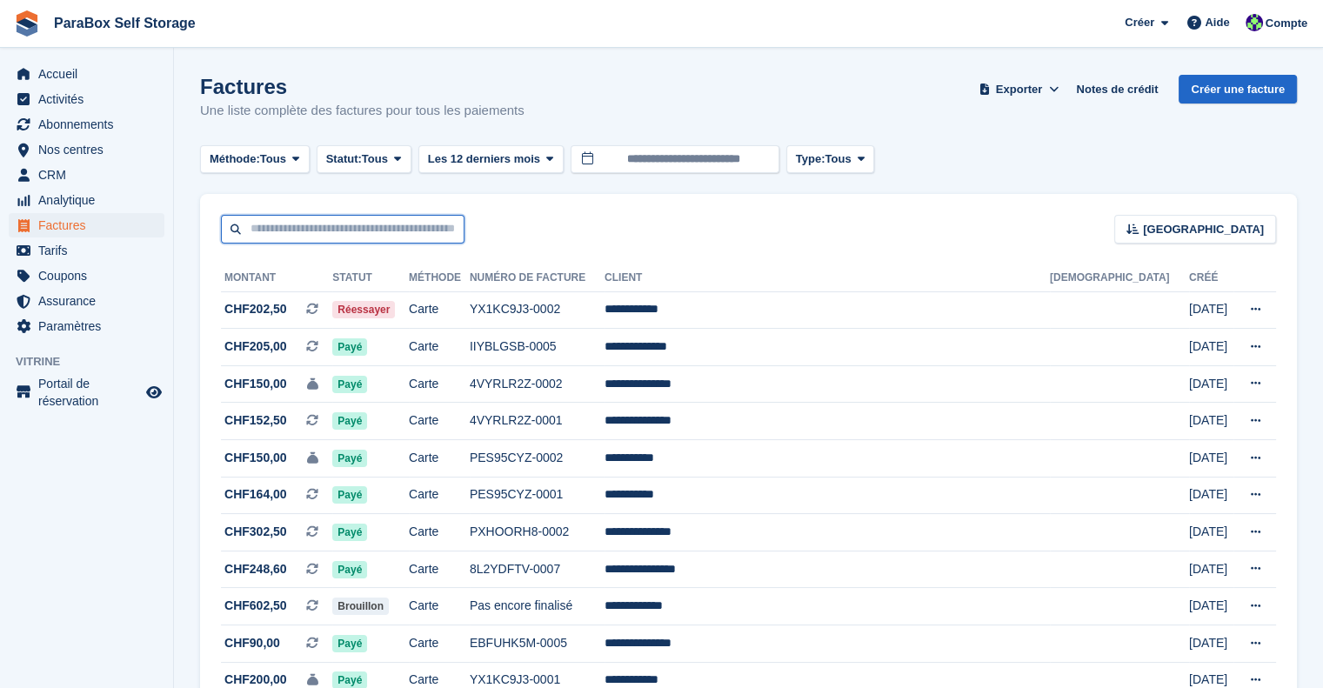
click at [337, 232] on input "text" at bounding box center [343, 229] width 244 height 29
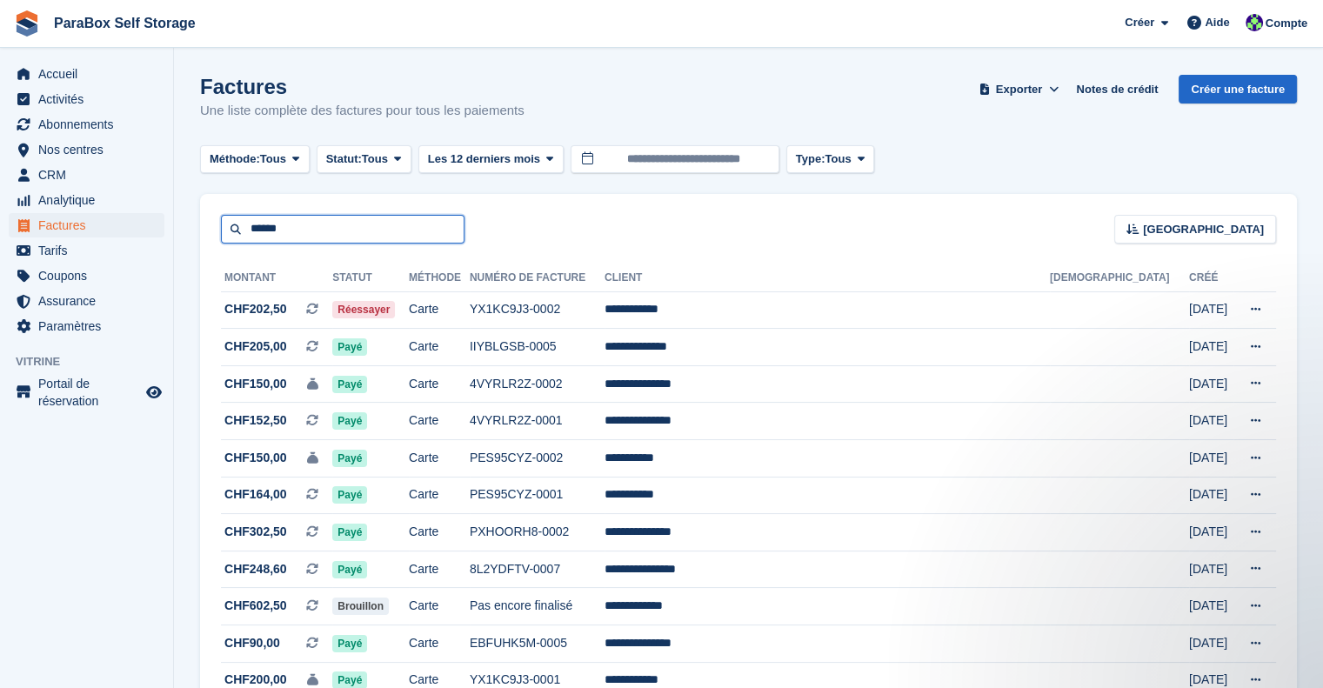
type input "******"
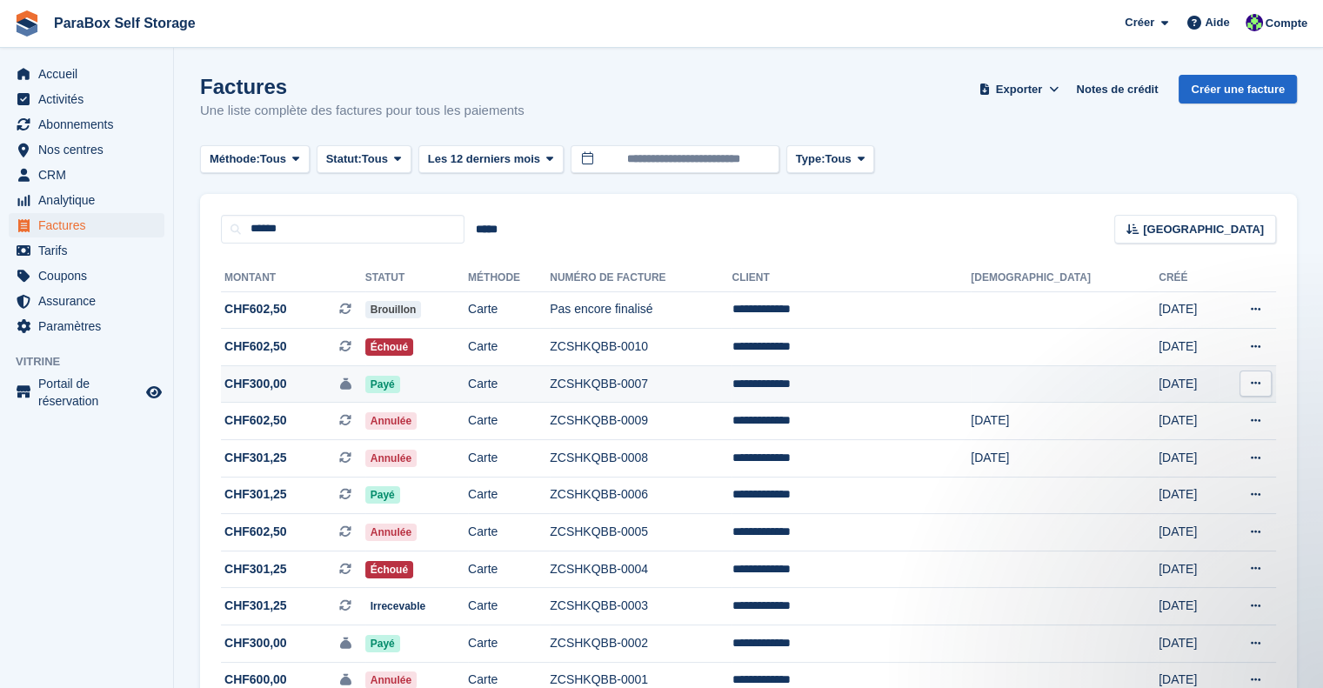
click at [731, 378] on td "ZCSHKQBB-0007" at bounding box center [641, 383] width 182 height 37
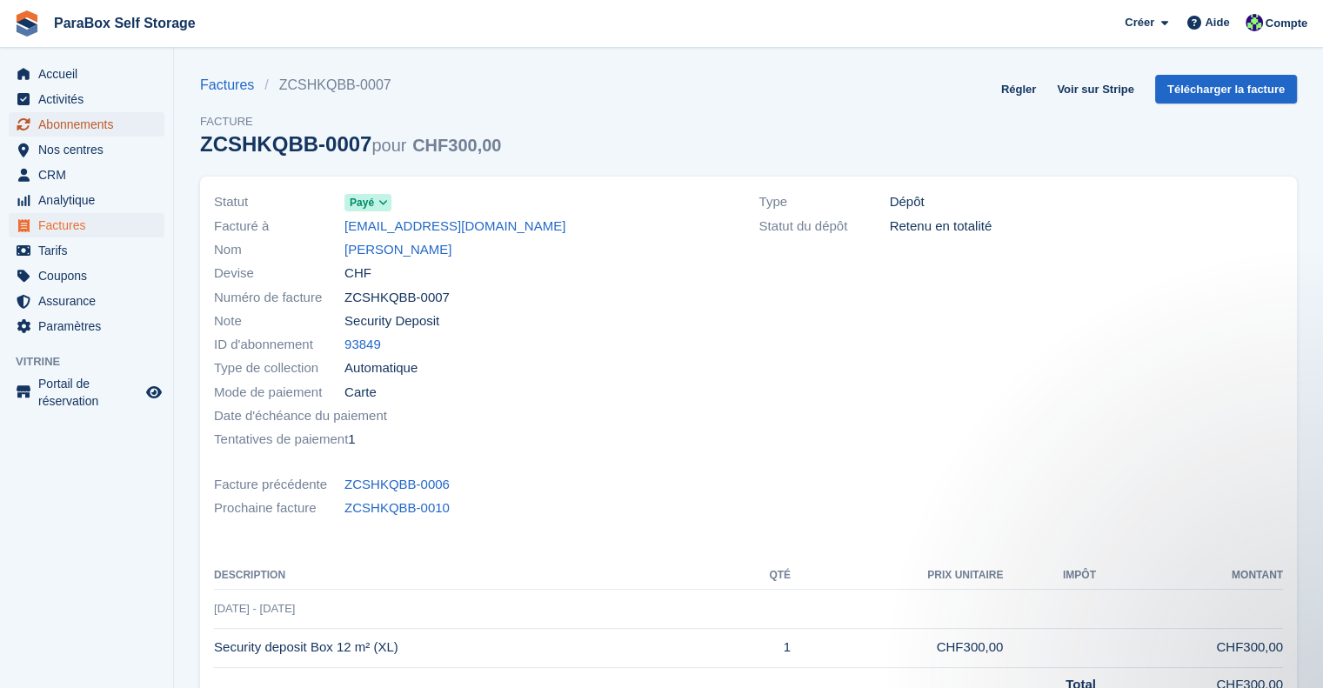
drag, startPoint x: 84, startPoint y: 131, endPoint x: 148, endPoint y: 129, distance: 64.4
click at [84, 131] on span "Abonnements" at bounding box center [90, 124] width 104 height 24
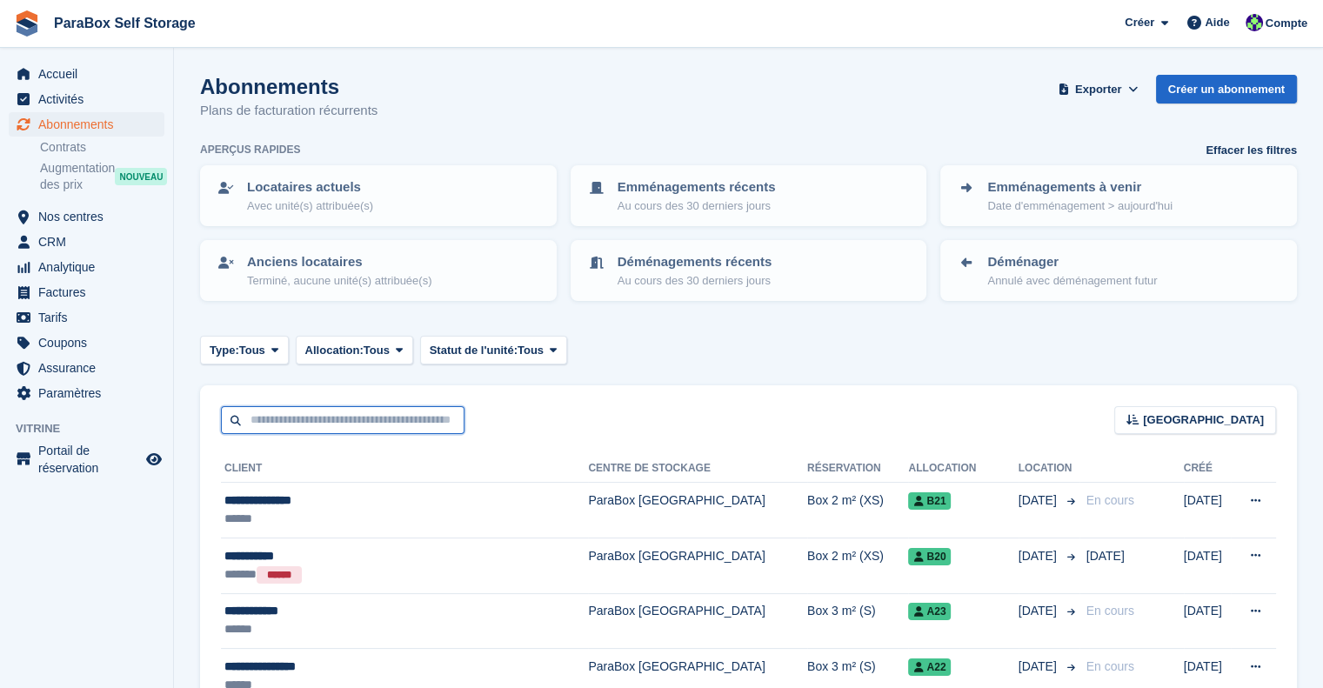
click at [351, 411] on input "text" at bounding box center [343, 420] width 244 height 29
type input "******"
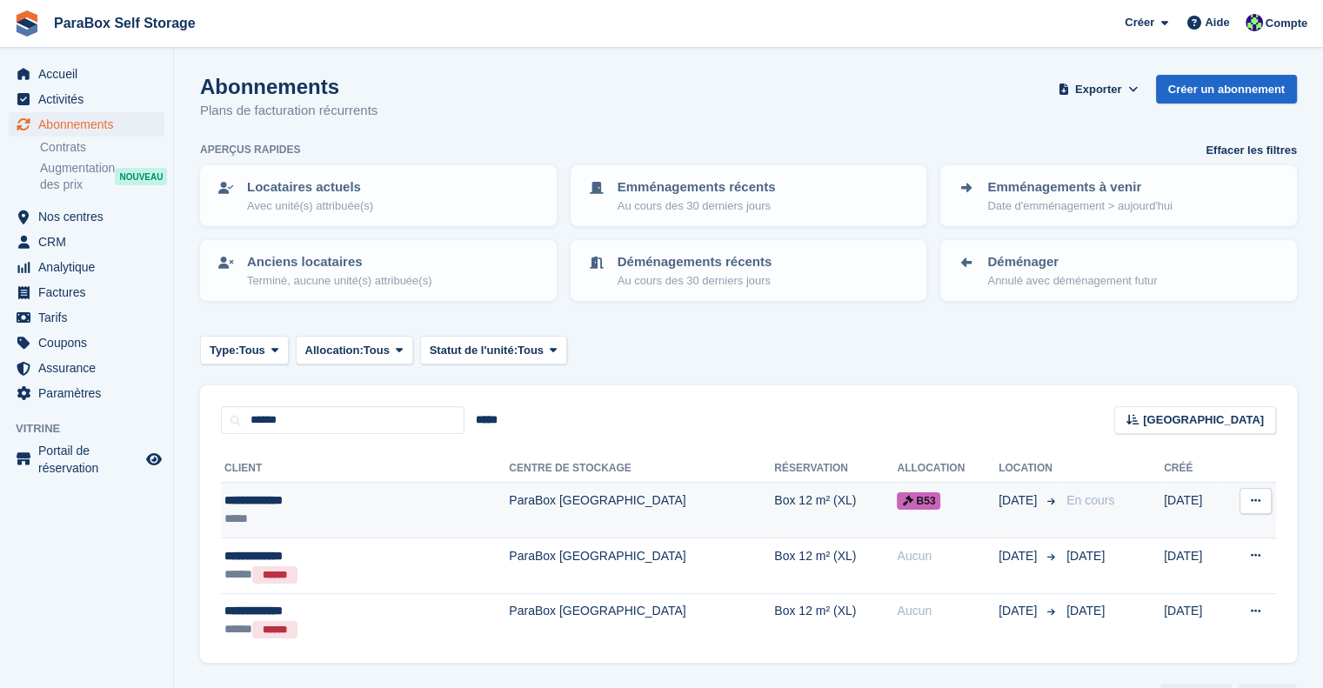
click at [774, 496] on td "Box 12 m² (XL)" at bounding box center [835, 511] width 123 height 56
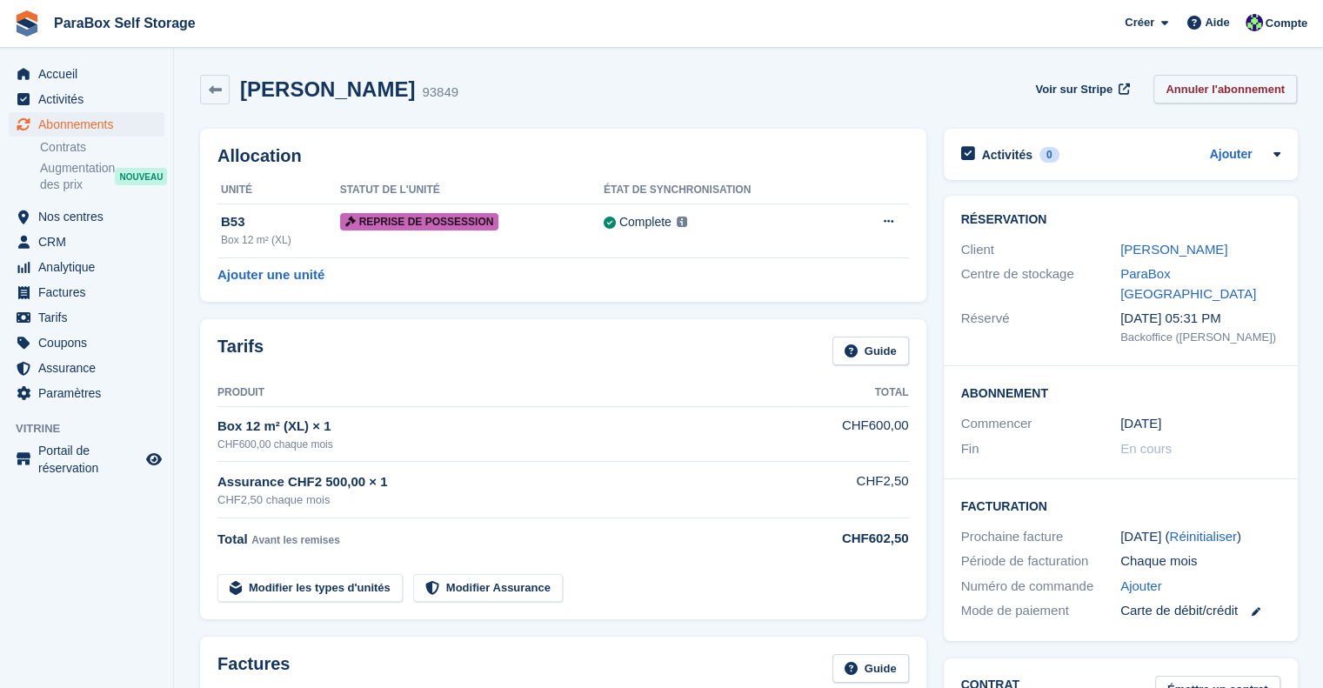
click at [1204, 90] on link "Annuler l'abonnement" at bounding box center [1225, 89] width 144 height 29
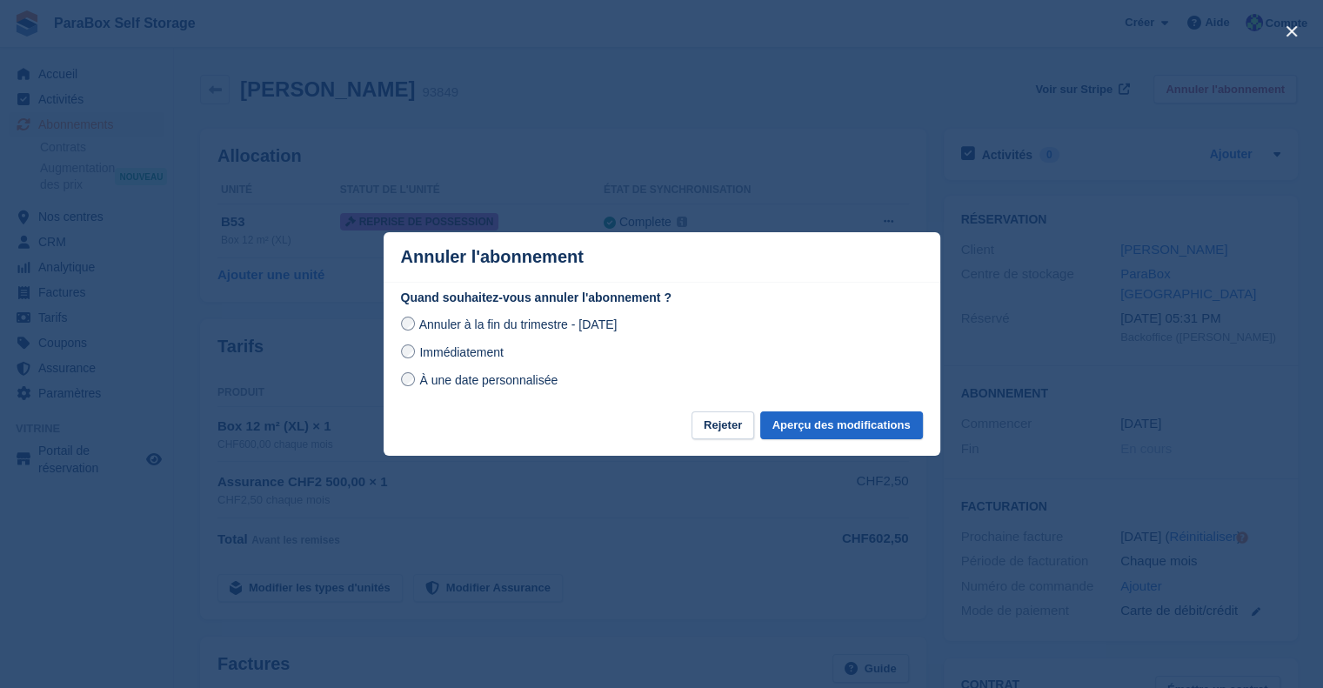
click at [437, 351] on span "Immédiatement" at bounding box center [461, 352] width 84 height 14
click at [823, 424] on button "Aperçu des modifications" at bounding box center [841, 425] width 163 height 29
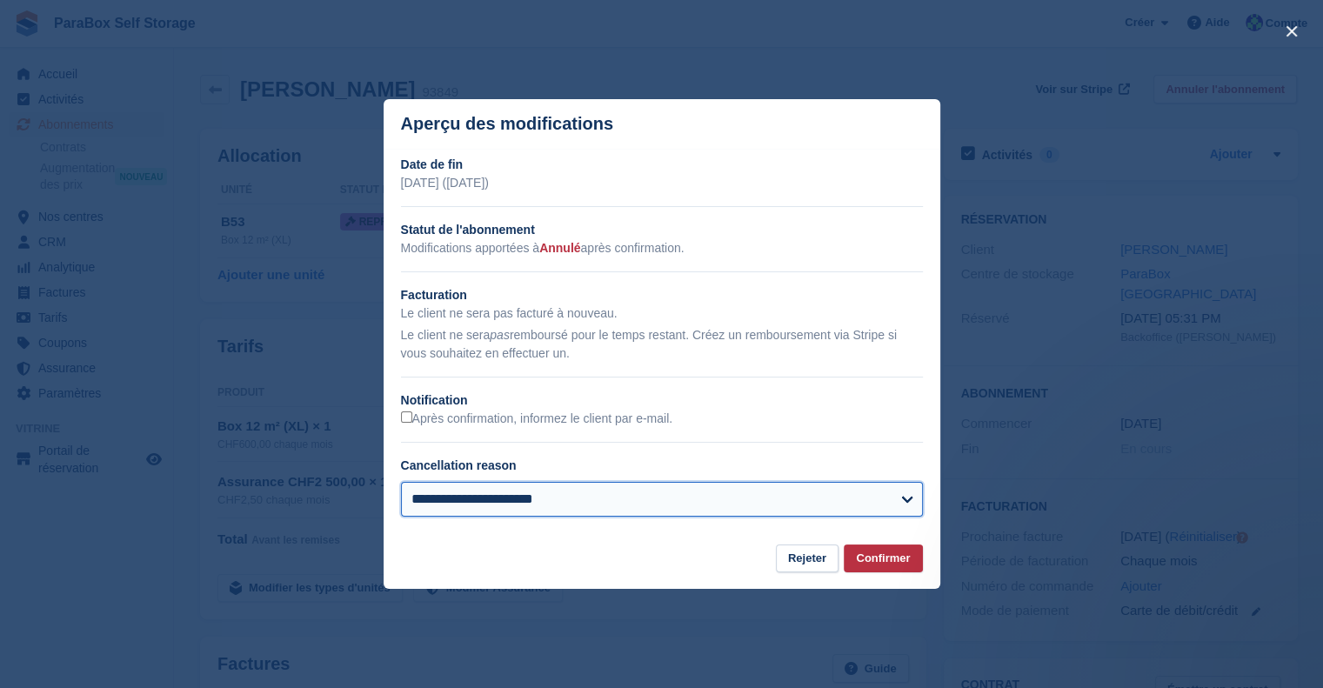
click at [571, 511] on select "**********" at bounding box center [662, 499] width 522 height 35
click at [620, 500] on select "**********" at bounding box center [662, 499] width 522 height 35
click at [522, 503] on select "**********" at bounding box center [662, 499] width 522 height 35
select select "*****"
click at [401, 483] on select "**********" at bounding box center [662, 499] width 522 height 35
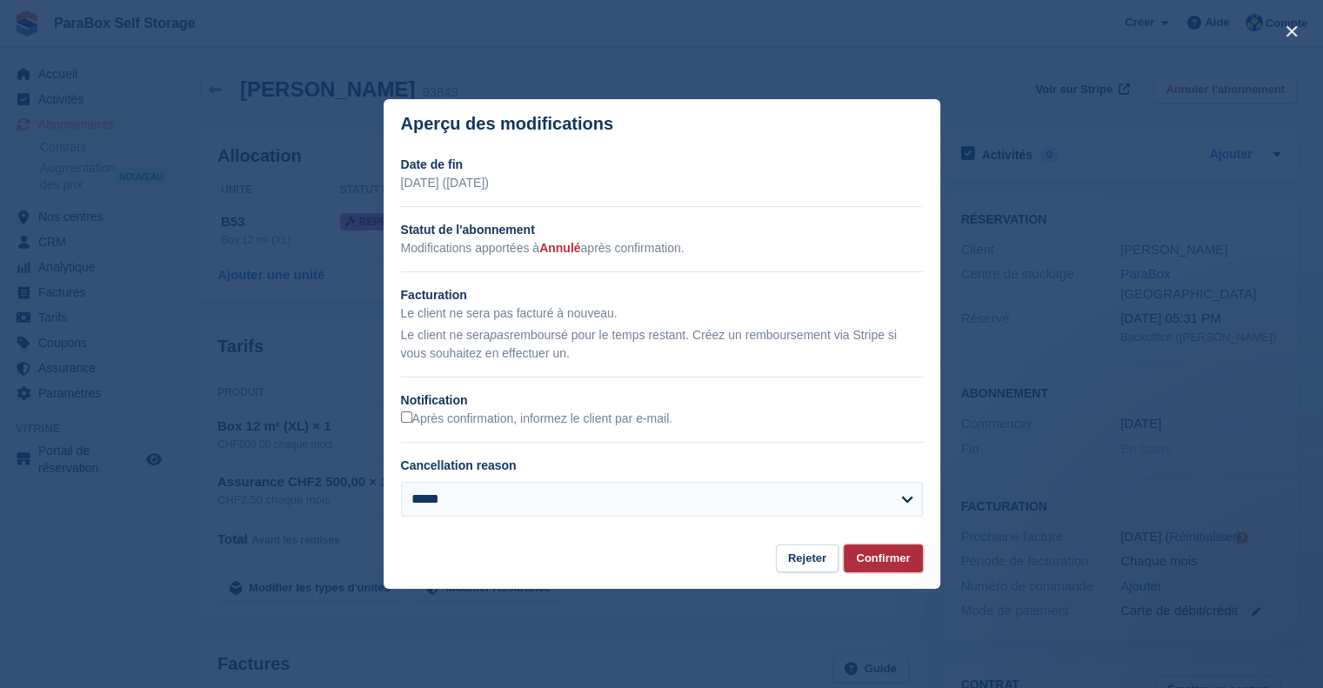
click at [896, 563] on button "Confirmer" at bounding box center [883, 558] width 78 height 29
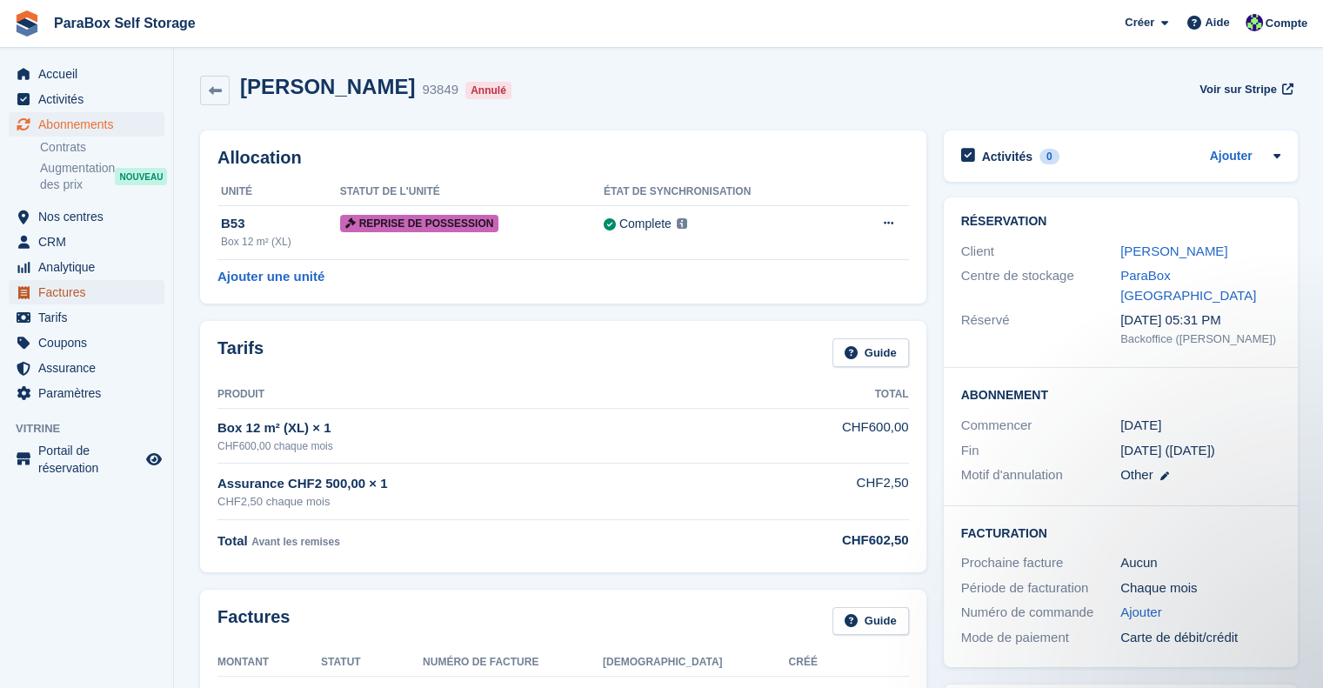
click at [97, 302] on span "Factures" at bounding box center [90, 292] width 104 height 24
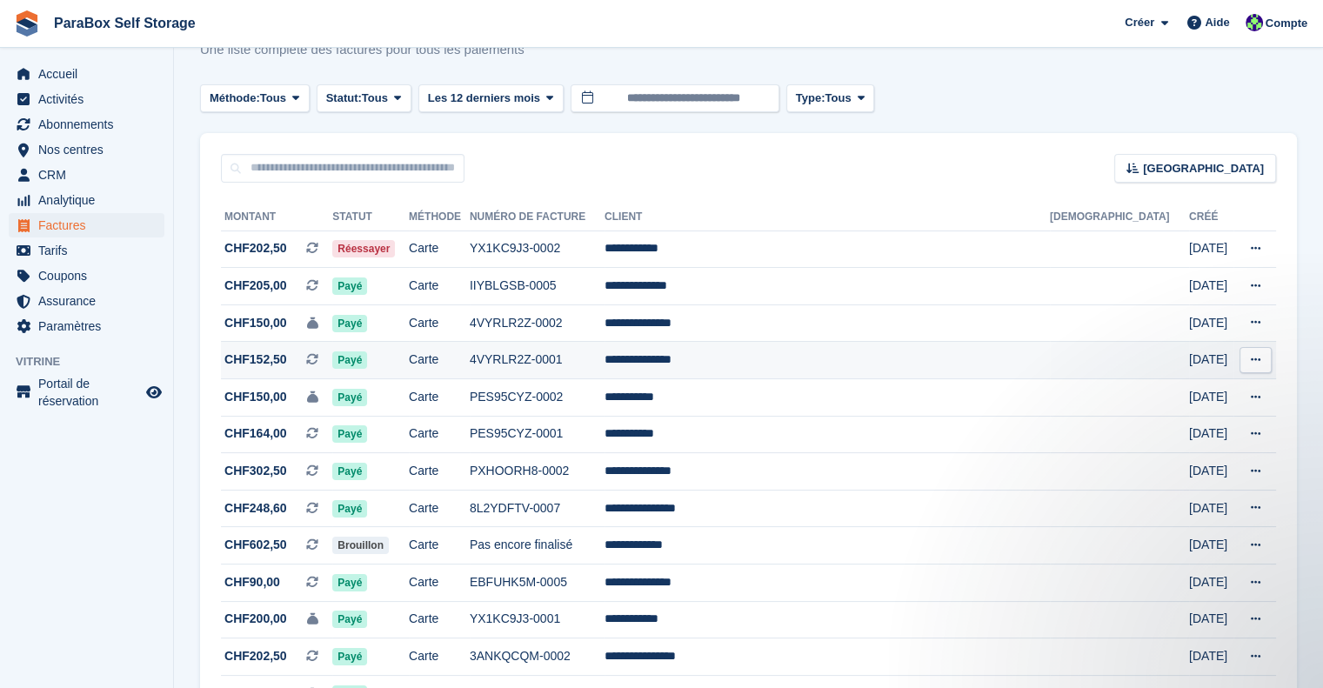
scroll to position [87, 0]
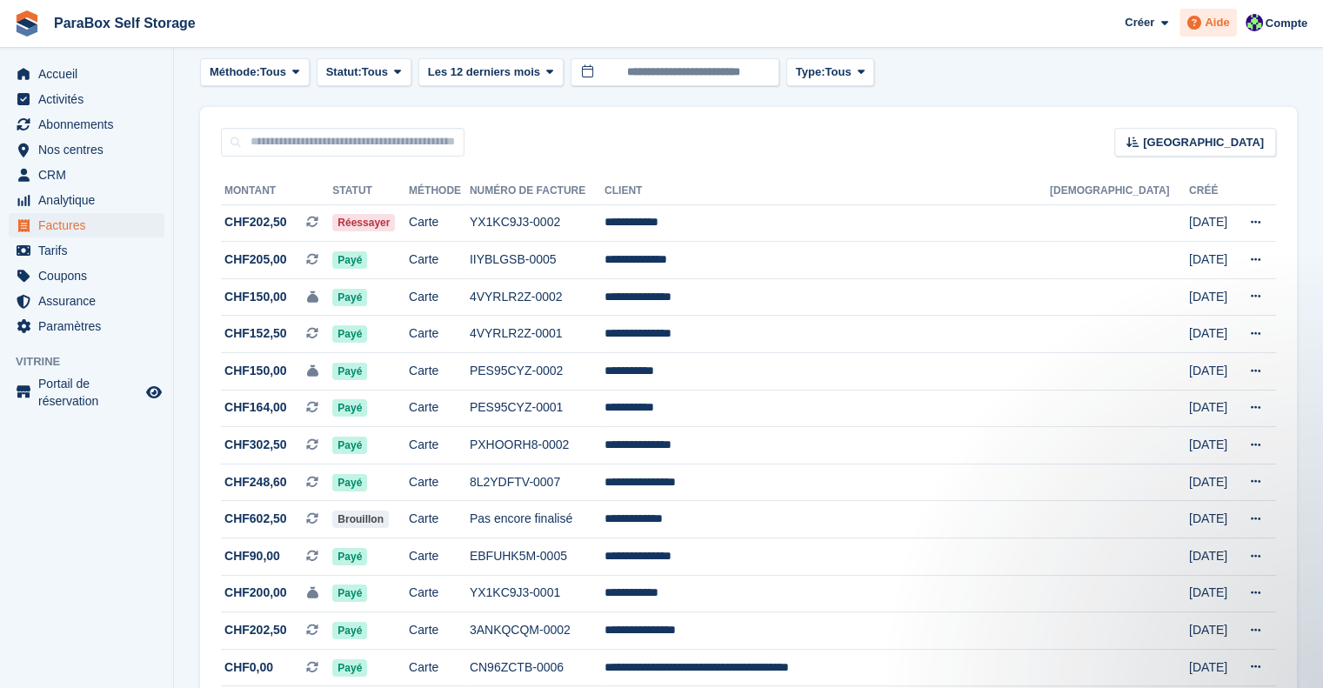
click at [1211, 20] on span "Aide" at bounding box center [1217, 22] width 24 height 17
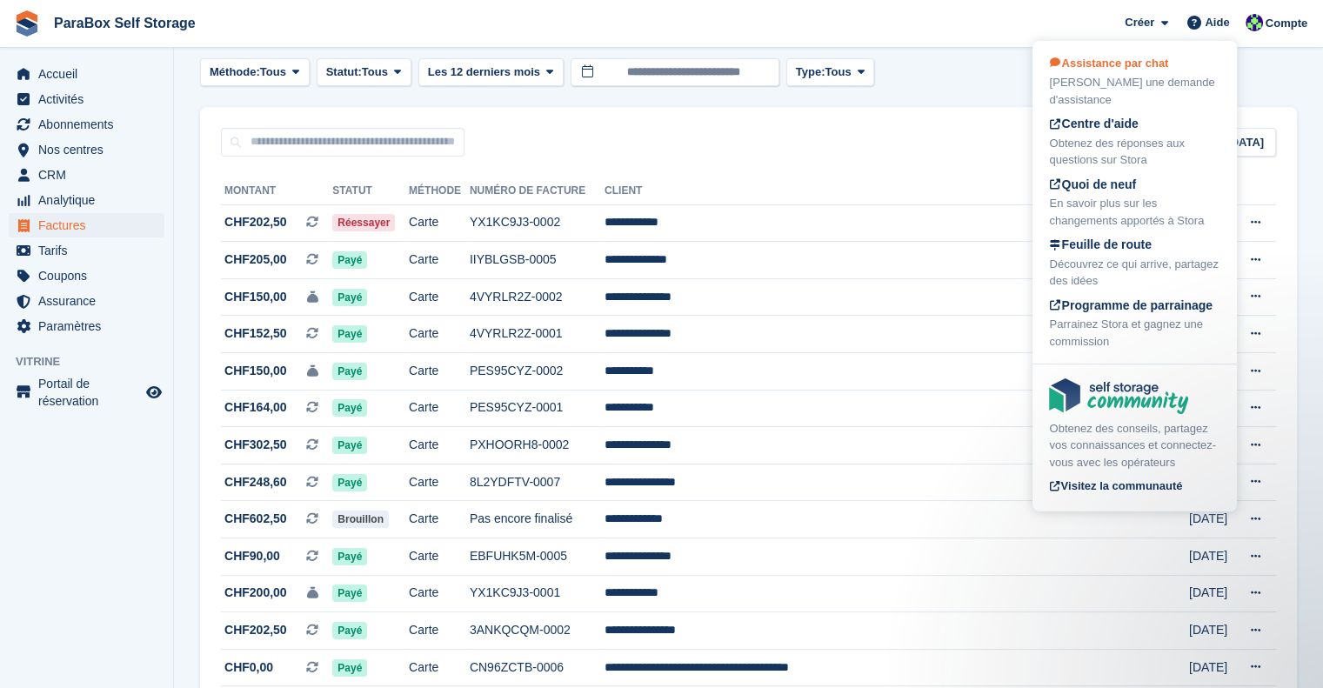
click at [1193, 81] on div "[PERSON_NAME] une demande d'assistance" at bounding box center [1134, 91] width 171 height 34
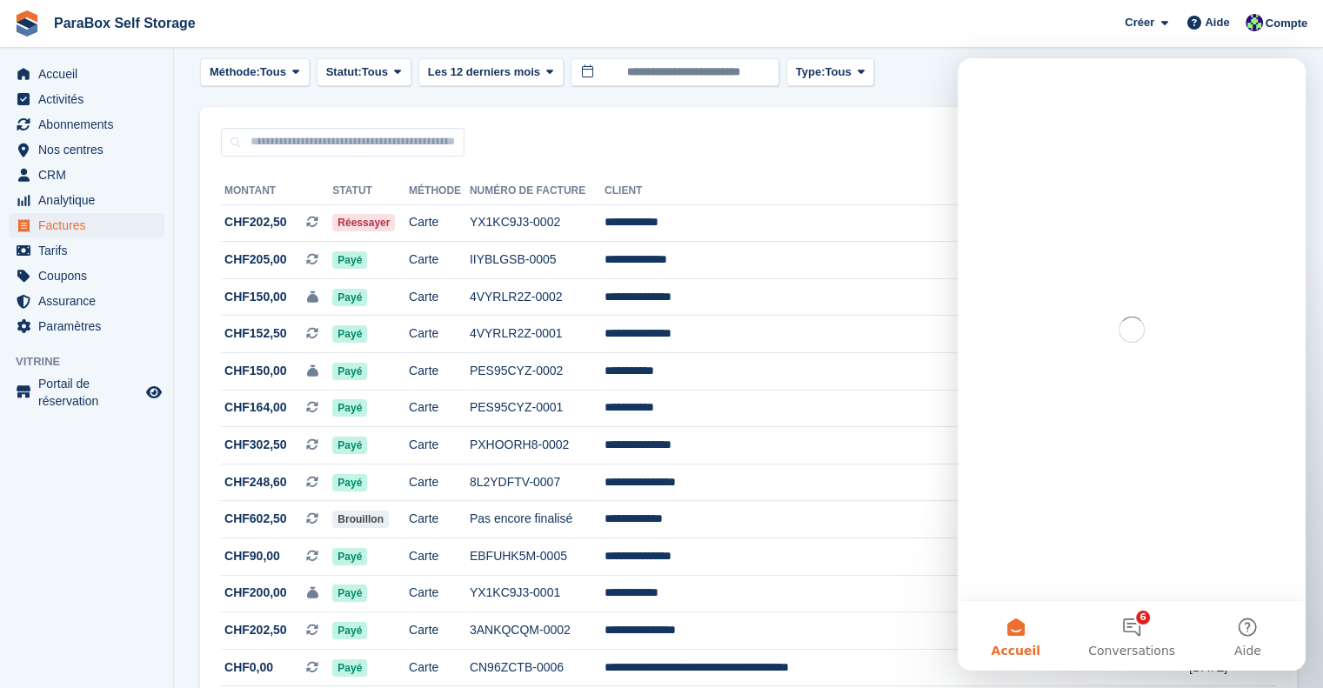
scroll to position [0, 0]
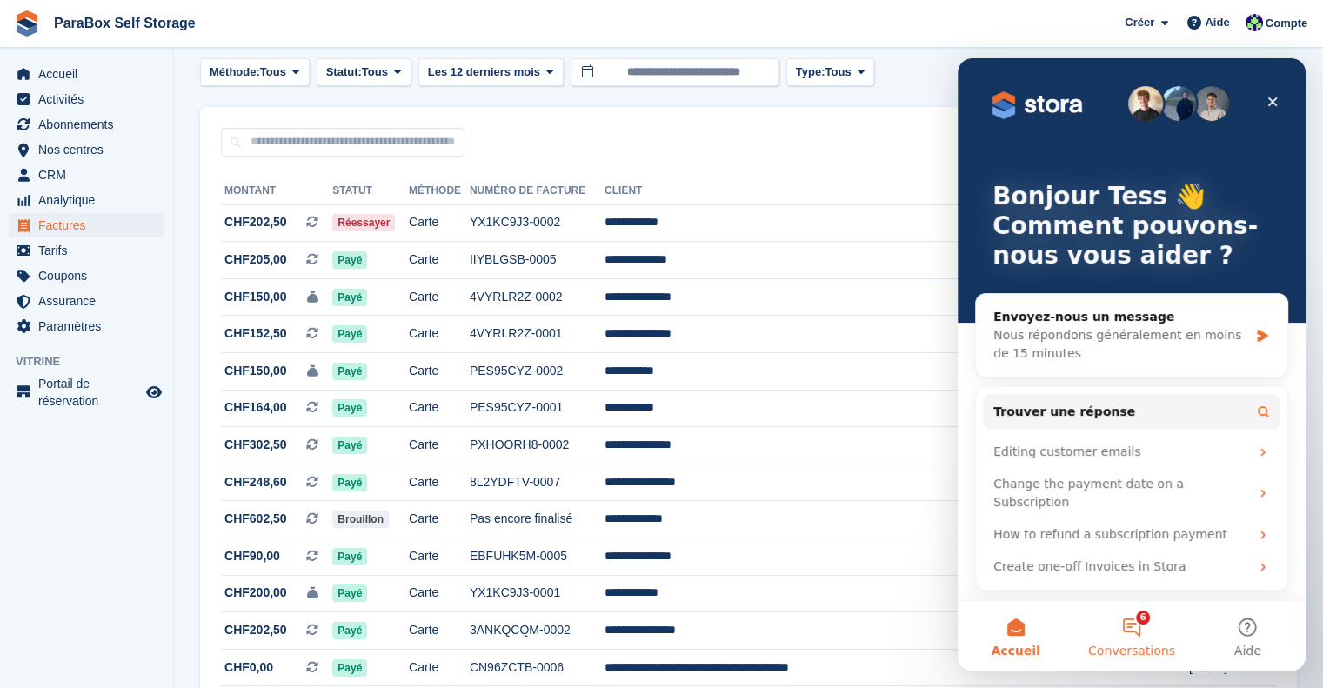
click at [1141, 621] on button "6 Conversations" at bounding box center [1131, 636] width 116 height 70
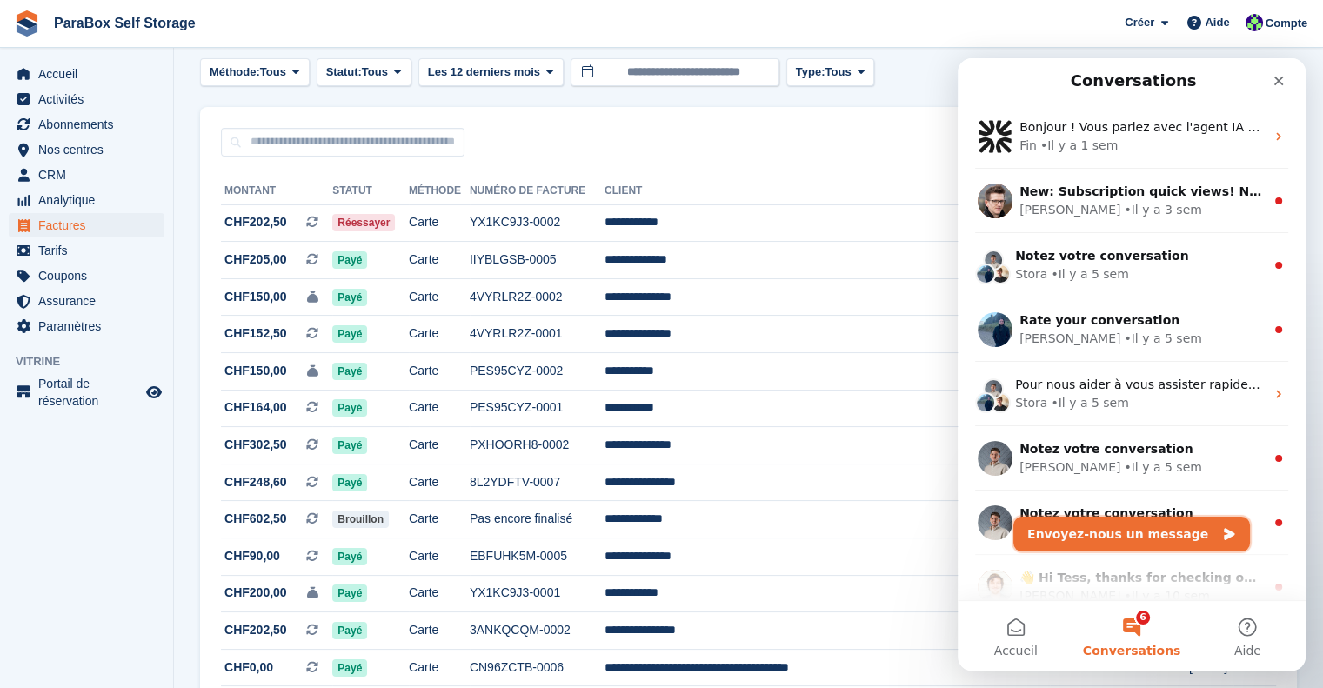
click at [1129, 537] on button "Envoyez-nous un message" at bounding box center [1131, 534] width 237 height 35
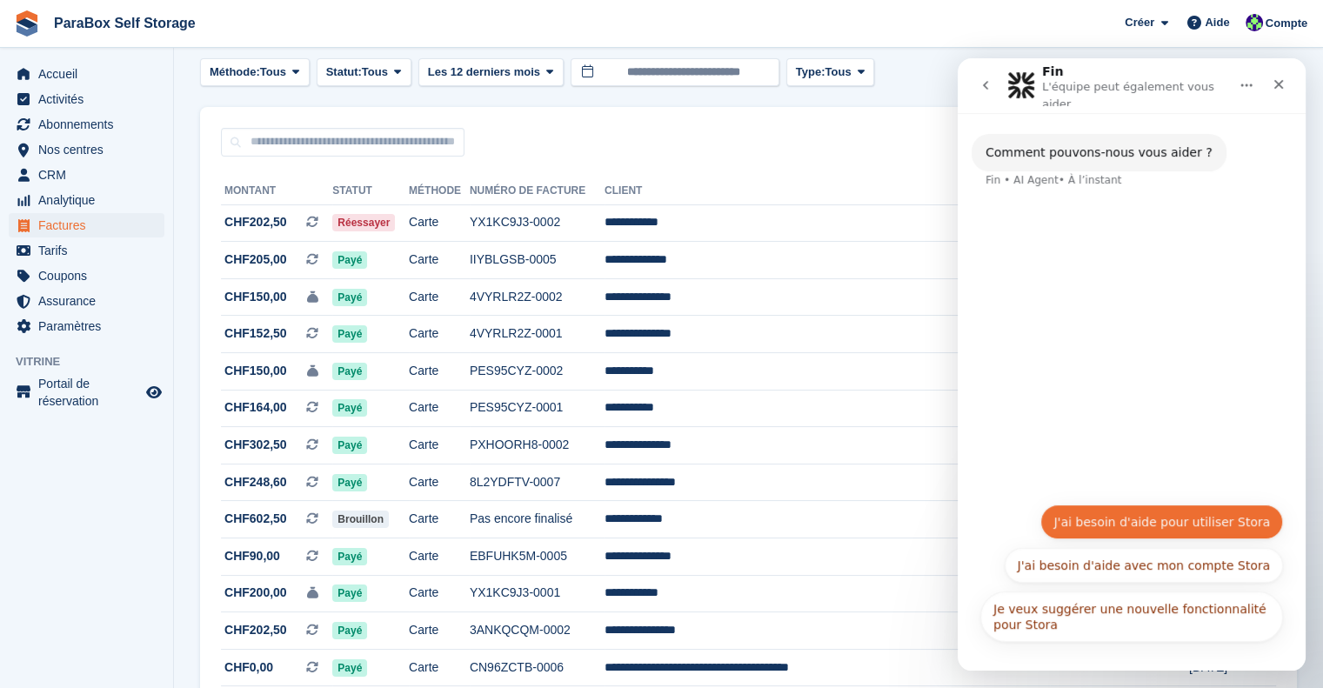
click at [1177, 523] on button "J'ai besoin d'aide pour utiliser Stora" at bounding box center [1161, 521] width 243 height 35
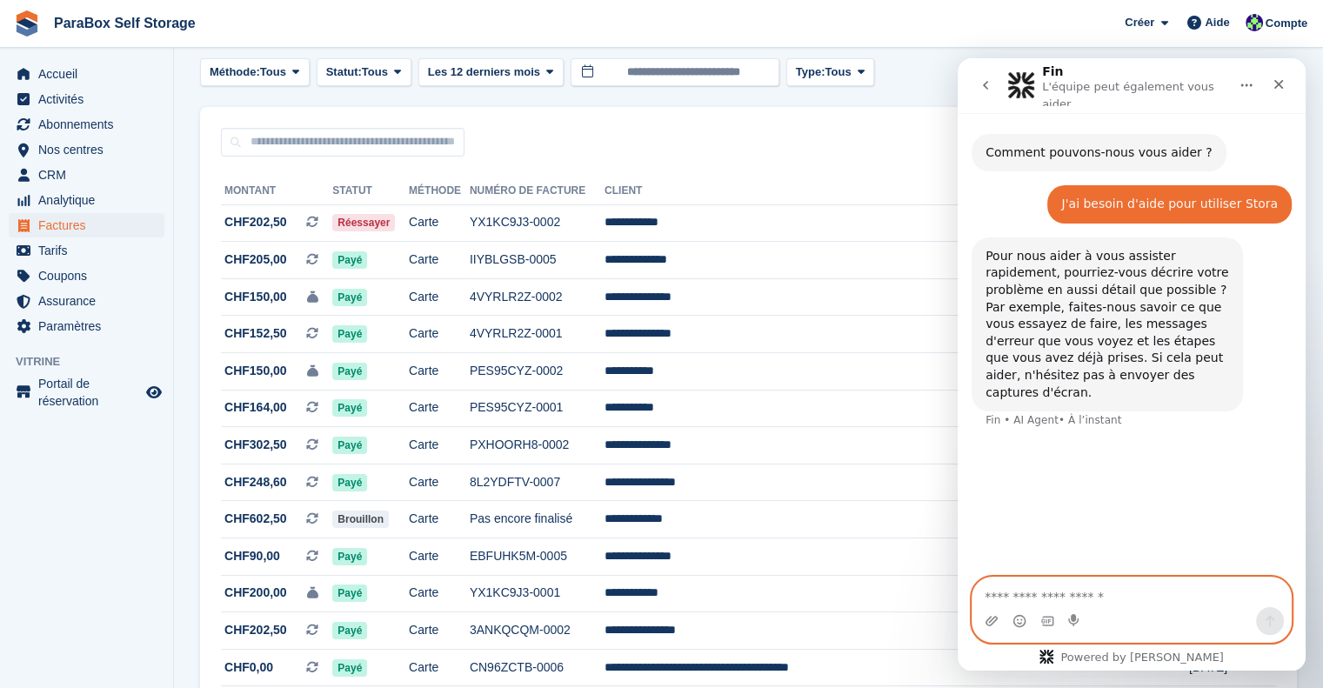
click at [1112, 590] on textarea "Envoyer un message..." at bounding box center [1131, 593] width 318 height 30
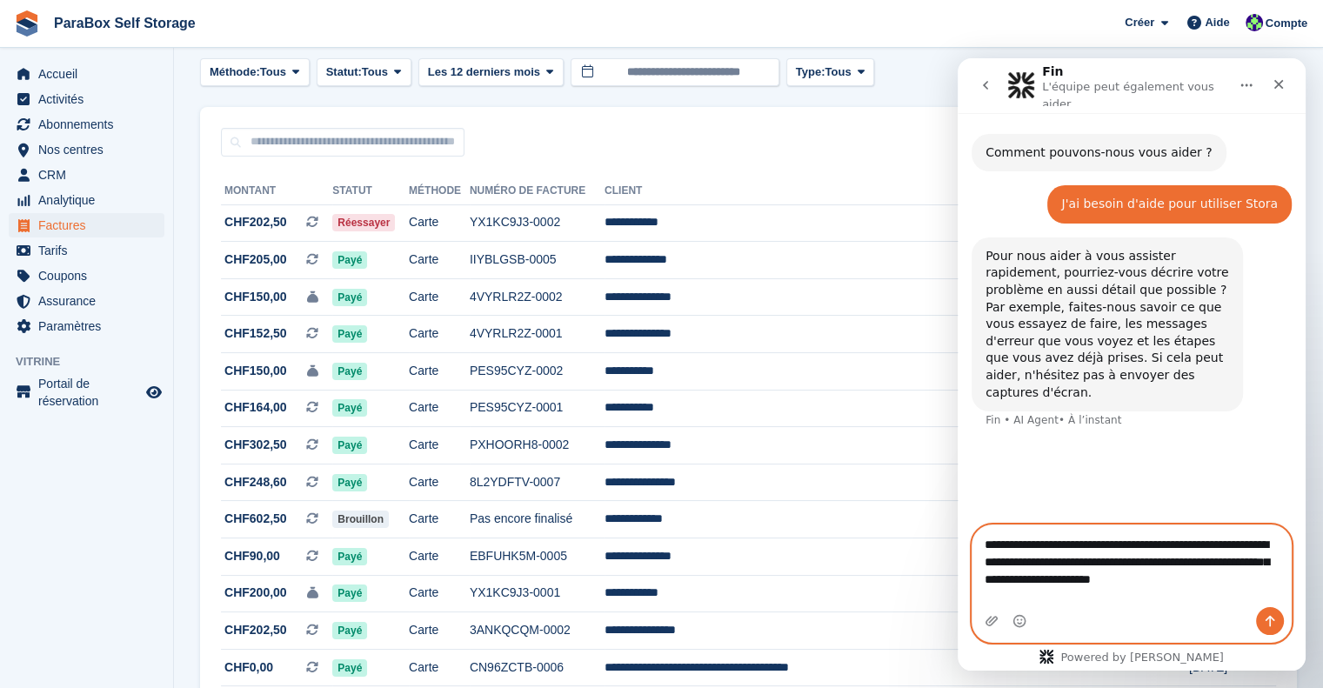
type textarea "**********"
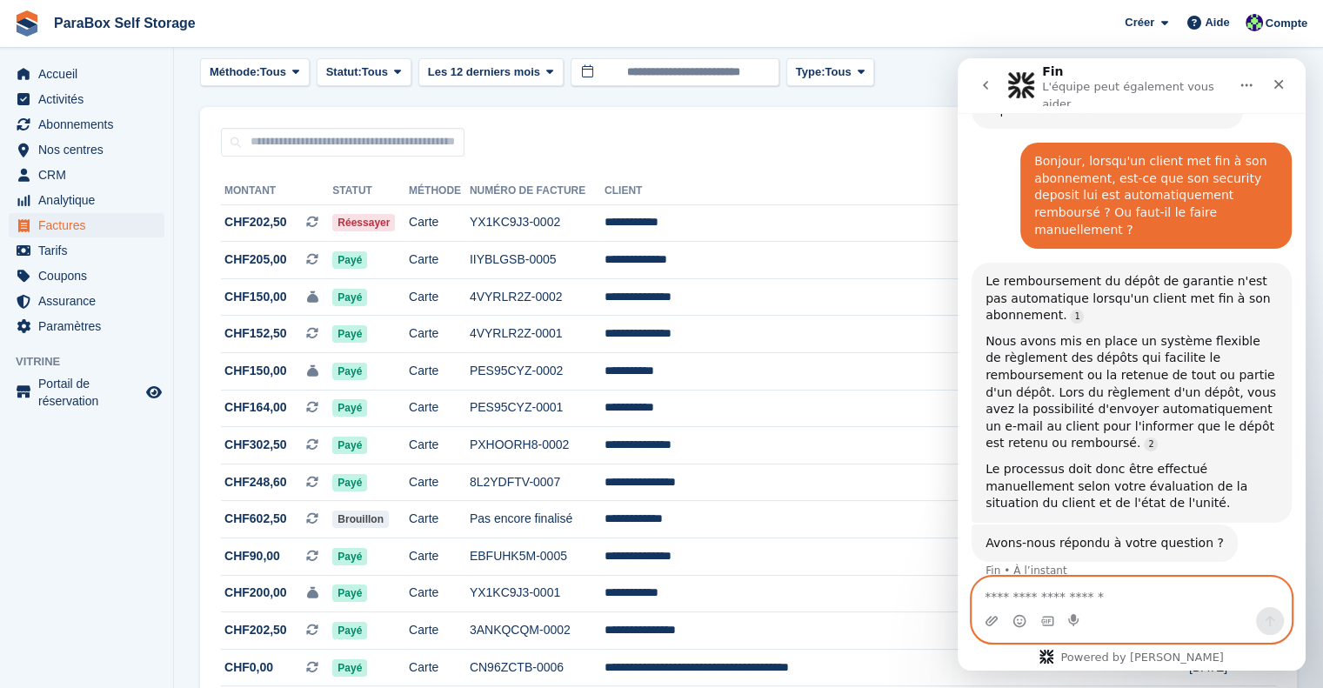
scroll to position [299, 0]
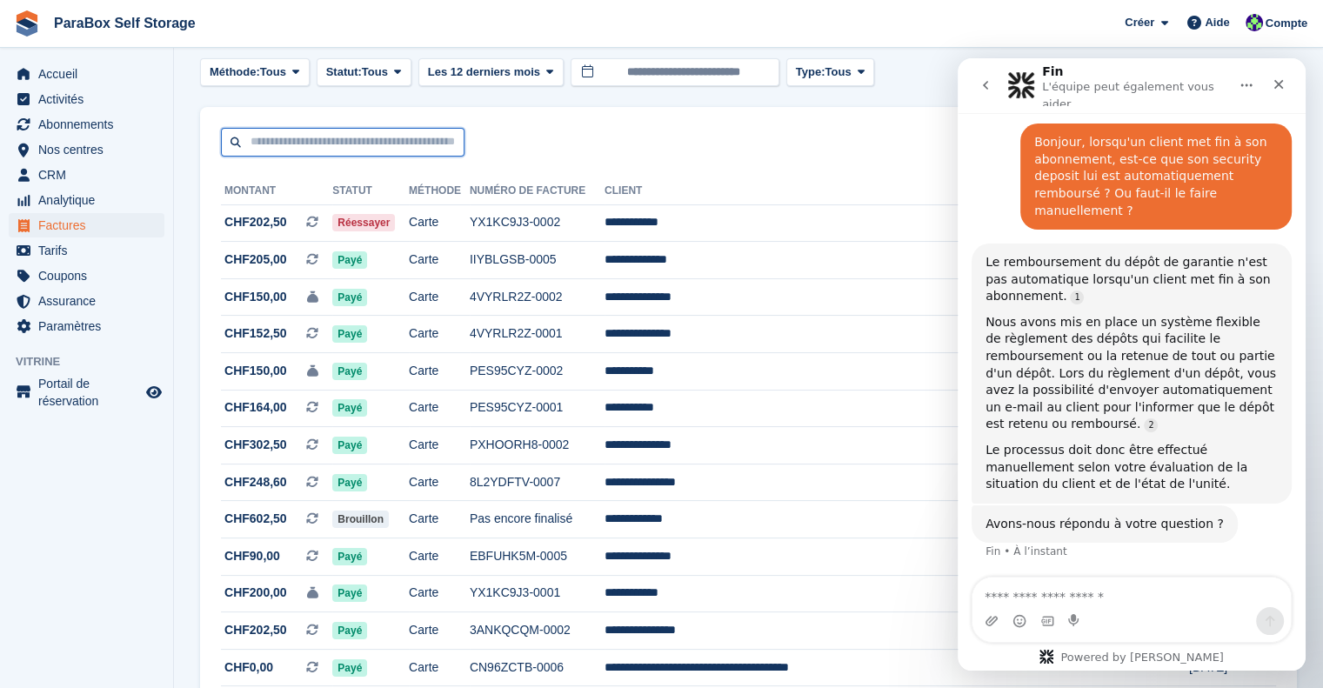
click at [357, 143] on input "text" at bounding box center [343, 142] width 244 height 29
type input "*****"
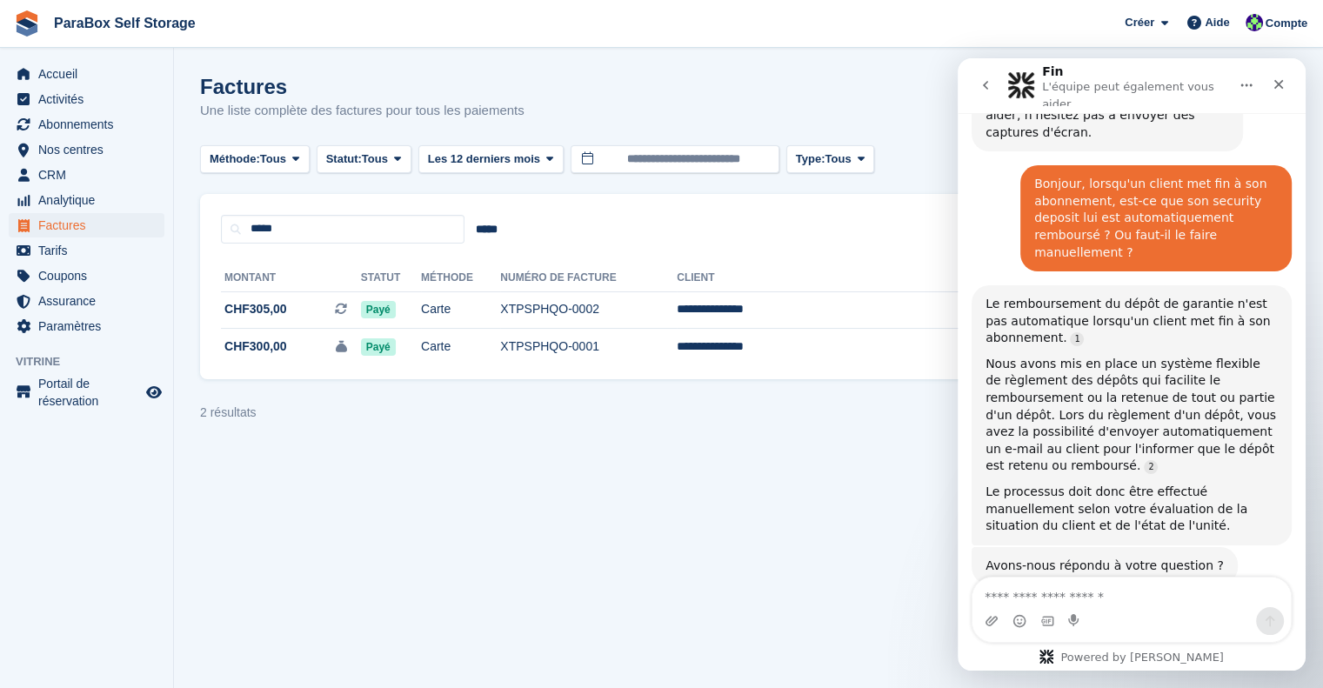
scroll to position [262, 0]
click at [1065, 615] on div "Intercom Messenger" at bounding box center [1131, 621] width 318 height 28
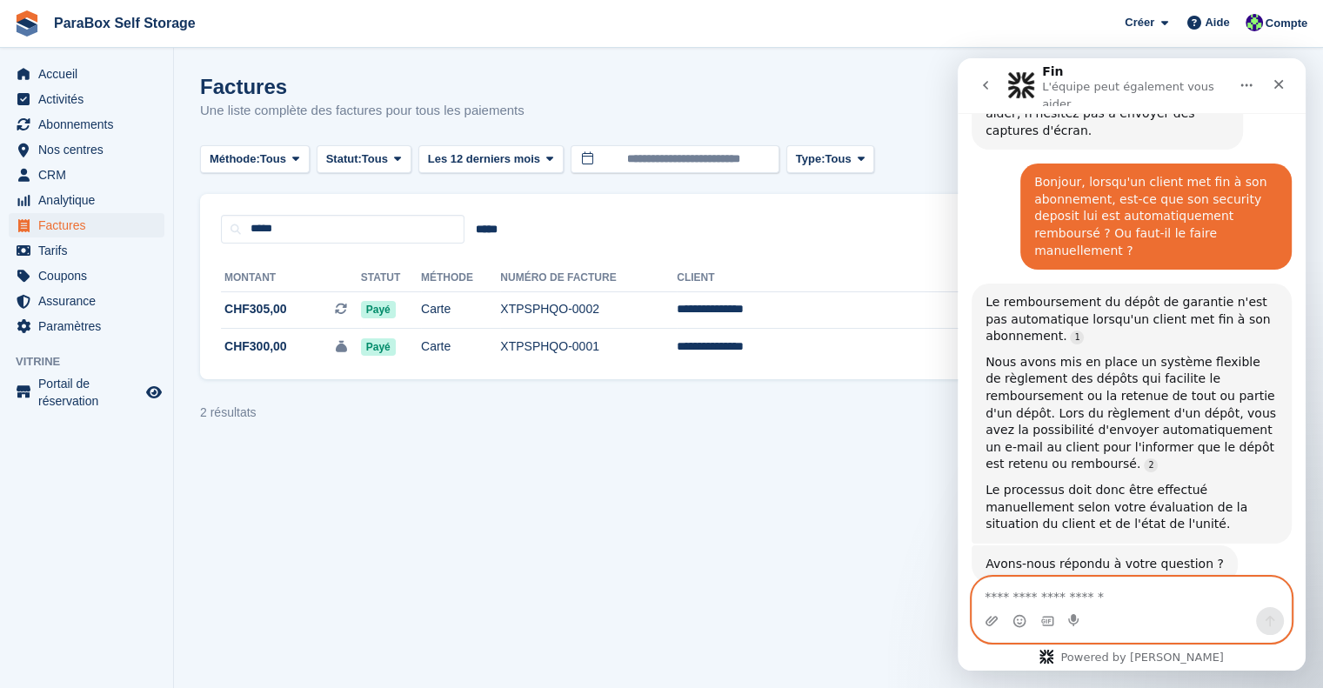
click at [1090, 598] on textarea "Envoyer un message..." at bounding box center [1131, 593] width 318 height 30
type textarea "*********"
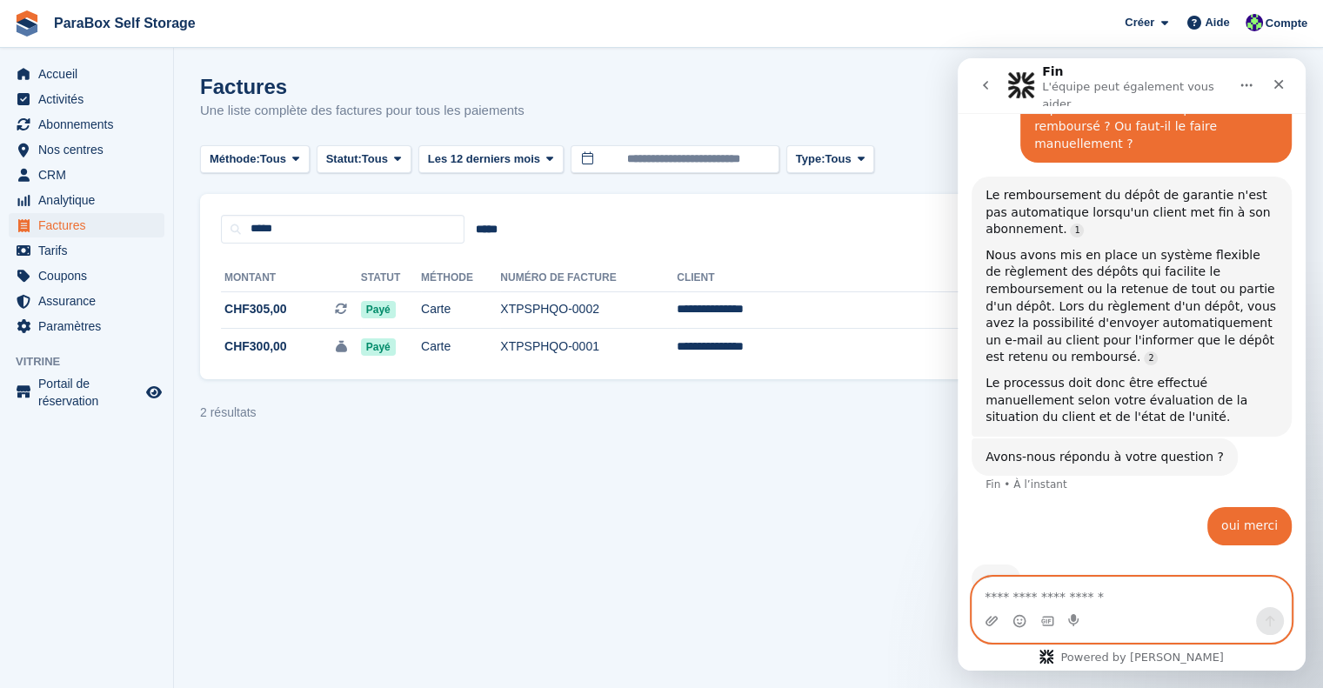
scroll to position [371, 0]
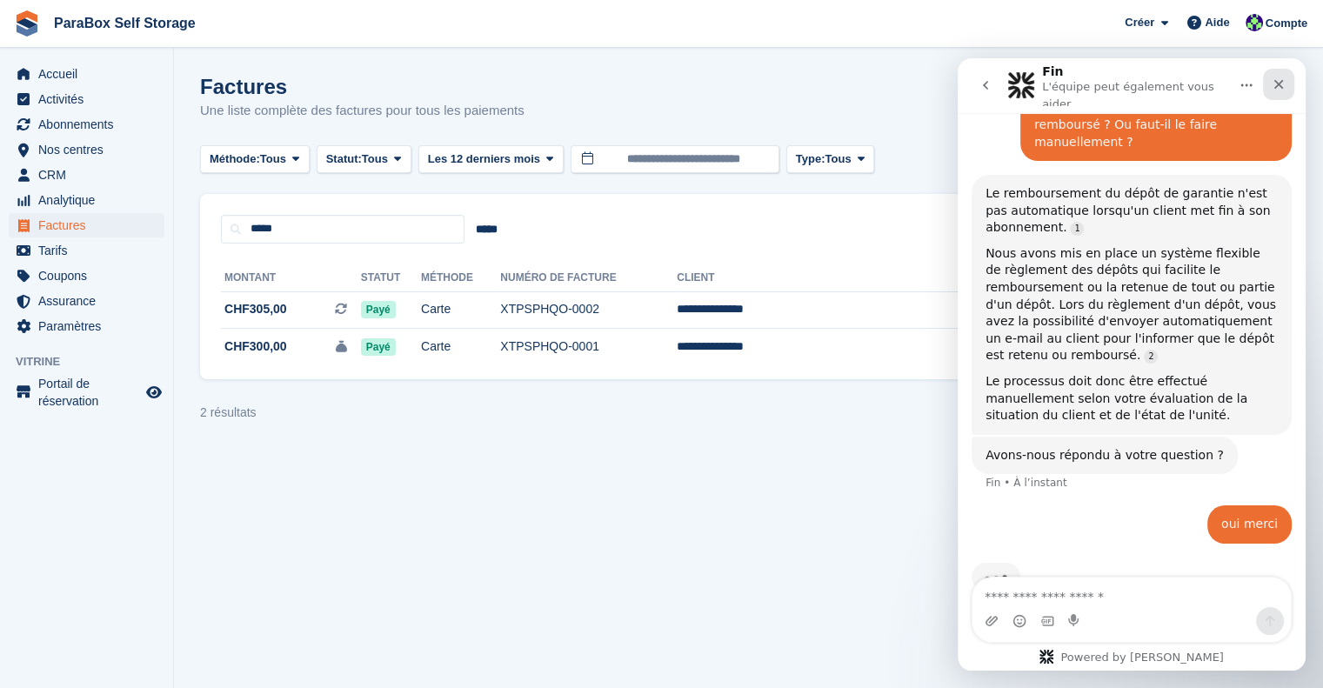
click at [1273, 77] on icon "Fermer" at bounding box center [1279, 84] width 14 height 14
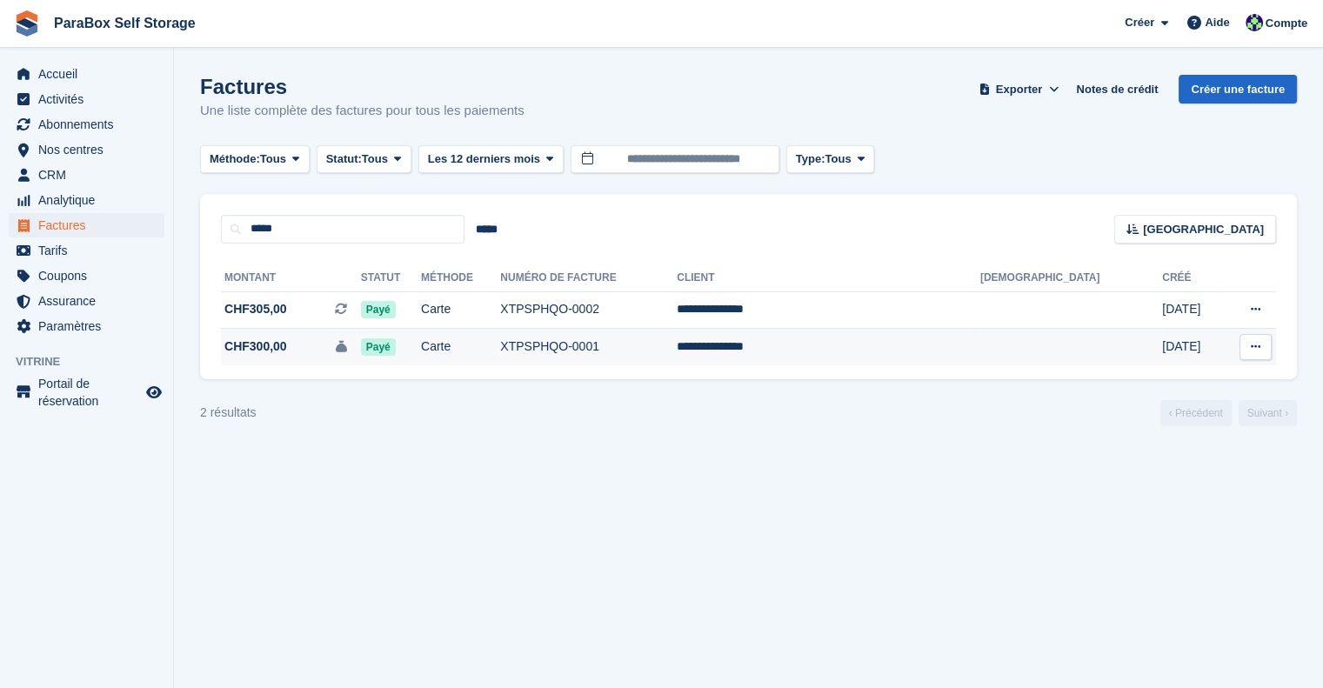
scroll to position [370, 0]
click at [500, 352] on td "Carte" at bounding box center [460, 347] width 79 height 37
click at [1259, 344] on icon at bounding box center [1256, 346] width 10 height 11
click at [927, 344] on td "**********" at bounding box center [829, 347] width 304 height 37
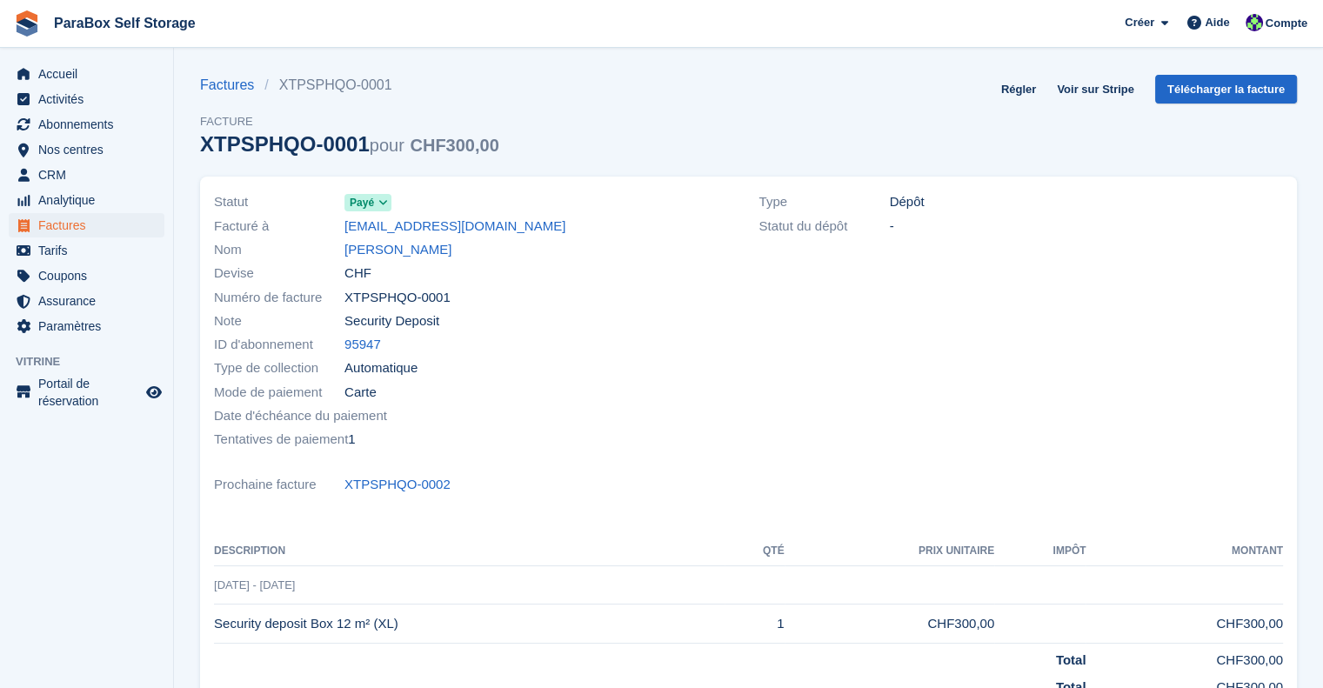
click at [873, 215] on div "Statut du dépôt -" at bounding box center [1021, 225] width 524 height 23
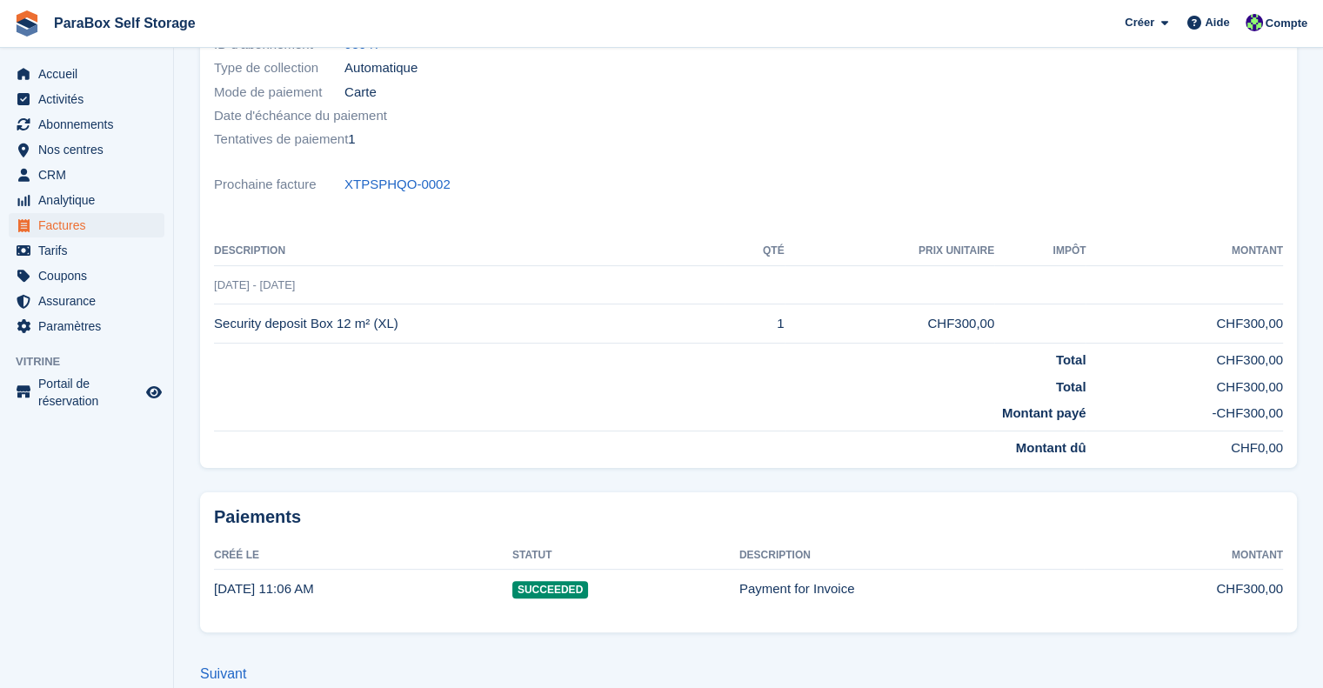
scroll to position [322, 0]
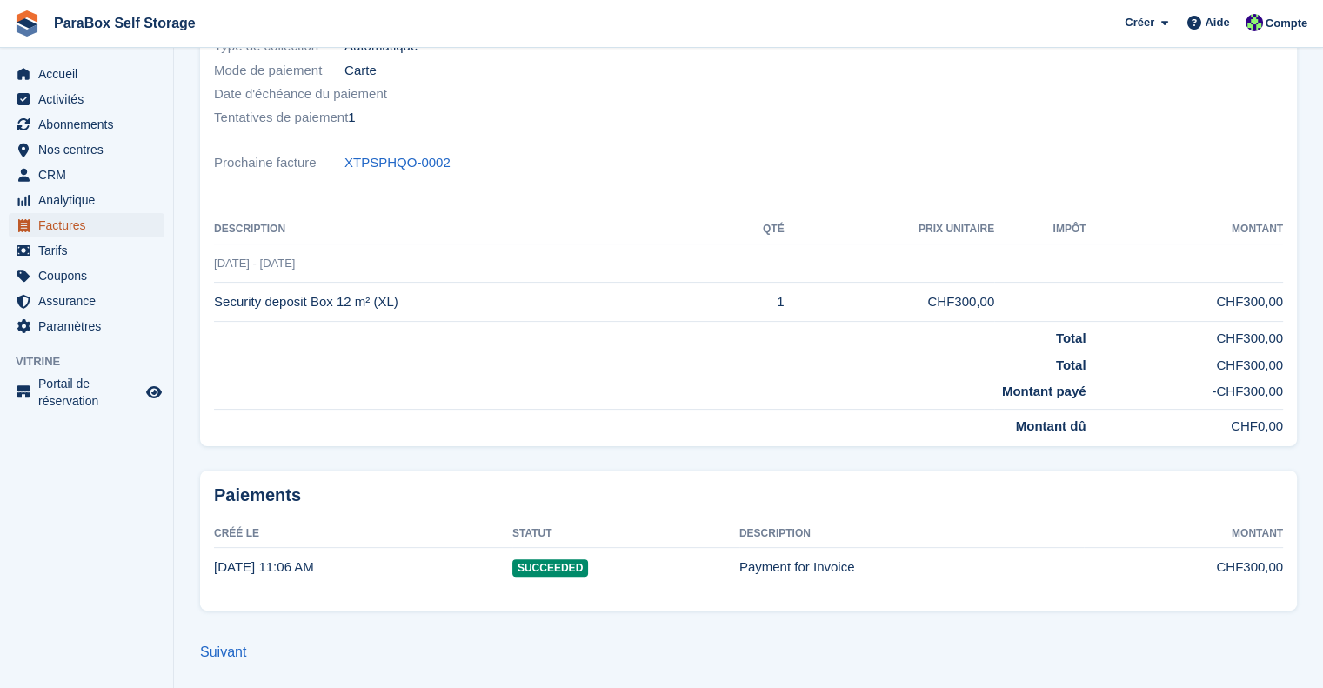
drag, startPoint x: 79, startPoint y: 230, endPoint x: 95, endPoint y: 229, distance: 15.7
click at [79, 230] on span "Factures" at bounding box center [90, 225] width 104 height 24
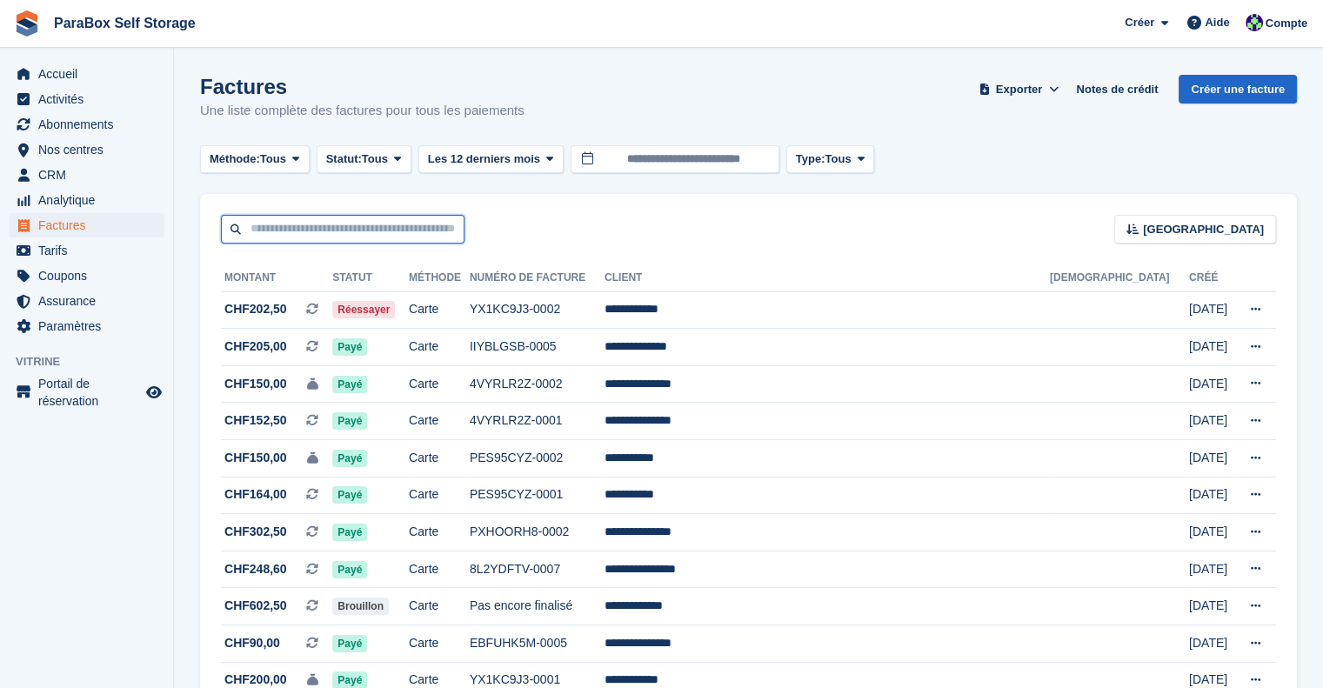
click at [321, 236] on input "text" at bounding box center [343, 229] width 244 height 29
click at [98, 130] on span "Abonnements" at bounding box center [90, 124] width 104 height 24
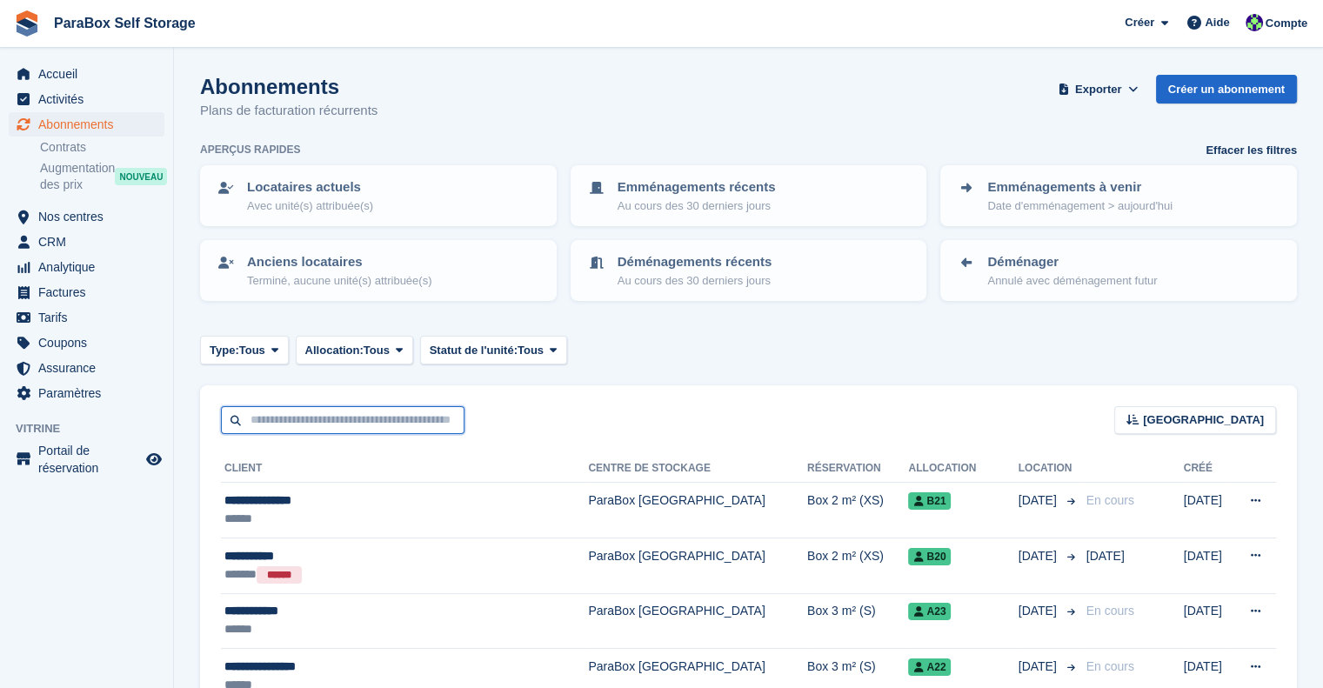
click at [365, 417] on input "text" at bounding box center [343, 420] width 244 height 29
type input "*****"
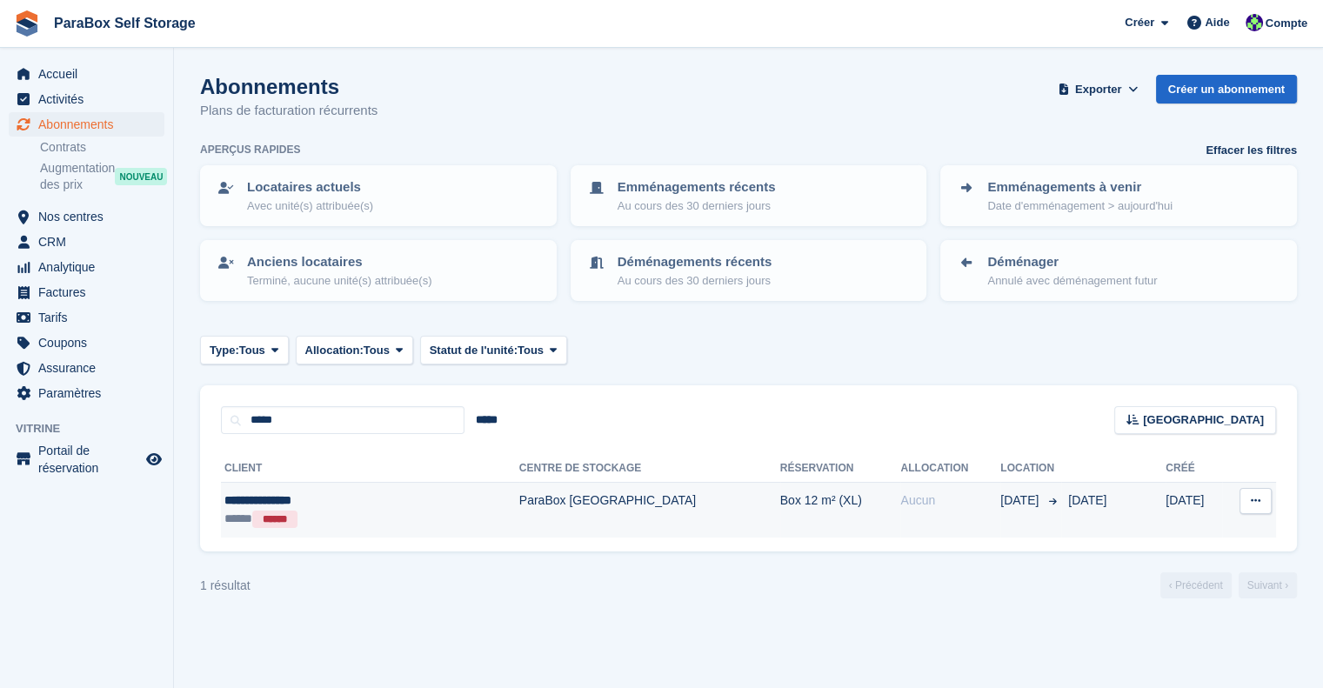
click at [519, 502] on td "ParaBox [GEOGRAPHIC_DATA]" at bounding box center [649, 510] width 261 height 55
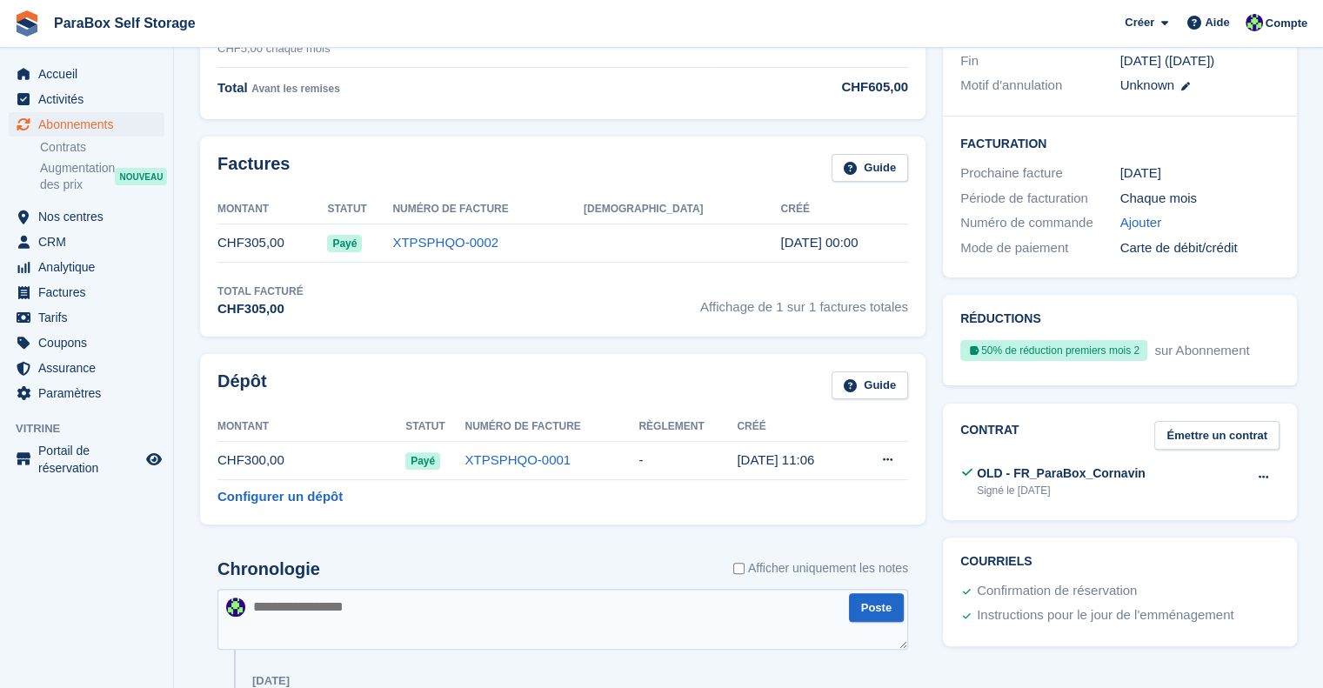
scroll to position [435, 0]
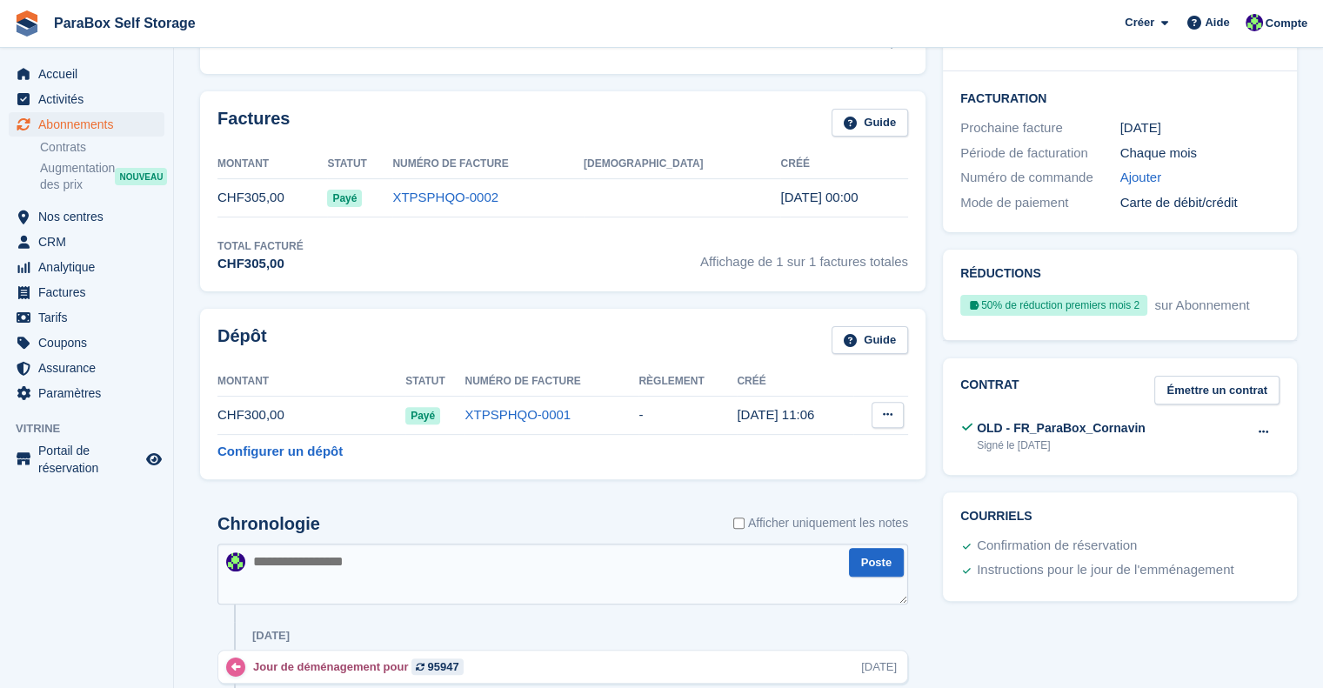
click at [885, 420] on button at bounding box center [888, 415] width 32 height 26
click at [830, 438] on p "Régler le dépôt" at bounding box center [820, 449] width 151 height 23
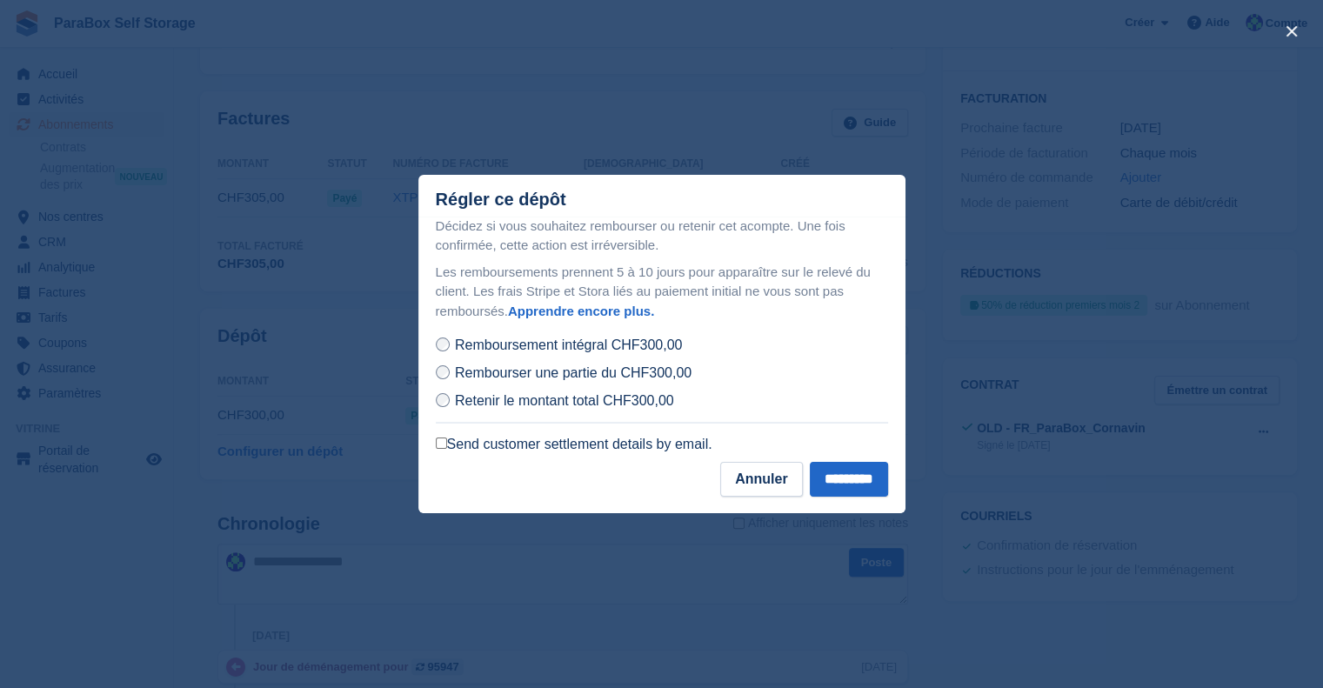
click at [639, 448] on label "Send customer settlement details by email." at bounding box center [574, 444] width 277 height 17
click at [855, 484] on input "*********" at bounding box center [849, 479] width 78 height 35
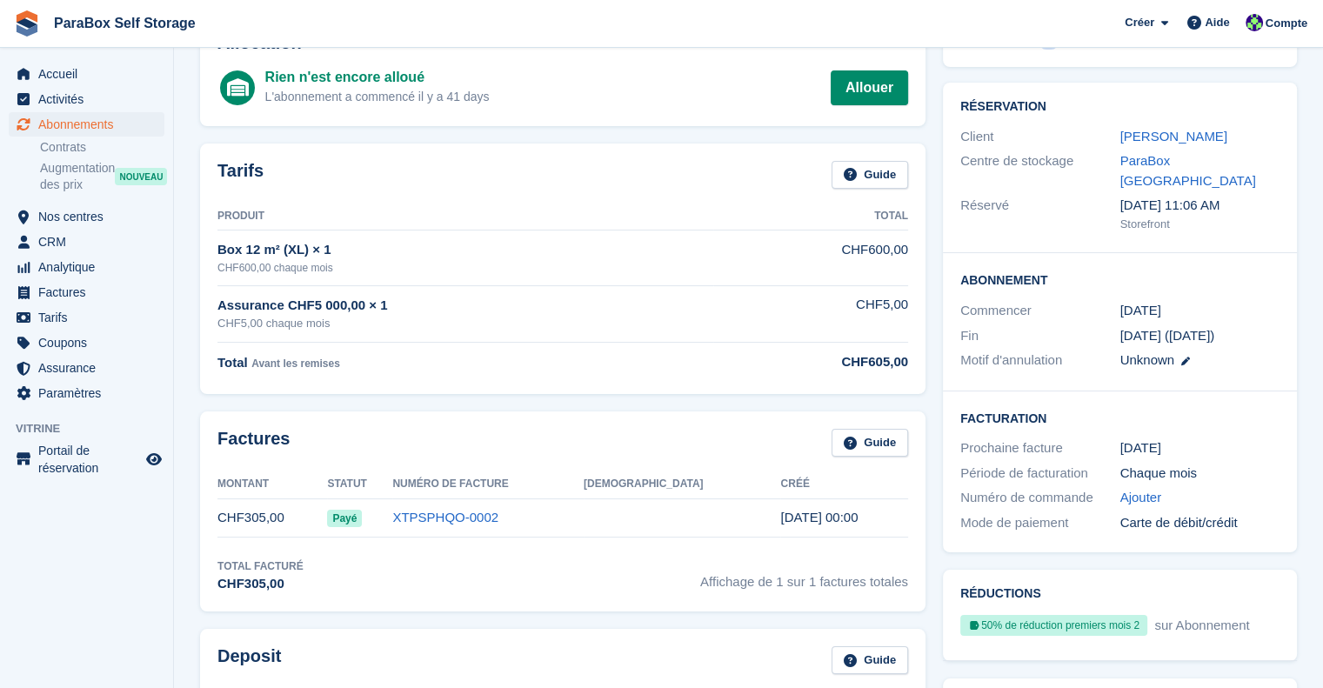
scroll to position [0, 0]
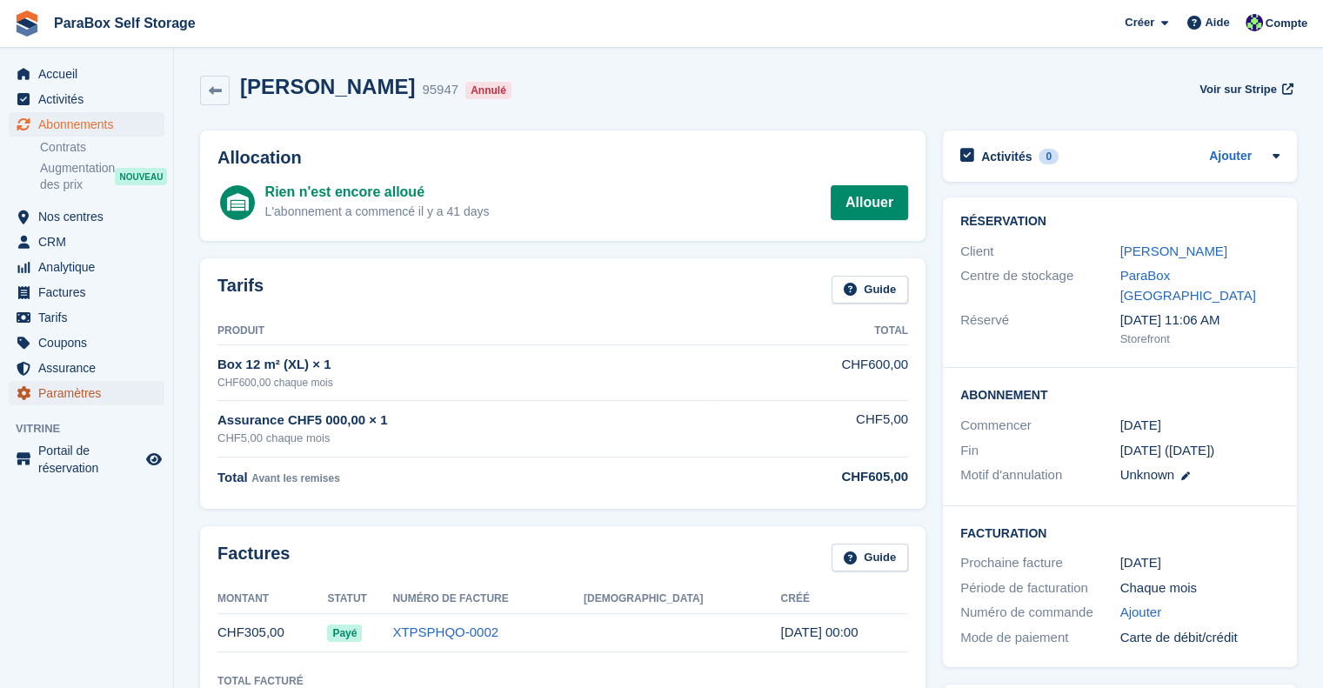
click at [70, 399] on span "Paramètres" at bounding box center [90, 393] width 104 height 24
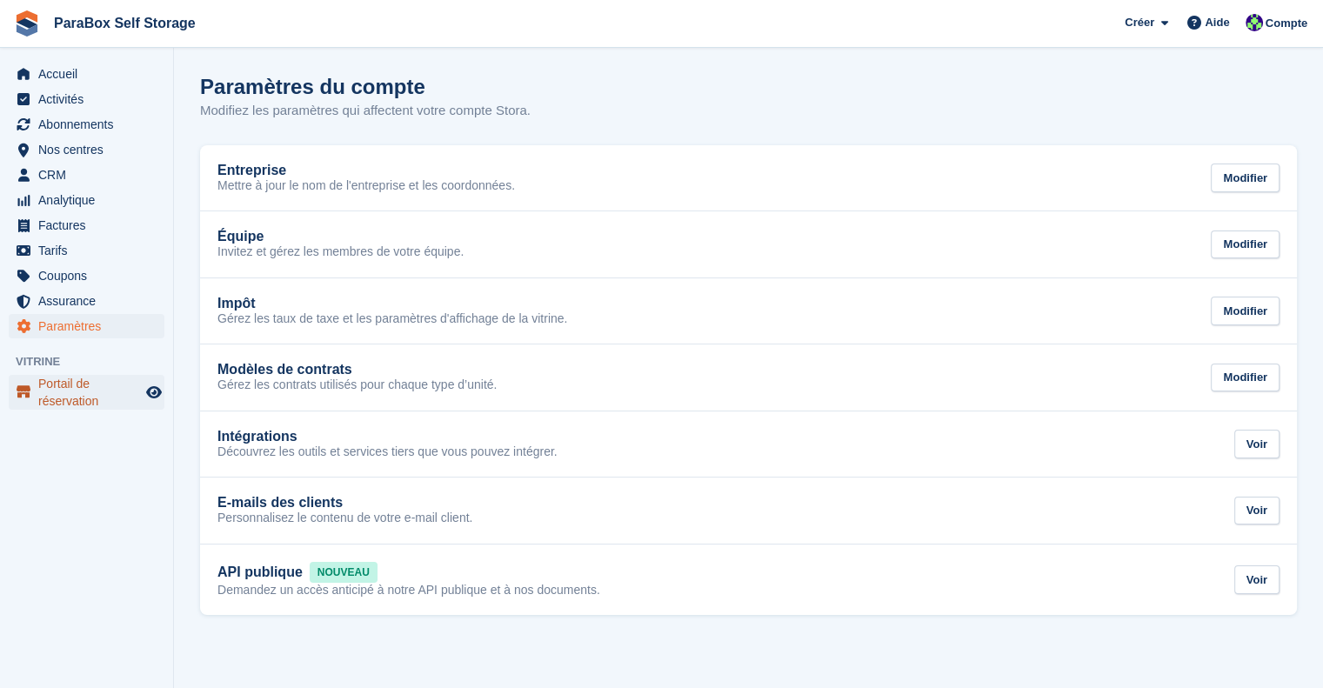
click at [84, 396] on span "Portail de réservation" at bounding box center [90, 392] width 104 height 35
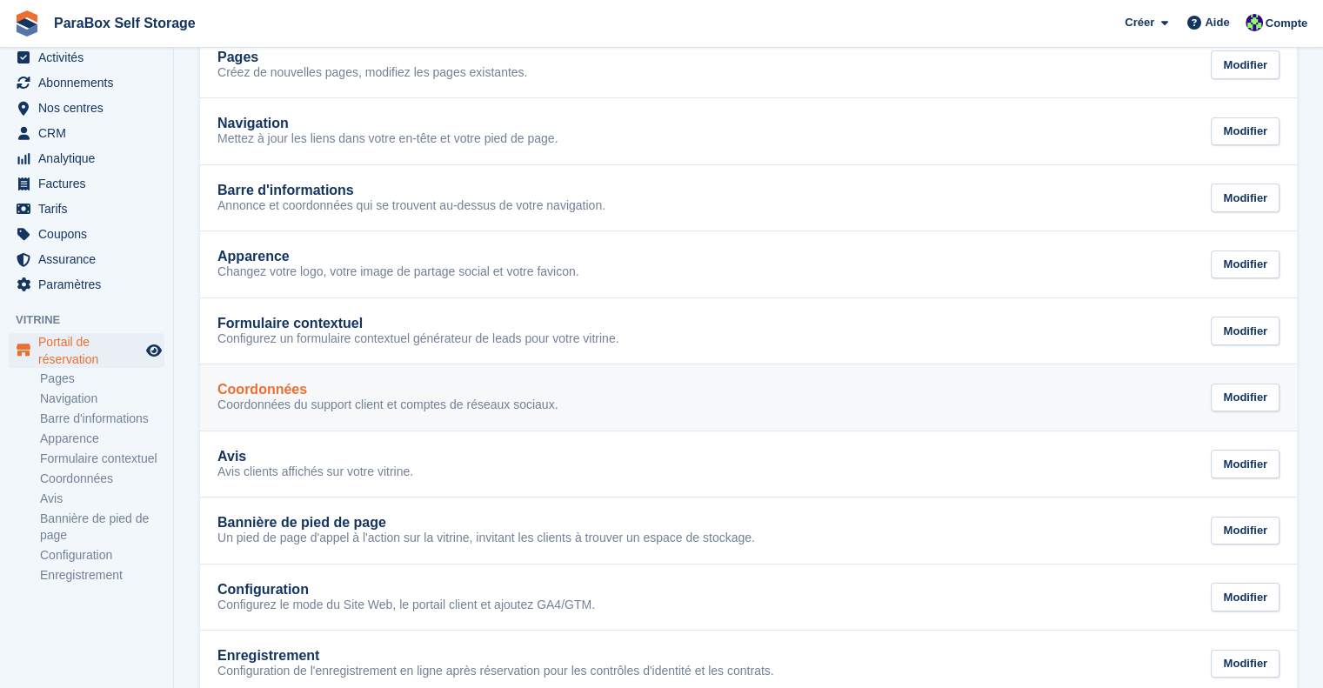
scroll to position [147, 0]
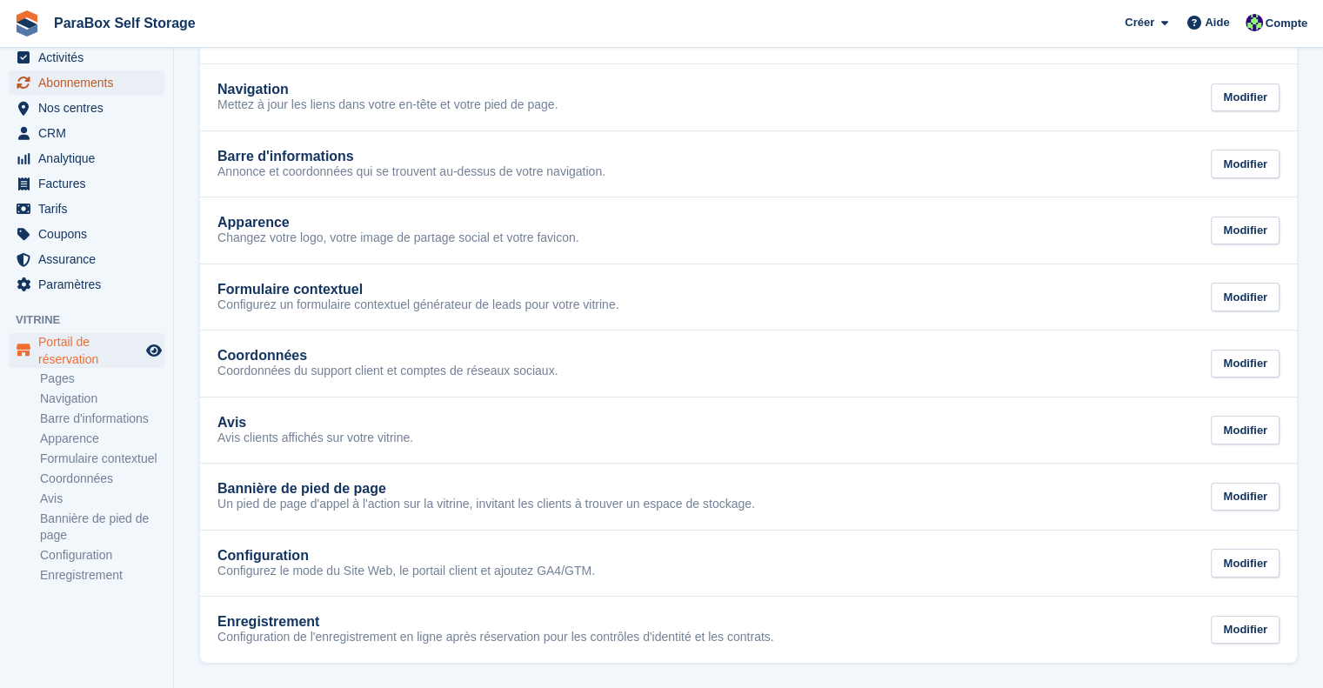
click at [78, 70] on span "Abonnements" at bounding box center [90, 82] width 104 height 24
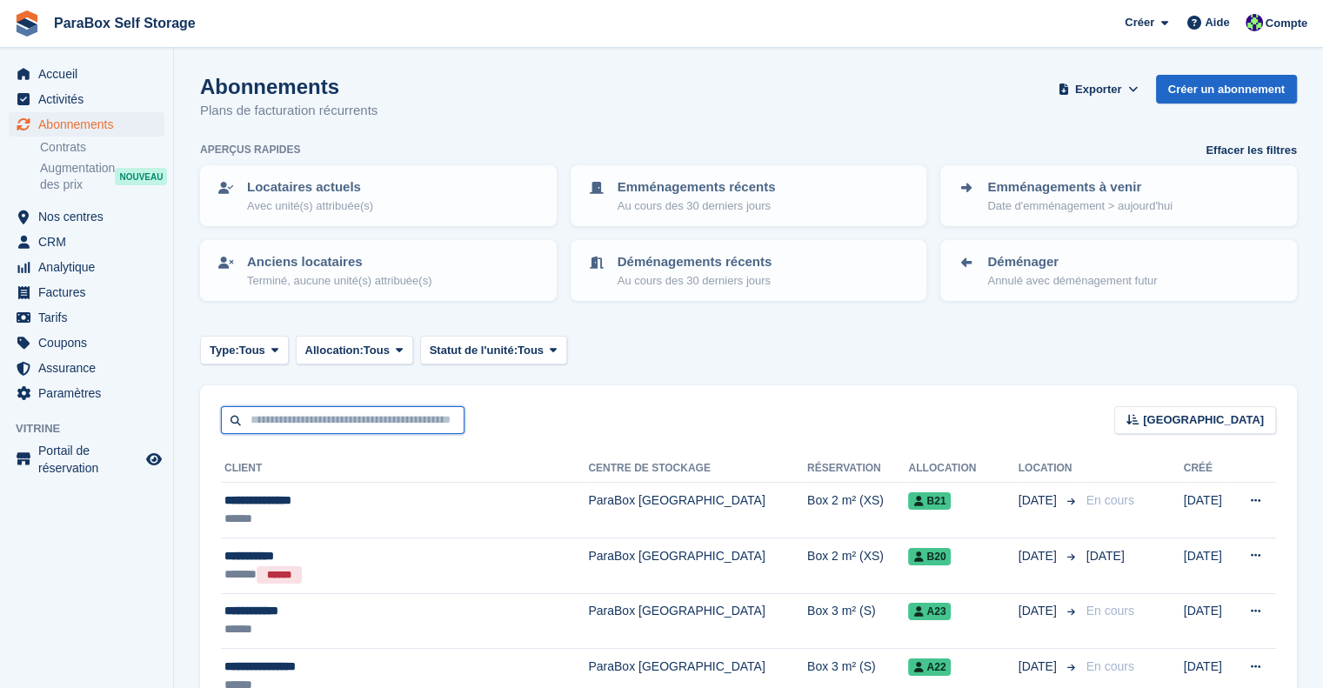
click at [404, 413] on input "text" at bounding box center [343, 420] width 244 height 29
type input "*****"
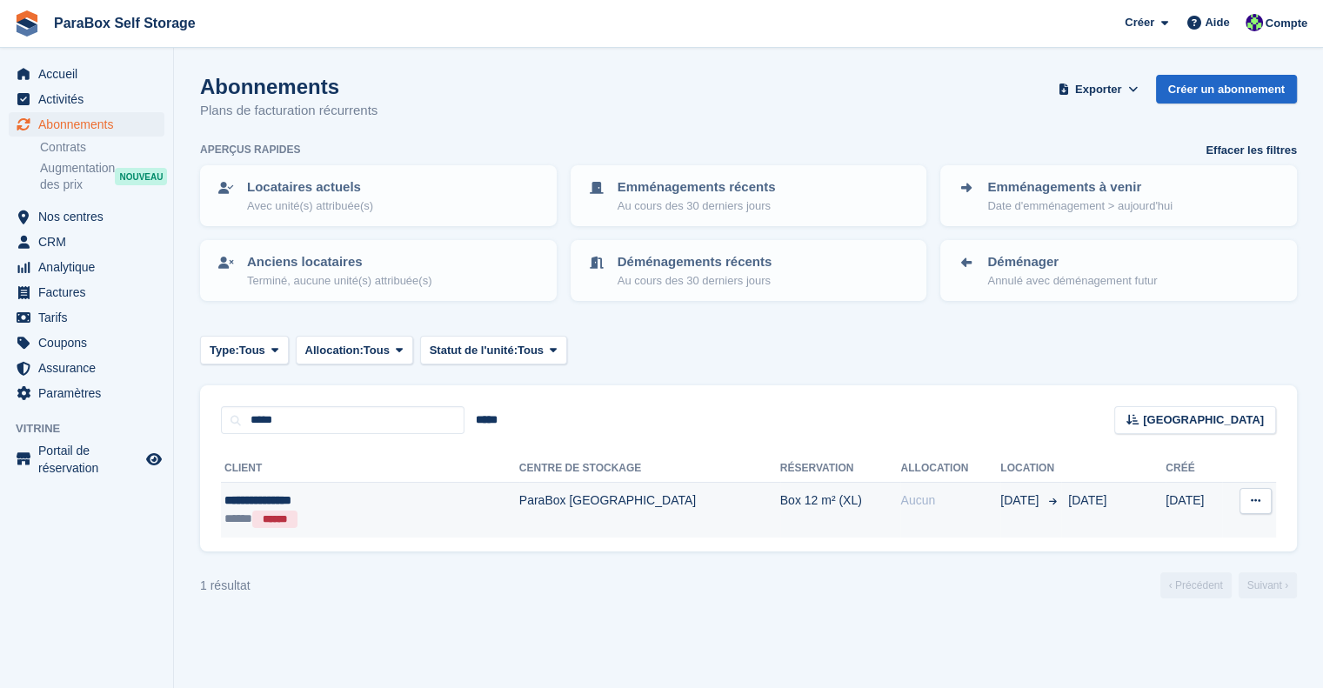
click at [594, 510] on td "ParaBox [GEOGRAPHIC_DATA]" at bounding box center [649, 510] width 261 height 55
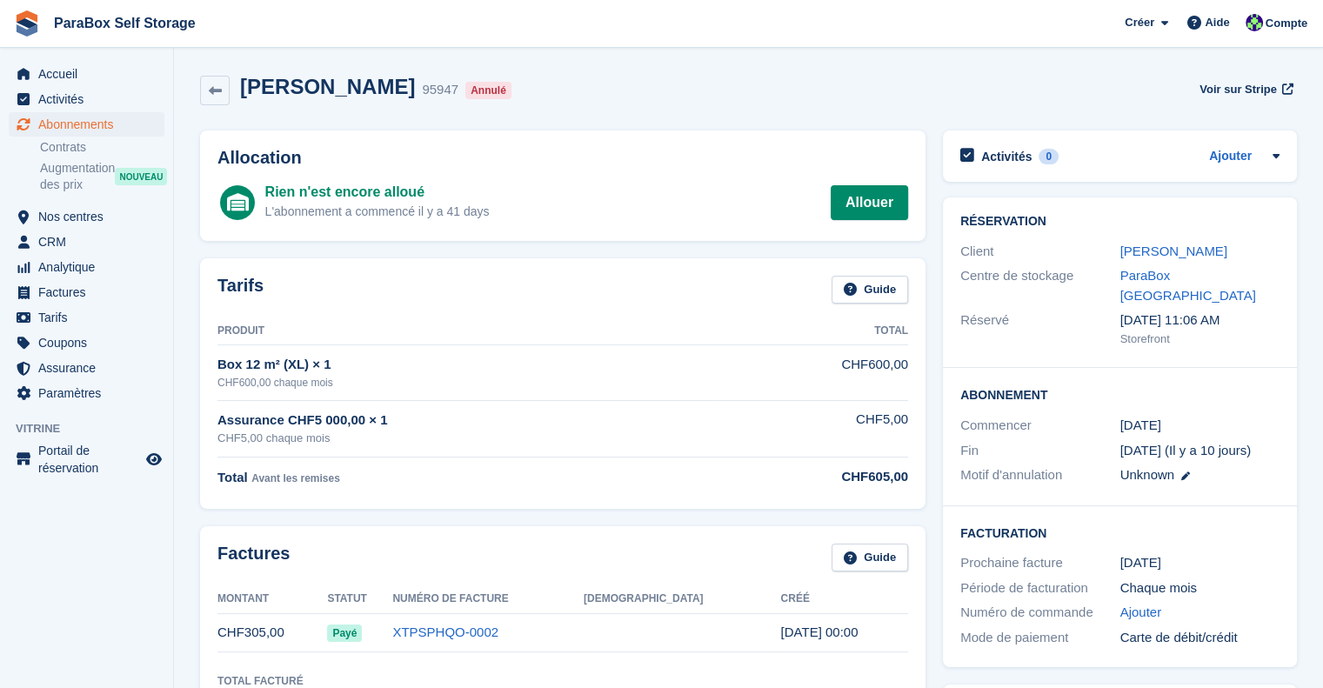
scroll to position [348, 0]
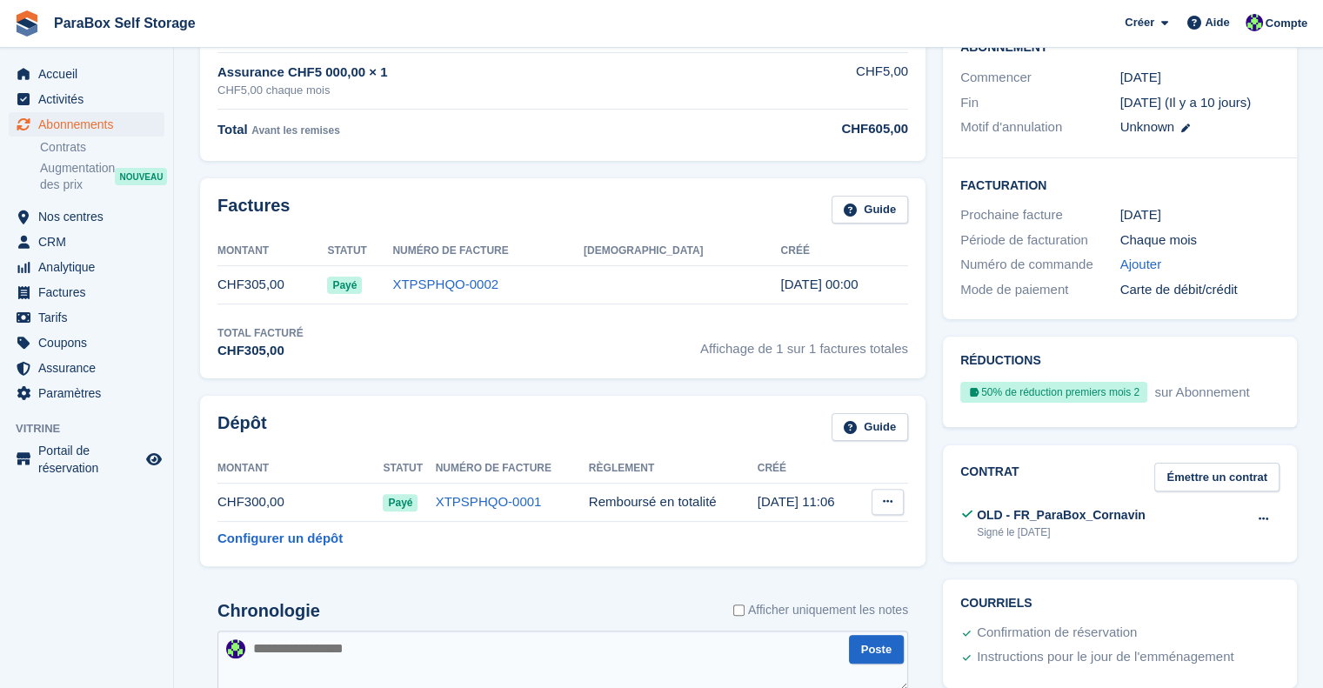
click at [891, 500] on icon at bounding box center [888, 501] width 10 height 11
drag, startPoint x: 134, startPoint y: 117, endPoint x: 153, endPoint y: 117, distance: 19.1
click at [134, 117] on span "Abonnements" at bounding box center [90, 124] width 104 height 24
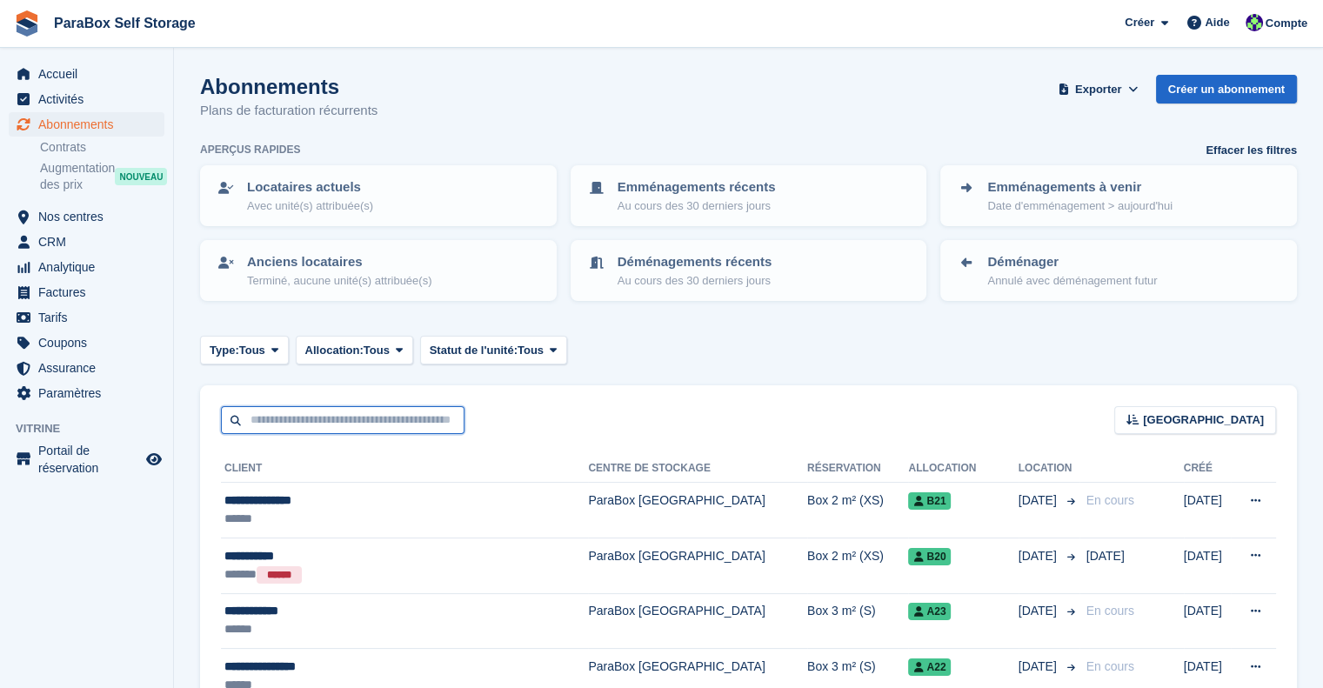
click at [324, 418] on input "text" at bounding box center [343, 420] width 244 height 29
type input "***"
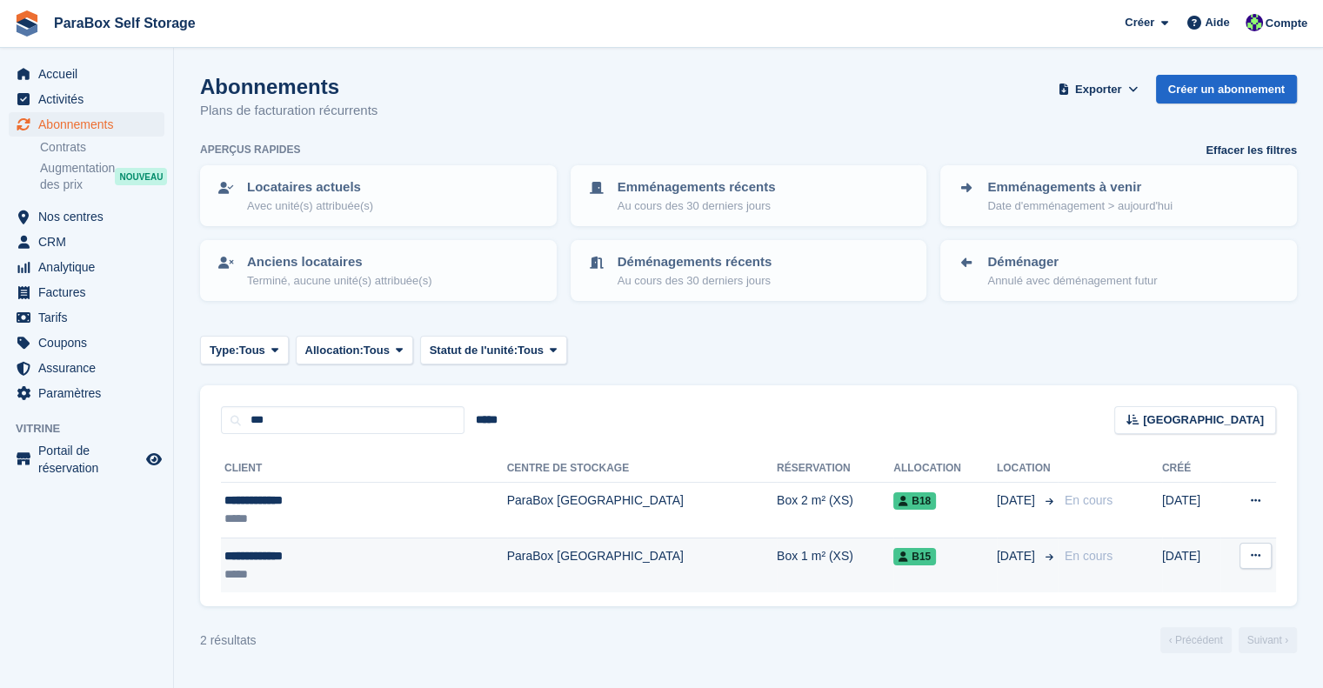
click at [579, 559] on td "ParaBox [GEOGRAPHIC_DATA]" at bounding box center [642, 565] width 270 height 55
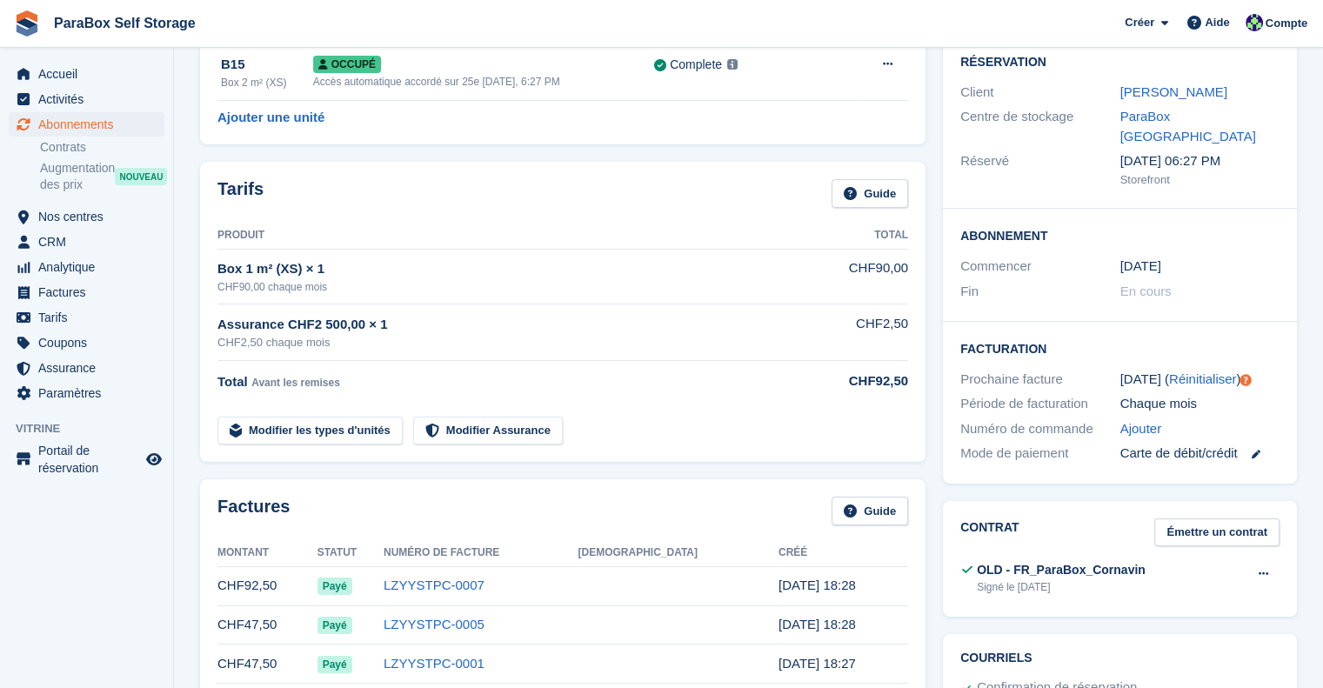
scroll to position [348, 0]
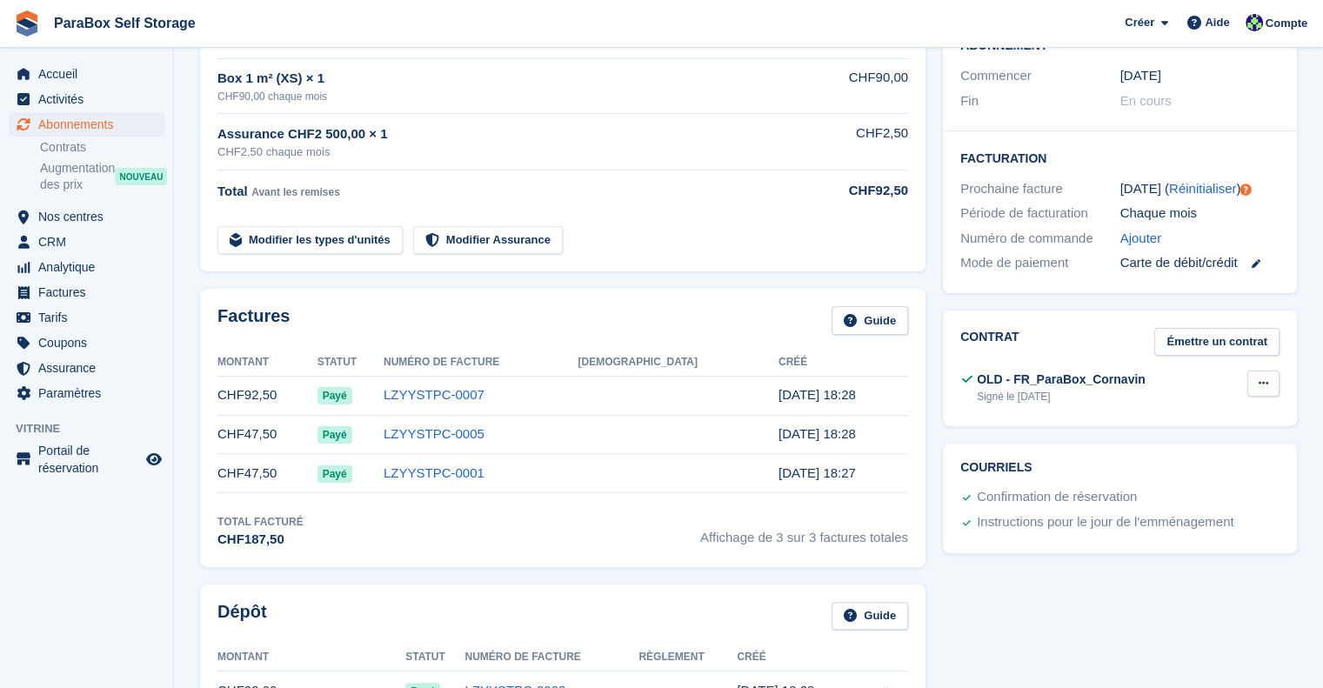
click at [1265, 377] on icon at bounding box center [1264, 382] width 10 height 11
click at [1178, 406] on p "Voir" at bounding box center [1195, 417] width 151 height 23
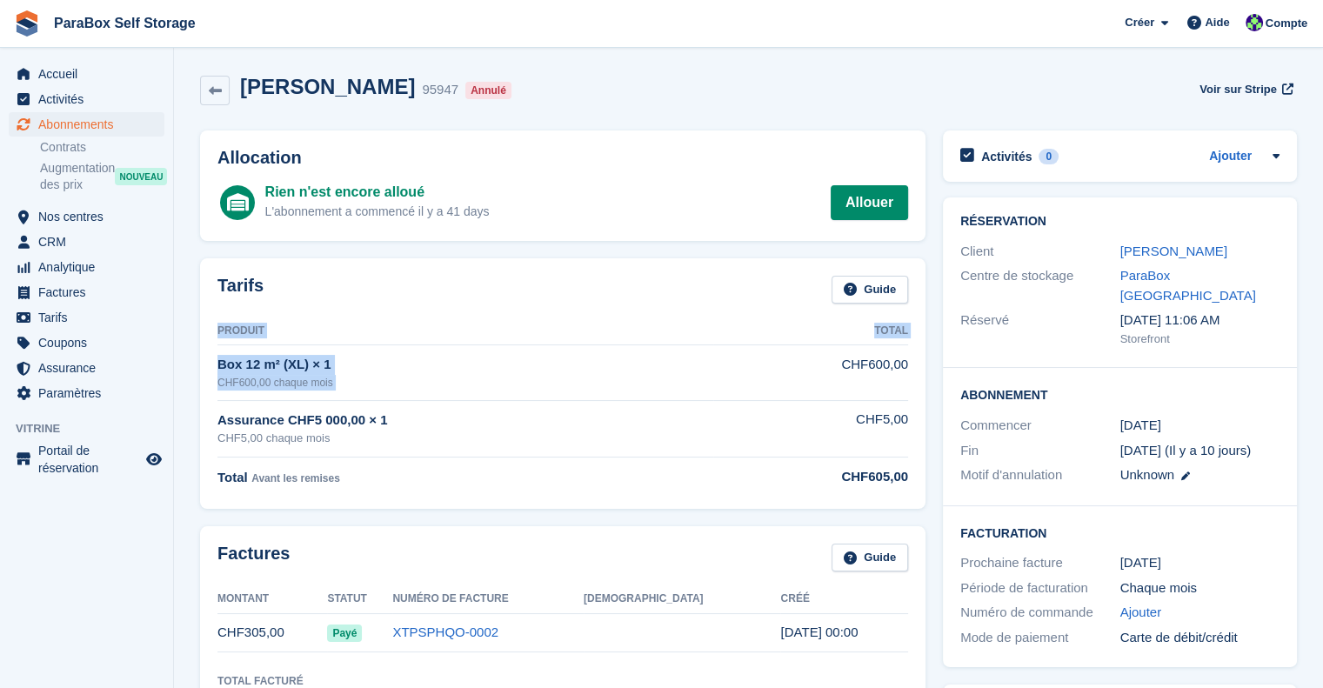
drag, startPoint x: 843, startPoint y: 360, endPoint x: 910, endPoint y: 364, distance: 67.1
click at [910, 364] on div "Tarifs Guide Produit Total Box 12 m² (XL) × 1 CHF600,00 chaque mois CHF600,00 A…" at bounding box center [562, 383] width 725 height 251
click at [811, 364] on td "CHF600,00" at bounding box center [810, 372] width 195 height 55
click at [881, 295] on link "Guide" at bounding box center [870, 290] width 77 height 29
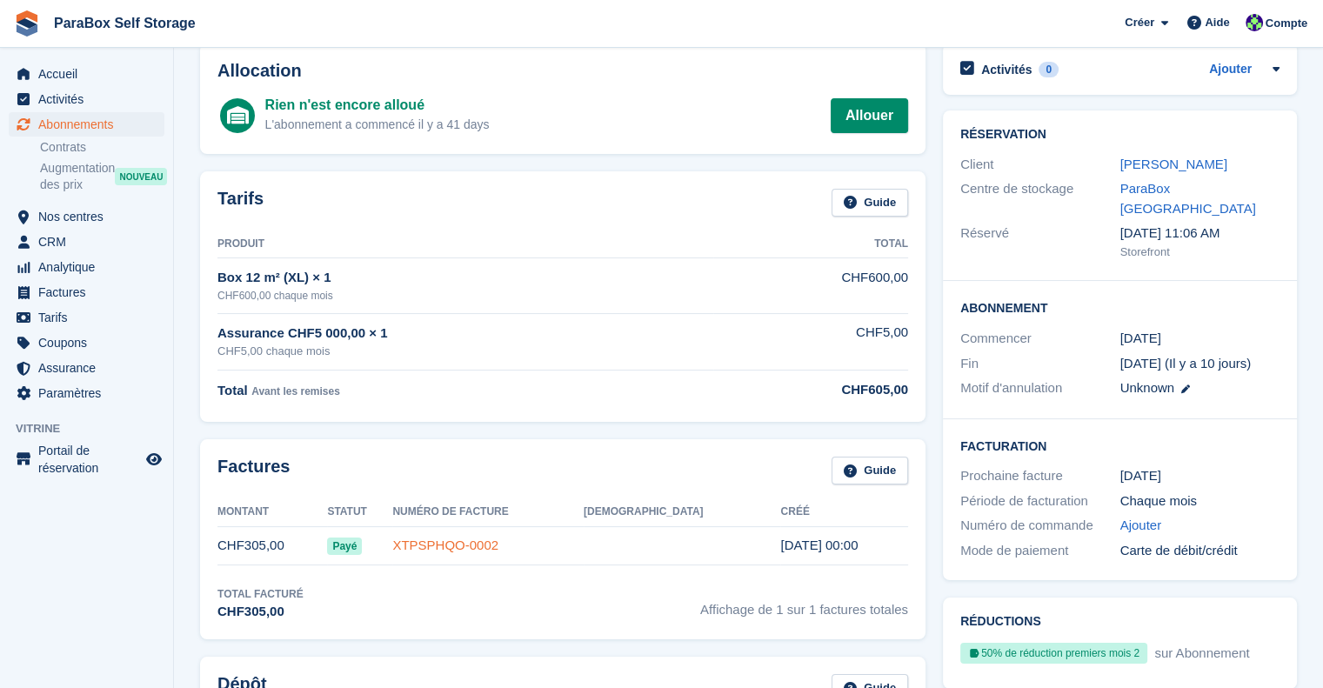
click at [482, 544] on link "XTPSPHQO-0002" at bounding box center [445, 545] width 106 height 15
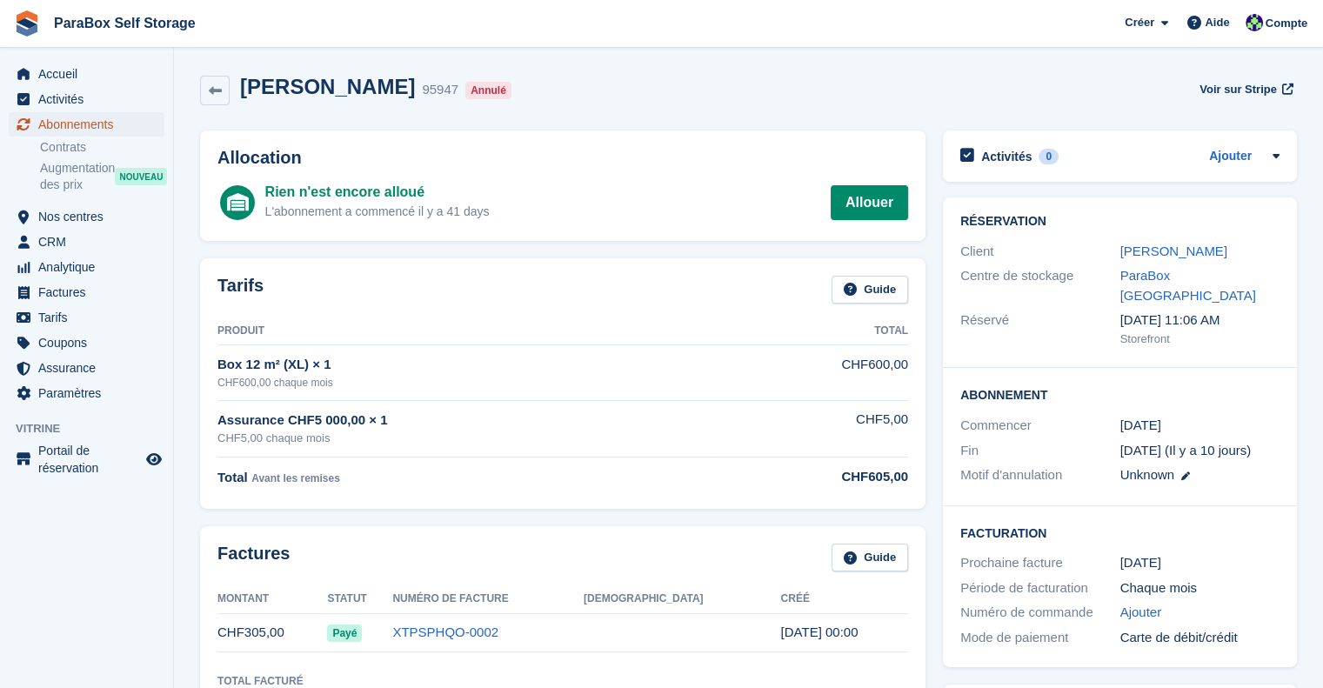
click at [74, 118] on span "Abonnements" at bounding box center [90, 124] width 104 height 24
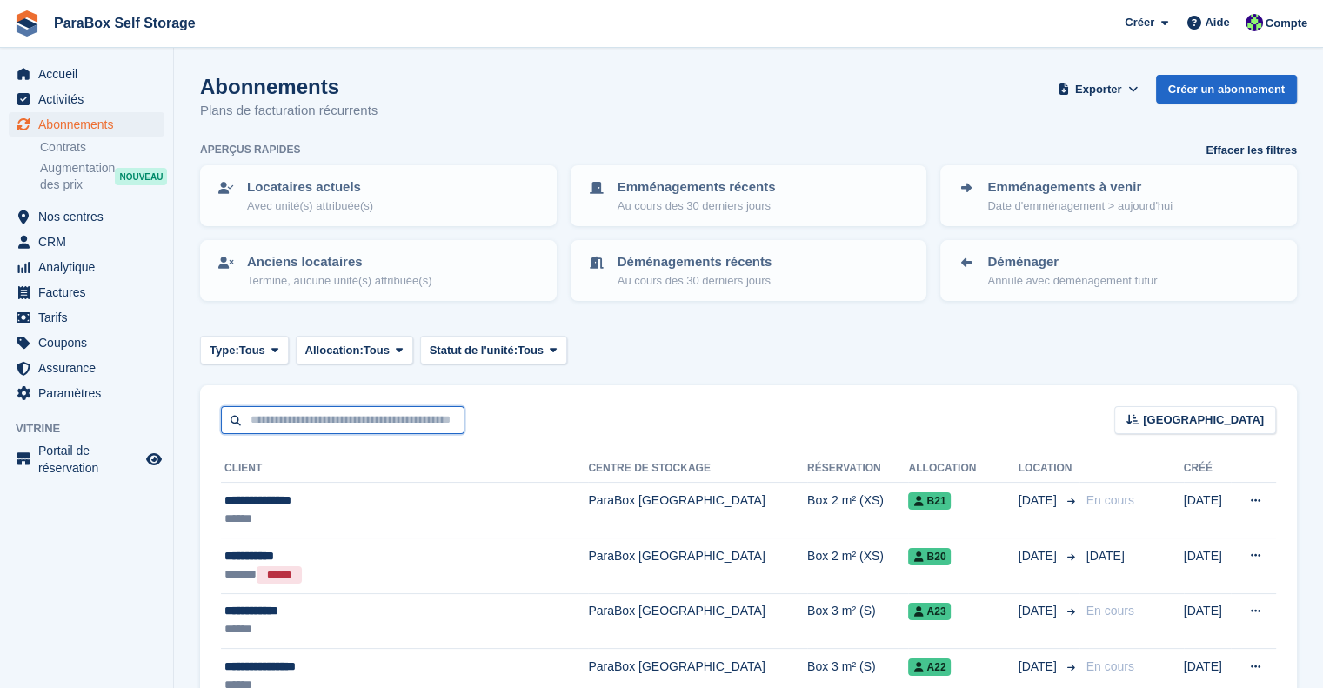
click at [323, 427] on input "text" at bounding box center [343, 420] width 244 height 29
type input "****"
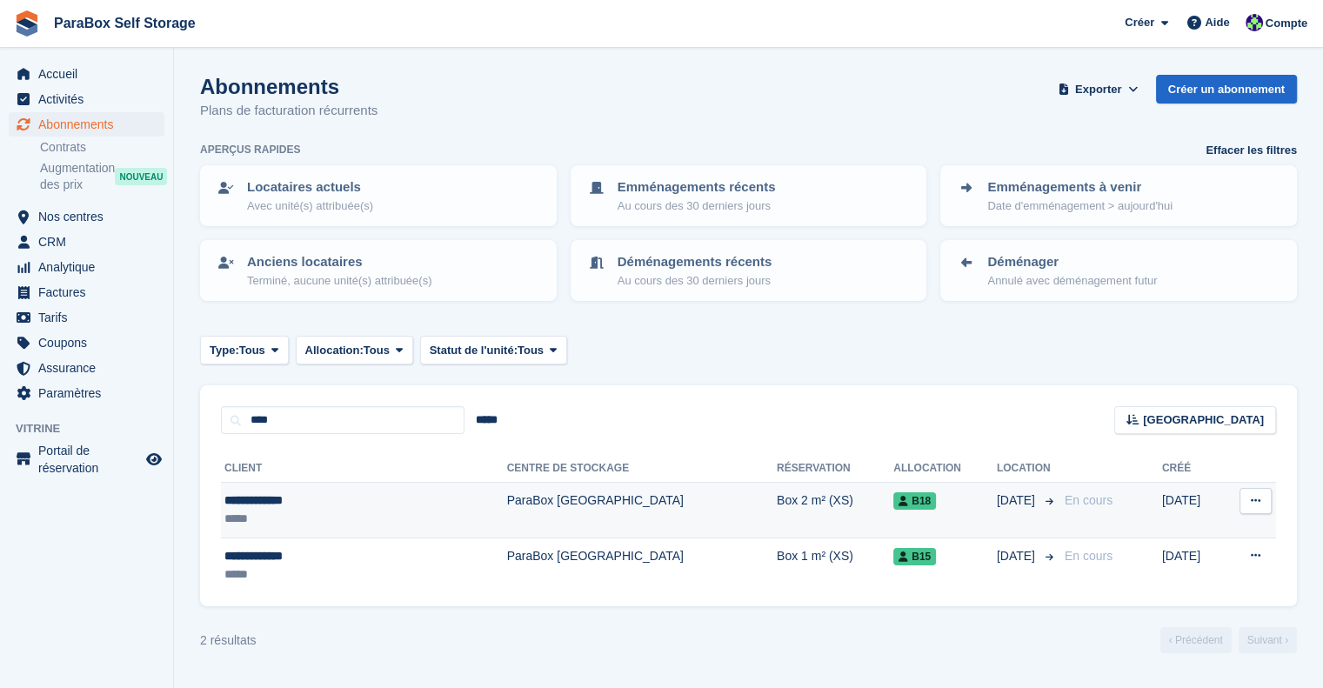
click at [507, 491] on td "ParaBox [GEOGRAPHIC_DATA]" at bounding box center [642, 511] width 270 height 56
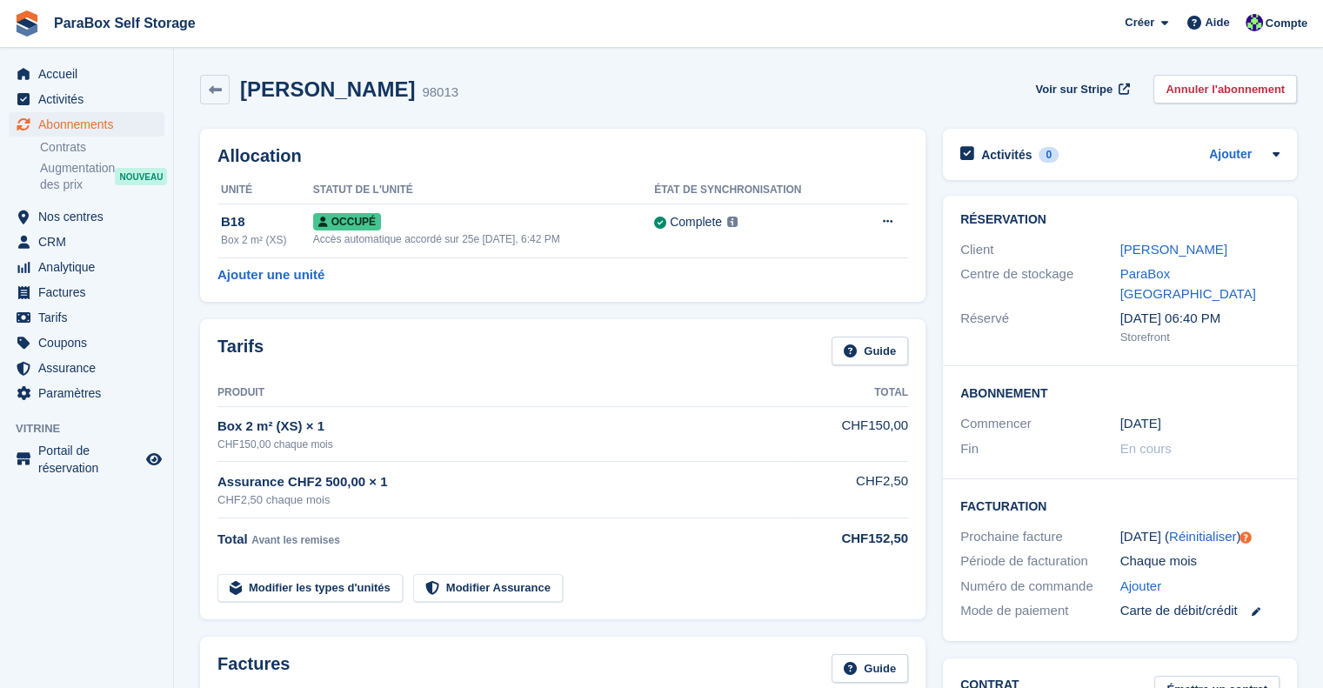
click at [1211, 437] on div "Fin En cours" at bounding box center [1119, 449] width 319 height 25
click at [1138, 249] on link "Rudiger Smith" at bounding box center [1173, 249] width 107 height 15
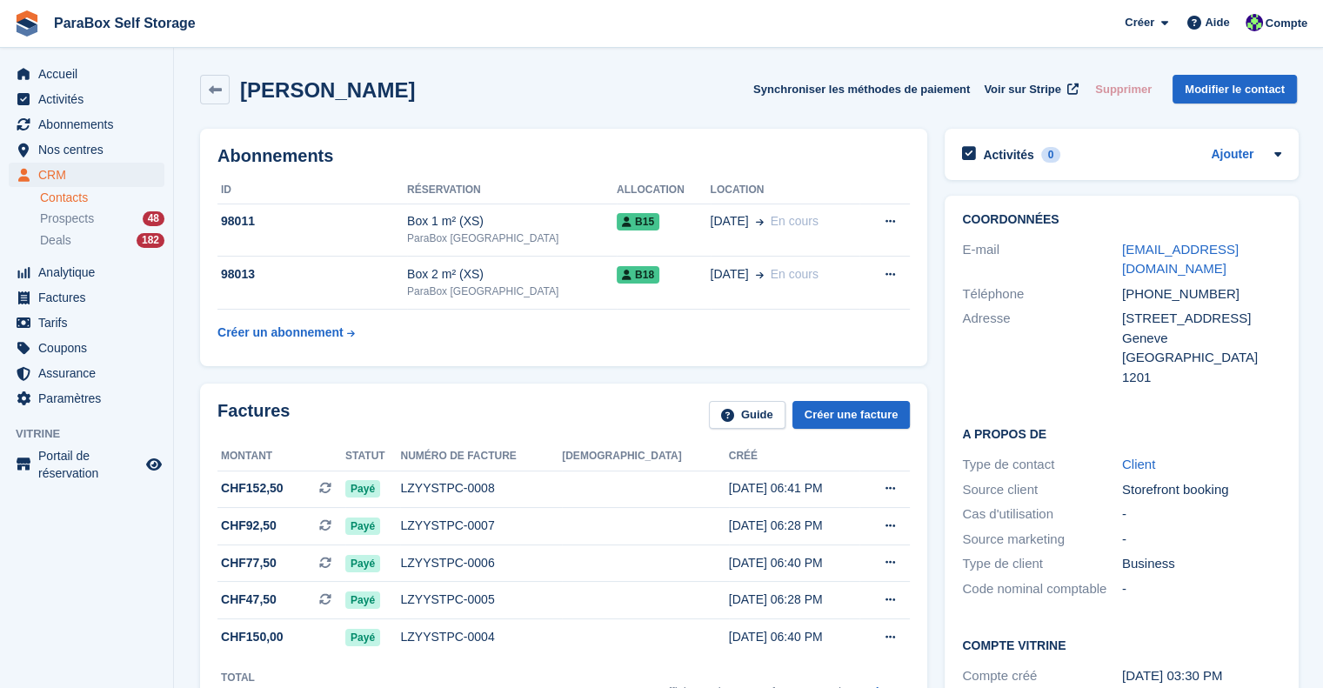
click at [925, 350] on div "Abonnements ID Réservation Allocation Location 98011 Box 1 m² (XS) ParaBox Genè…" at bounding box center [563, 247] width 727 height 237
click at [104, 218] on div "Prospects 48" at bounding box center [102, 218] width 124 height 17
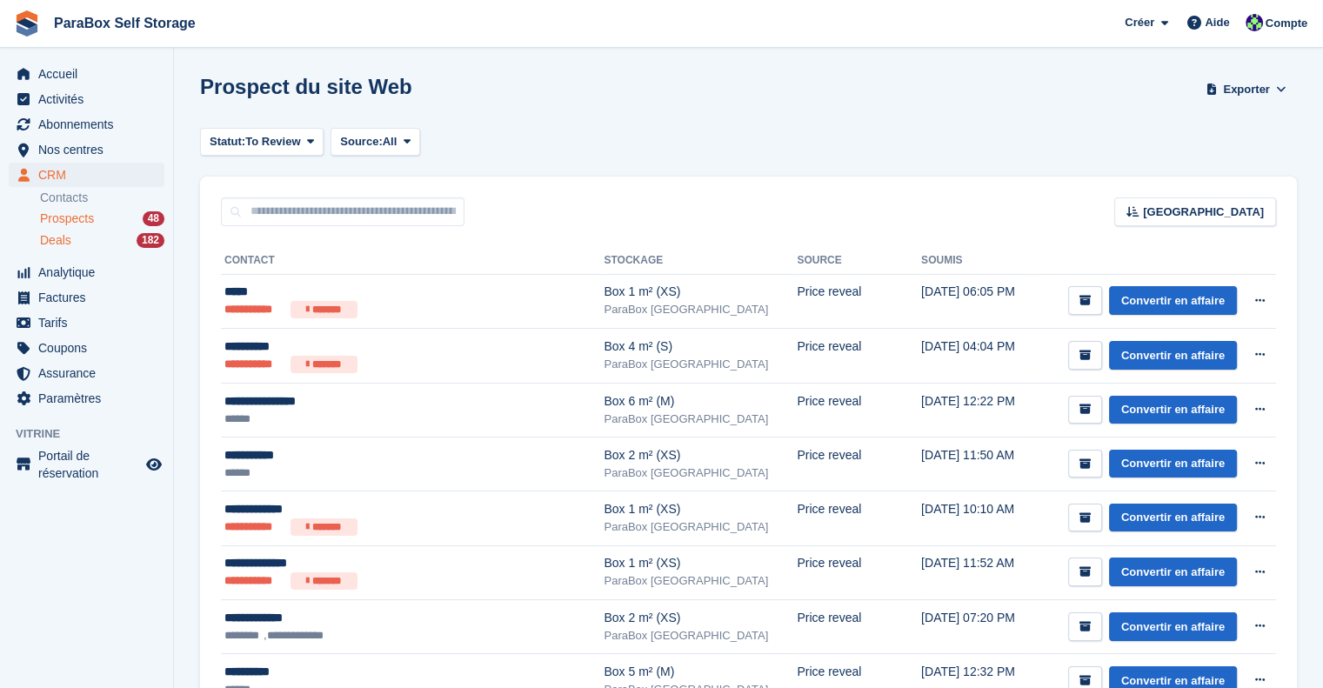
click at [83, 245] on div "Deals 182" at bounding box center [102, 240] width 124 height 17
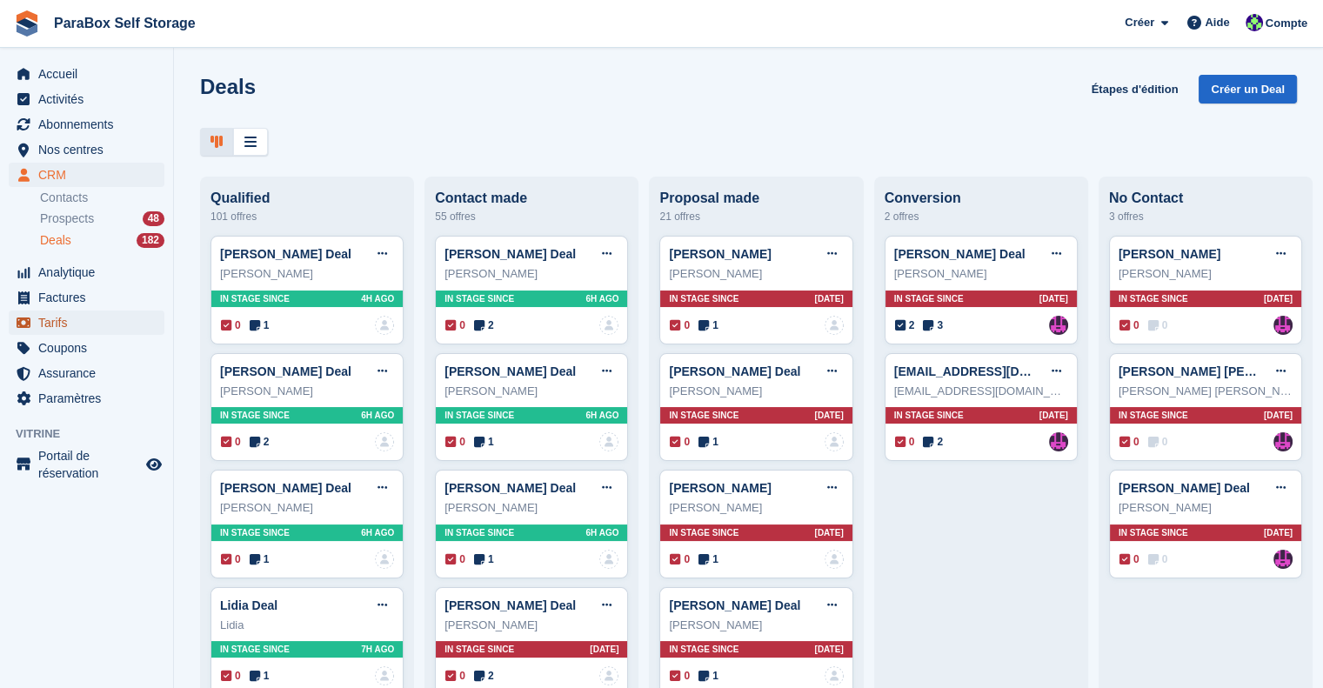
click at [81, 314] on span "Tarifs" at bounding box center [90, 323] width 104 height 24
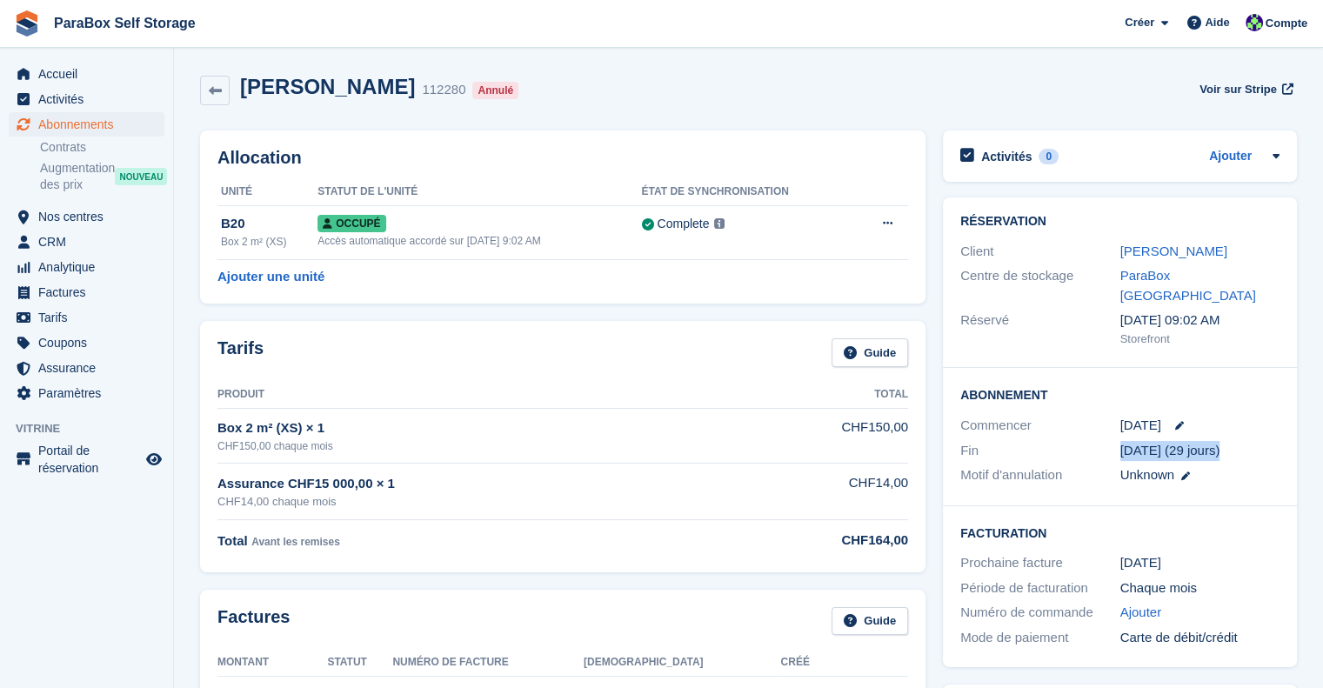
drag, startPoint x: 1117, startPoint y: 431, endPoint x: 1237, endPoint y: 431, distance: 120.0
click at [1237, 438] on div "Fin [DATE] (29 jours)" at bounding box center [1119, 450] width 319 height 25
click at [1235, 465] on div "Unknown" at bounding box center [1200, 475] width 160 height 20
click at [626, 131] on div "Allocation Unité Statut de l'unité État de synchronisation B20 Box 2 m² (XS) Oc…" at bounding box center [562, 216] width 725 height 173
click at [1176, 246] on link "[PERSON_NAME]" at bounding box center [1173, 251] width 107 height 15
